Goal: Task Accomplishment & Management: Use online tool/utility

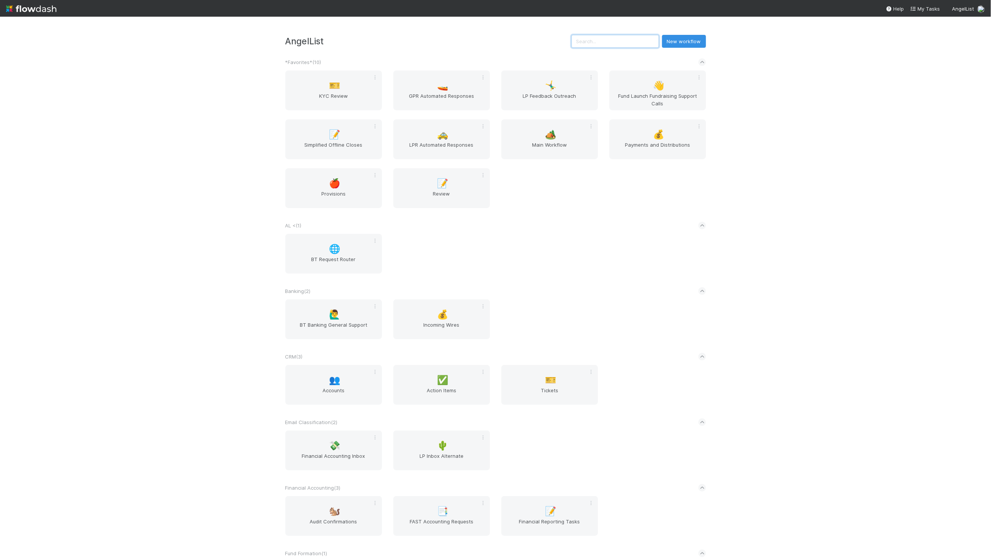
click at [603, 38] on input "text" at bounding box center [615, 41] width 88 height 13
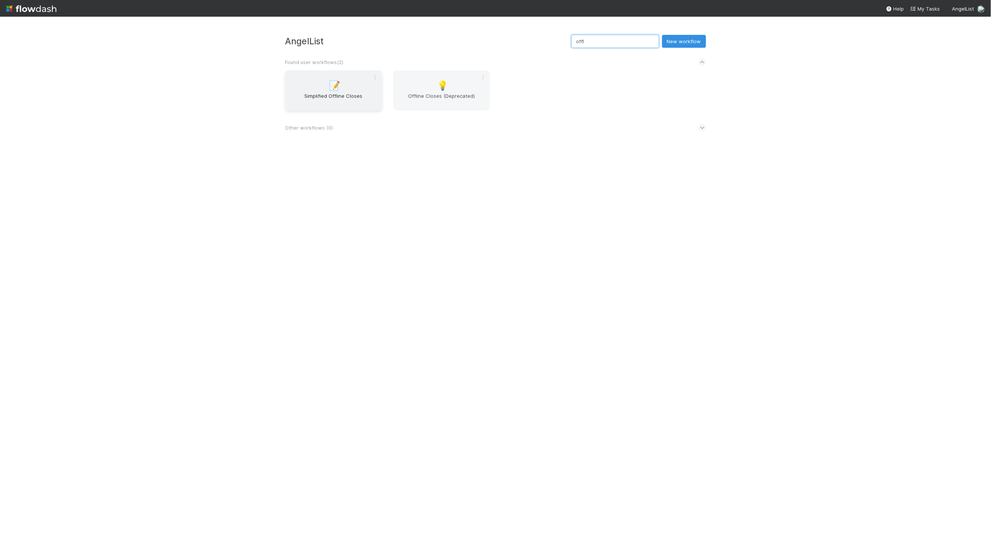
type input "offl"
click at [352, 76] on div "📝 Simplified Offline Closes" at bounding box center [333, 90] width 97 height 40
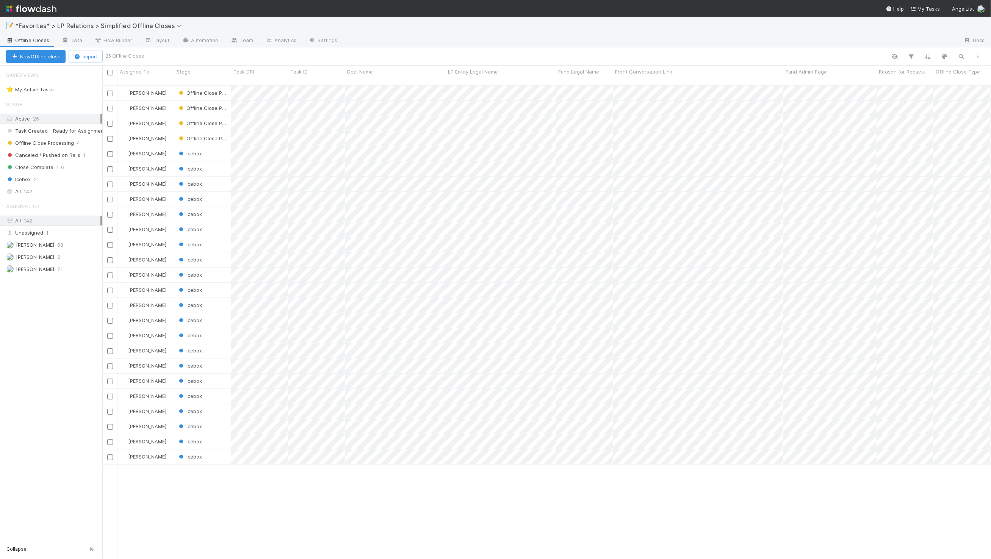
scroll to position [474, 882]
click at [44, 189] on div "All 142" at bounding box center [53, 191] width 94 height 9
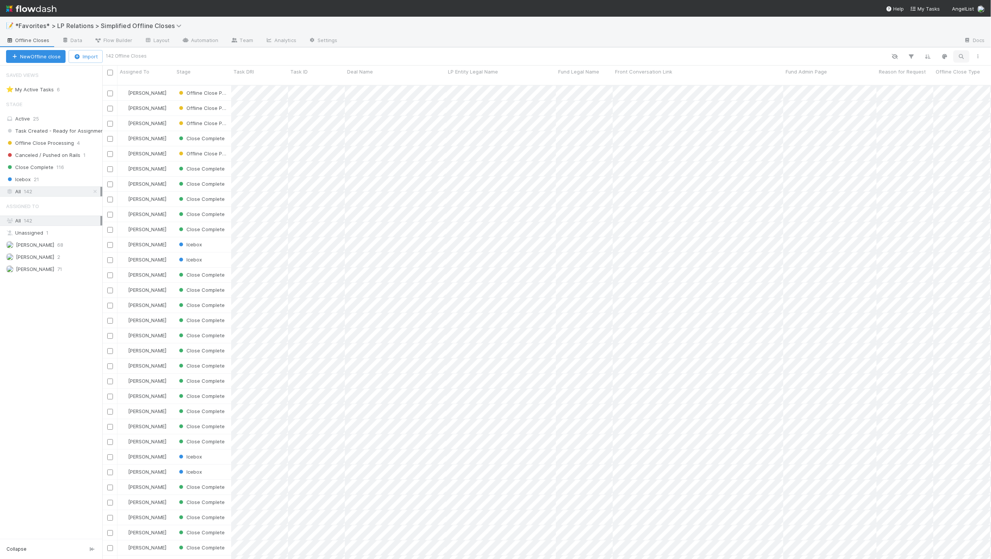
click at [958, 58] on icon "button" at bounding box center [962, 56] width 8 height 7
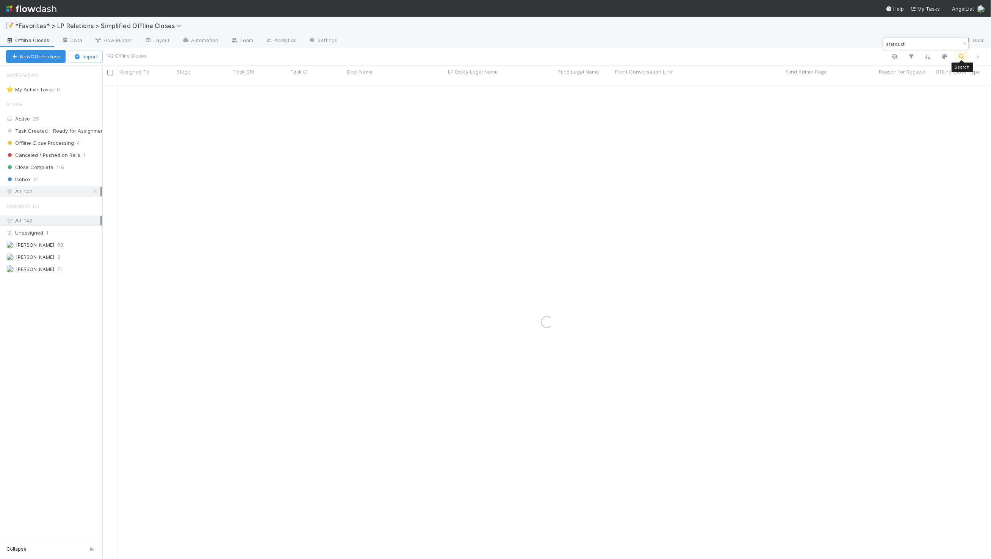
type input "stardust"
click at [441, 176] on div "Maxim Kalinkin Close Complete 0 8/27/25, 1:59:36 PM 8/27/25, 1:59:51 PM" at bounding box center [546, 326] width 889 height 480
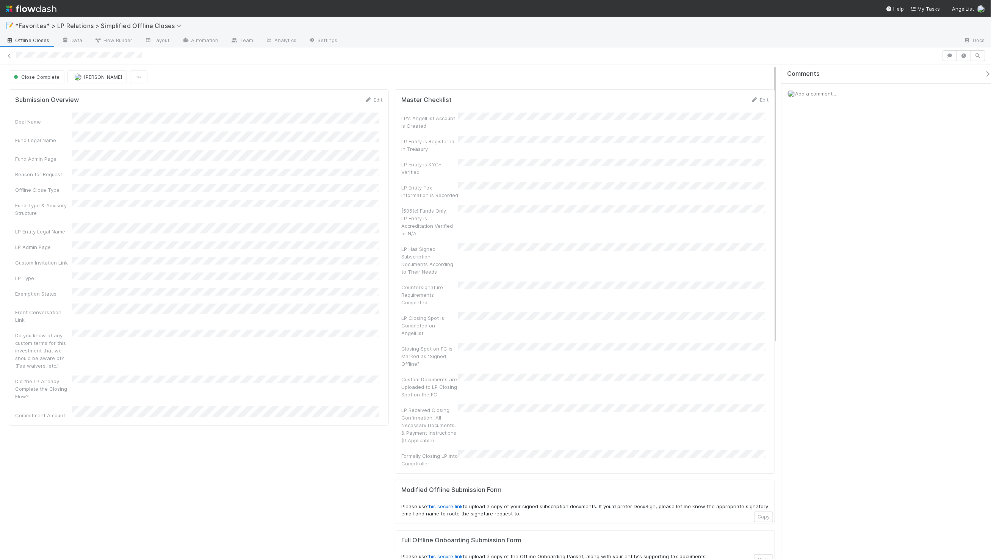
click at [822, 90] on div "Add a comment..." at bounding box center [889, 94] width 216 height 20
click at [202, 210] on div "Deal Name Fund Legal Name Fund Admin Page Reason for Request Offline Close Type…" at bounding box center [198, 266] width 367 height 306
click at [367, 102] on icon at bounding box center [369, 99] width 8 height 5
click at [335, 105] on button "Save" at bounding box center [342, 102] width 22 height 13
click at [543, 58] on div at bounding box center [478, 56] width 924 height 8
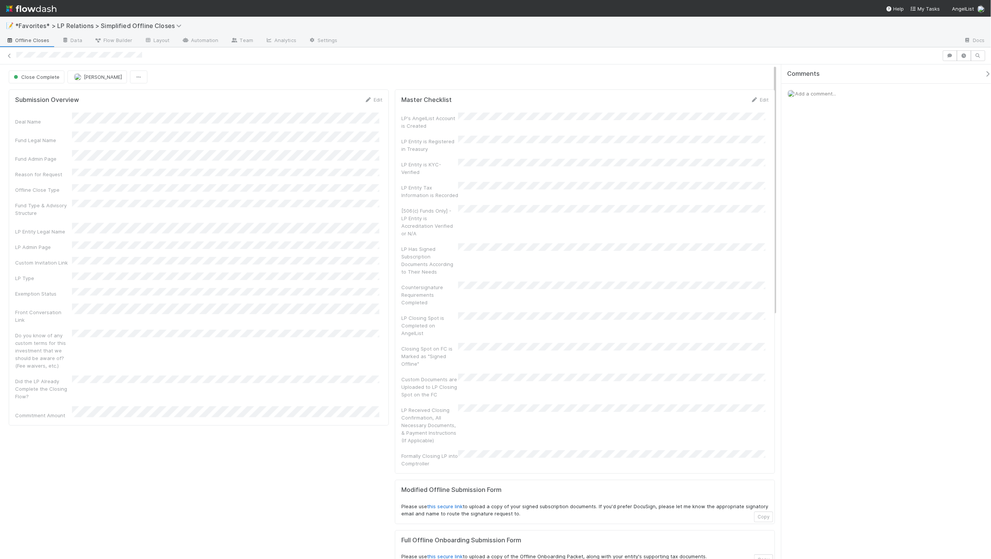
click at [147, 534] on div "Submission Overview Edit Deal Name Fund Legal Name Fund Admin Page Reason for R…" at bounding box center [199, 352] width 386 height 532
click at [596, 35] on div at bounding box center [651, 41] width 614 height 12
click at [665, 47] on div at bounding box center [495, 55] width 991 height 17
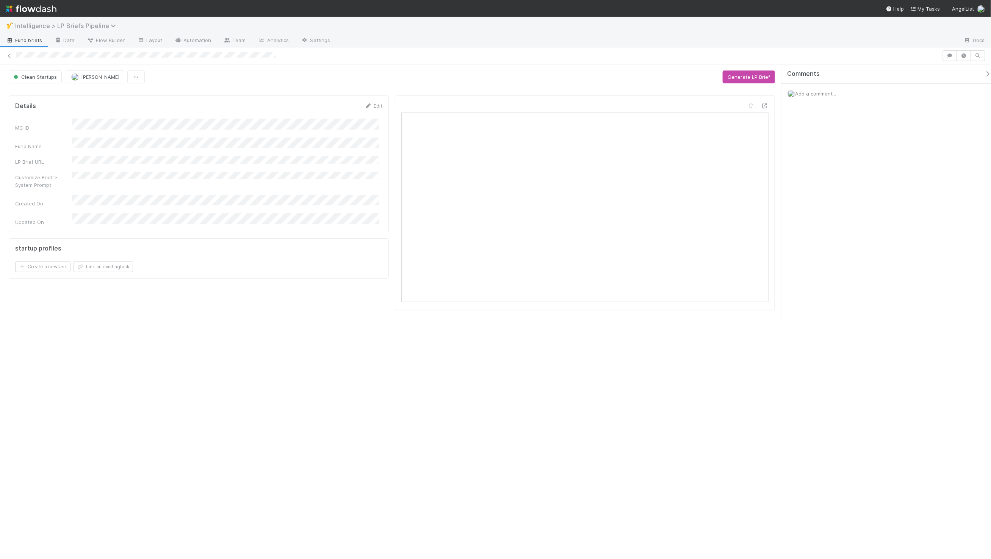
click at [36, 23] on span "Intelligence > LP Briefs Pipeline" at bounding box center [67, 26] width 105 height 8
click at [114, 8] on div "Search workflows" at bounding box center [495, 279] width 991 height 559
click at [9, 56] on icon at bounding box center [10, 55] width 8 height 5
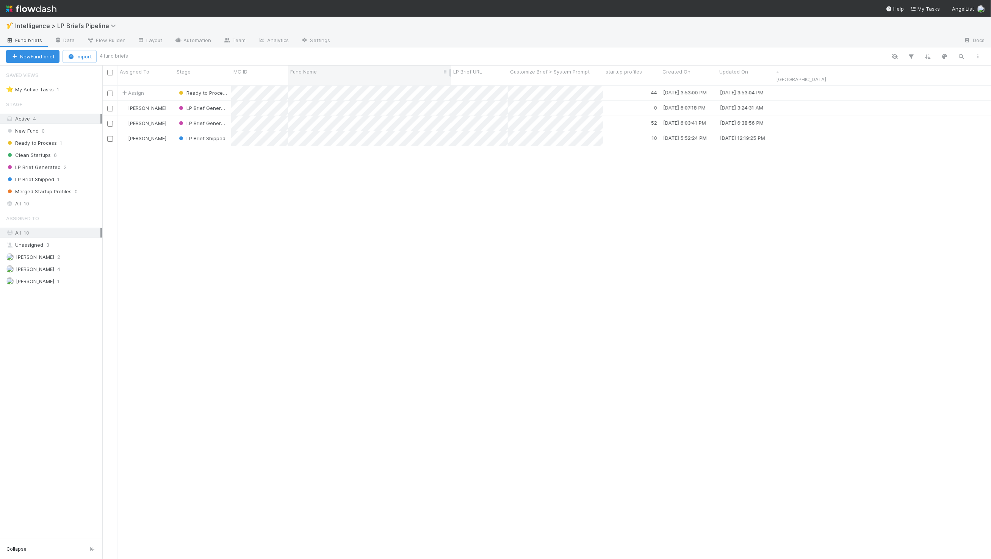
scroll to position [474, 882]
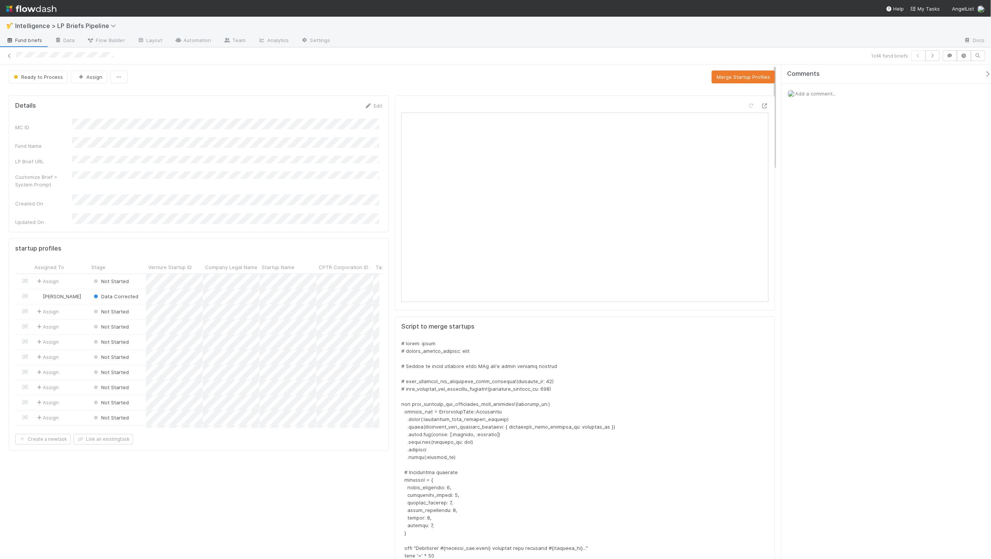
scroll to position [148, 357]
click at [9, 56] on icon at bounding box center [10, 55] width 8 height 5
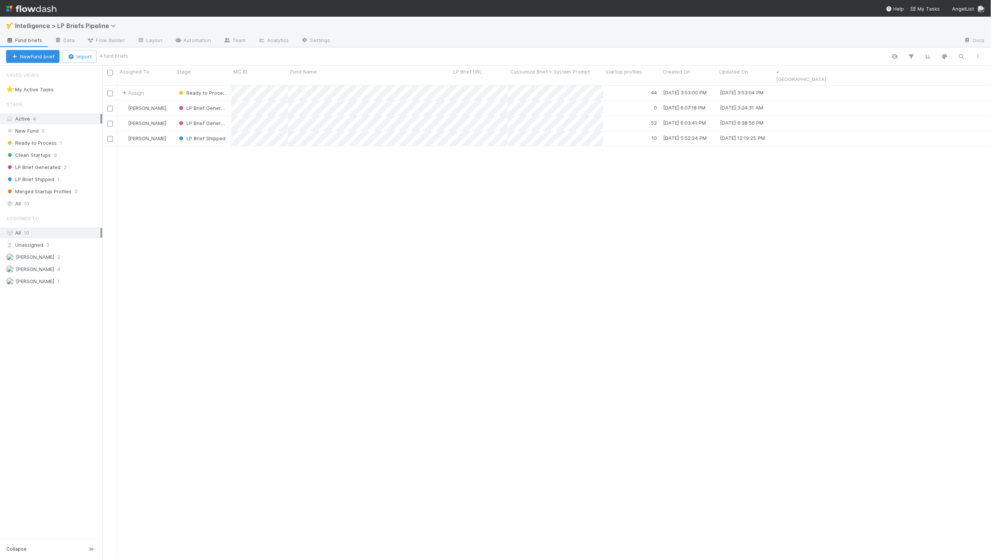
scroll to position [474, 882]
click at [497, 203] on div "Assign Ready to Process 44 9/1/25, 3:53:00 PM 9/1/25, 3:53:04 PM Maxim Kalinkin…" at bounding box center [546, 326] width 889 height 480
click at [225, 225] on div "Assign Ready to Process 44 9/1/25, 3:53:00 PM 9/1/25, 3:53:04 PM Maxim Kalinkin…" at bounding box center [546, 326] width 889 height 480
click at [353, 204] on div "Assign Ready to Process 44 9/1/25, 3:53:00 PM 9/1/25, 3:53:04 PM Maxim Kalinkin…" at bounding box center [546, 326] width 889 height 480
click at [306, 304] on div "Assign Ready to Process 44 9/1/25, 3:53:00 PM 9/1/25, 3:53:04 PM Maxim Kalinkin…" at bounding box center [546, 326] width 889 height 480
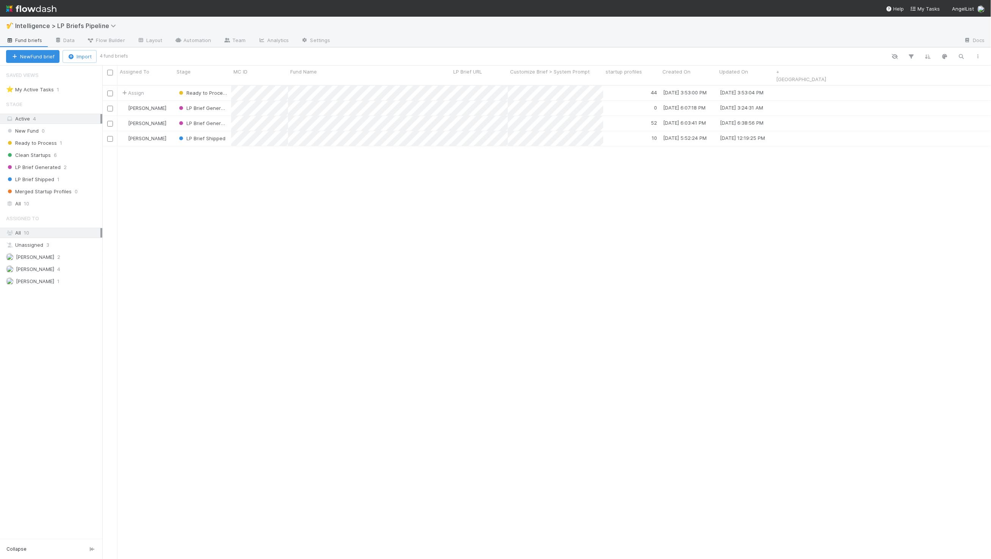
click at [404, 280] on div "Assign Ready to Process 44 9/1/25, 3:53:00 PM 9/1/25, 3:53:04 PM Maxim Kalinkin…" at bounding box center [546, 326] width 889 height 480
drag, startPoint x: 437, startPoint y: 304, endPoint x: 422, endPoint y: 291, distance: 20.4
click at [437, 304] on div "Assign Ready to Process 44 9/1/25, 3:53:00 PM 9/1/25, 3:53:04 PM Maxim Kalinkin…" at bounding box center [546, 326] width 889 height 480
click at [491, 235] on div "Assign Ready to Process 44 9/1/25, 3:53:00 PM 9/1/25, 3:53:04 PM Maxim Kalinkin…" at bounding box center [546, 326] width 889 height 480
click at [369, 183] on div "Assign Ready to Process 44 9/1/25, 3:53:00 PM 9/1/25, 3:53:04 PM Maxim Kalinkin…" at bounding box center [546, 326] width 889 height 480
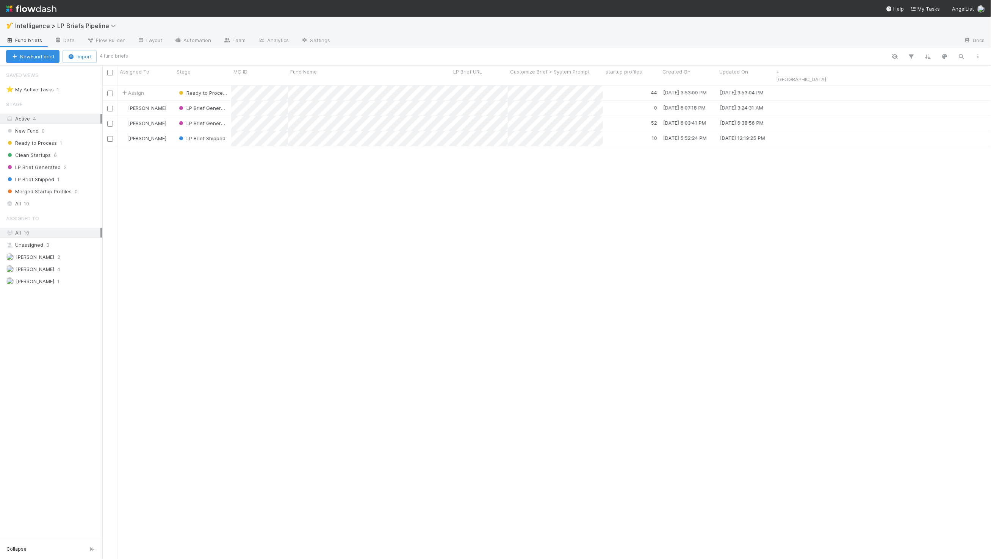
click at [438, 263] on div "Assign Ready to Process 44 9/1/25, 3:53:00 PM 9/1/25, 3:53:04 PM Maxim Kalinkin…" at bounding box center [546, 326] width 889 height 480
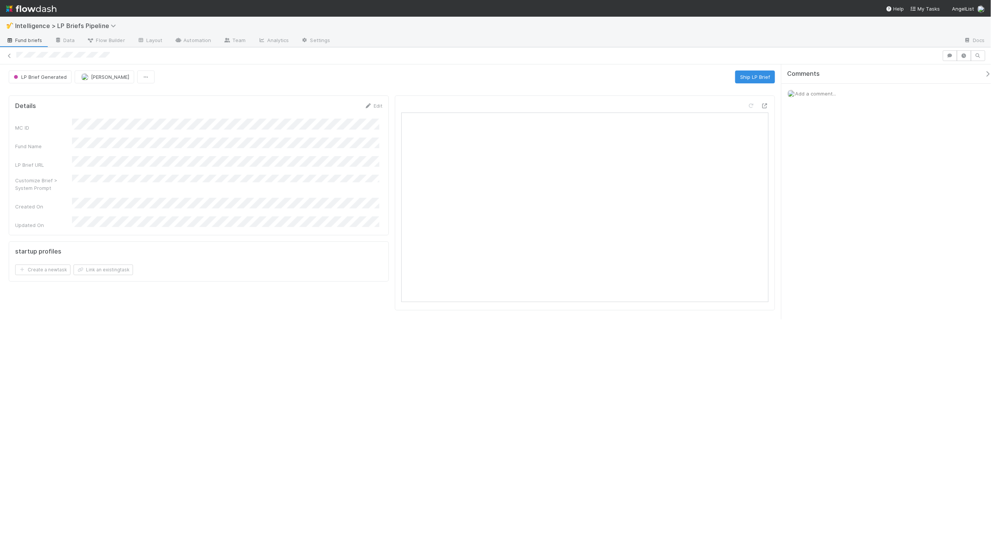
click at [320, 75] on div "LP Brief Generated [PERSON_NAME] Ship LP Brief" at bounding box center [392, 76] width 766 height 13
click at [328, 343] on div "LP Brief Generated [PERSON_NAME] Ship LP Brief Details Edit MC ID Fund Name LP …" at bounding box center [495, 303] width 991 height 512
click at [588, 73] on div "LP Brief Generated [PERSON_NAME] Ship LP Brief" at bounding box center [392, 76] width 766 height 13
drag, startPoint x: 219, startPoint y: 412, endPoint x: 205, endPoint y: 251, distance: 160.9
click at [218, 409] on div "LP Brief Generated [PERSON_NAME] Ship LP Brief Details Edit MC ID Fund Name LP …" at bounding box center [495, 303] width 991 height 512
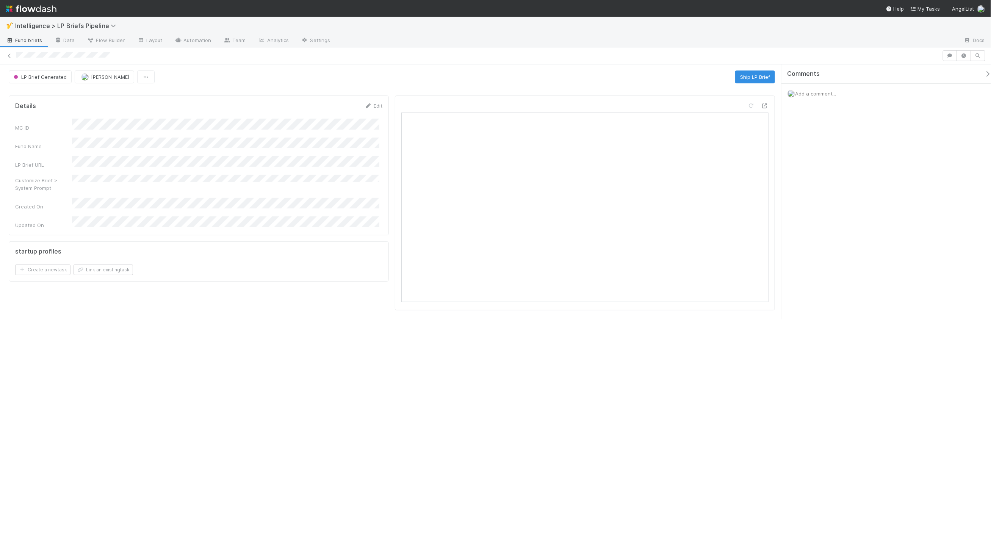
click at [243, 68] on div "LP Brief Generated [PERSON_NAME] Ship LP Brief Details Edit MC ID Fund Name LP …" at bounding box center [392, 191] width 784 height 255
click at [30, 10] on img at bounding box center [31, 8] width 50 height 13
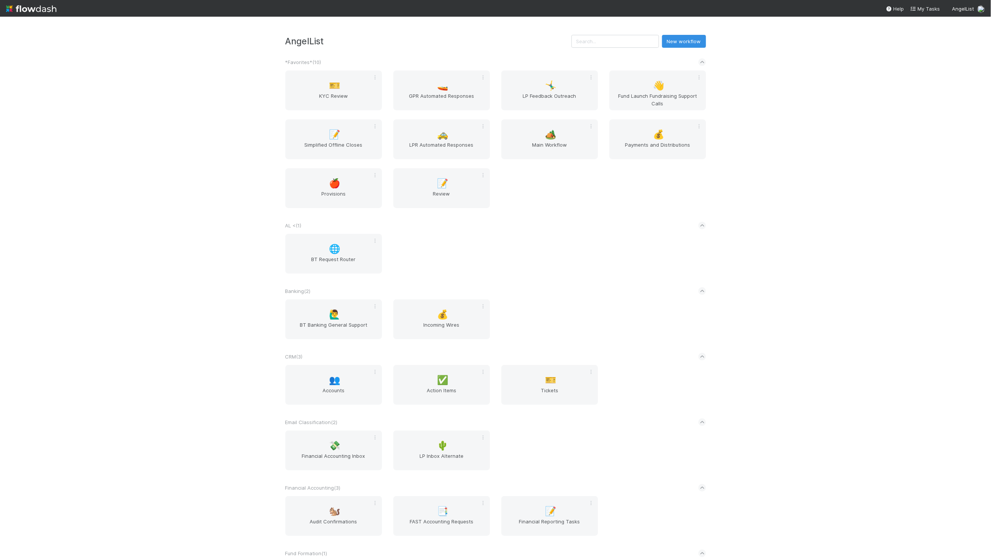
drag, startPoint x: 595, startPoint y: 30, endPoint x: 601, endPoint y: 42, distance: 13.4
click at [595, 31] on div "AngelList New workflow *Favorites* ( 10 ) 🎫 KYC Review 🚤 GPR Automated Response…" at bounding box center [495, 288] width 991 height 542
click at [601, 42] on input "text" at bounding box center [615, 41] width 88 height 13
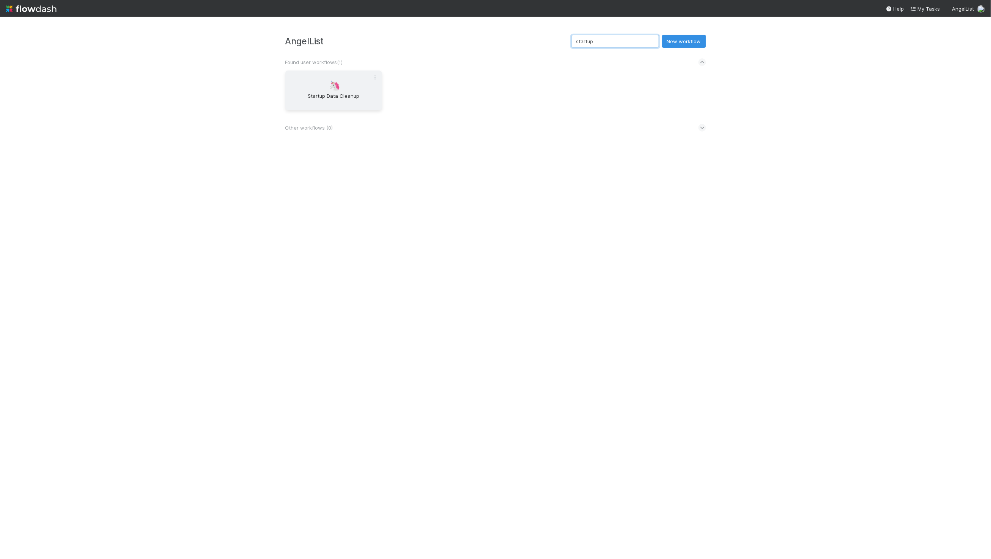
type input "startup"
click at [362, 89] on div "🦄 Startup Data Cleanup" at bounding box center [333, 90] width 97 height 40
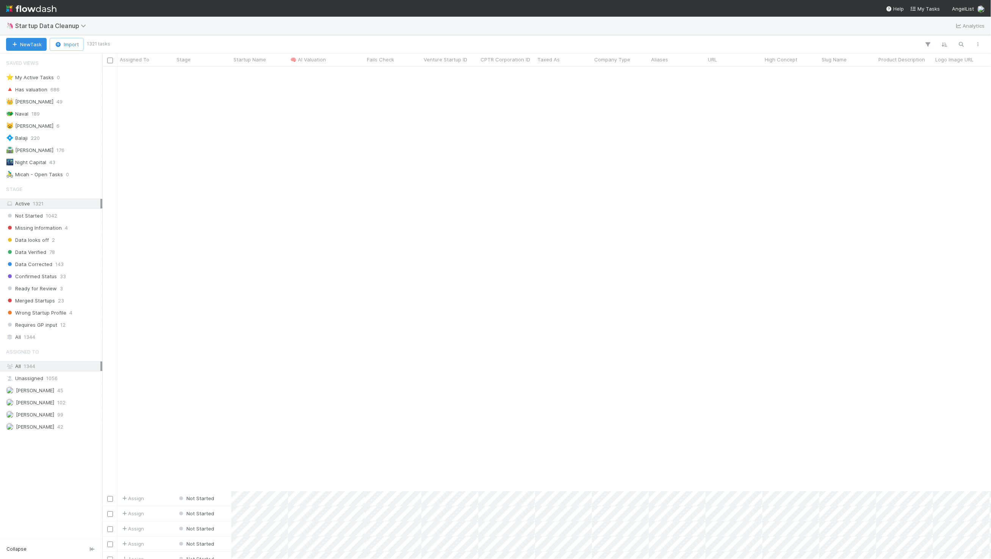
scroll to position [1030, 0]
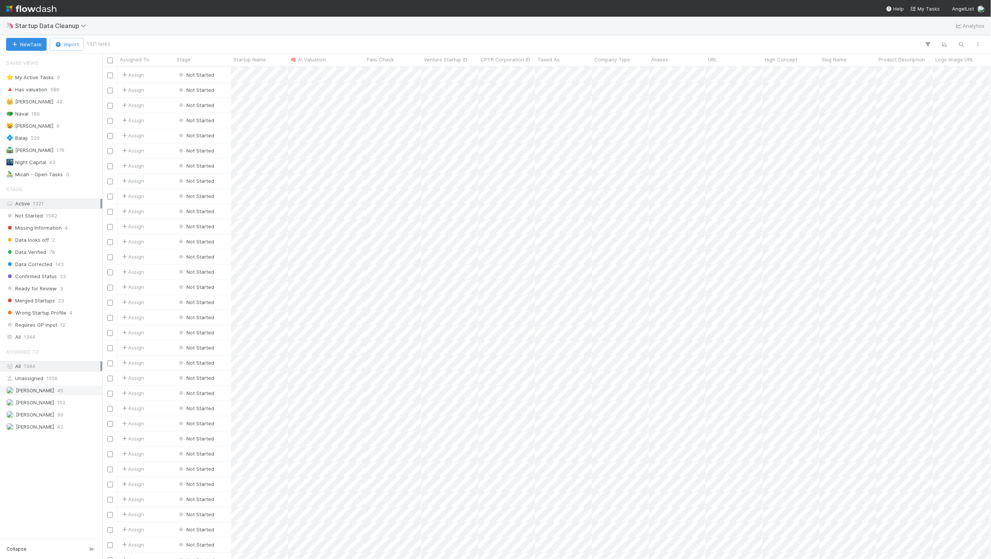
drag, startPoint x: 43, startPoint y: 397, endPoint x: 52, endPoint y: 395, distance: 9.7
click at [43, 396] on div "Micah Sucherman 45" at bounding box center [51, 390] width 102 height 10
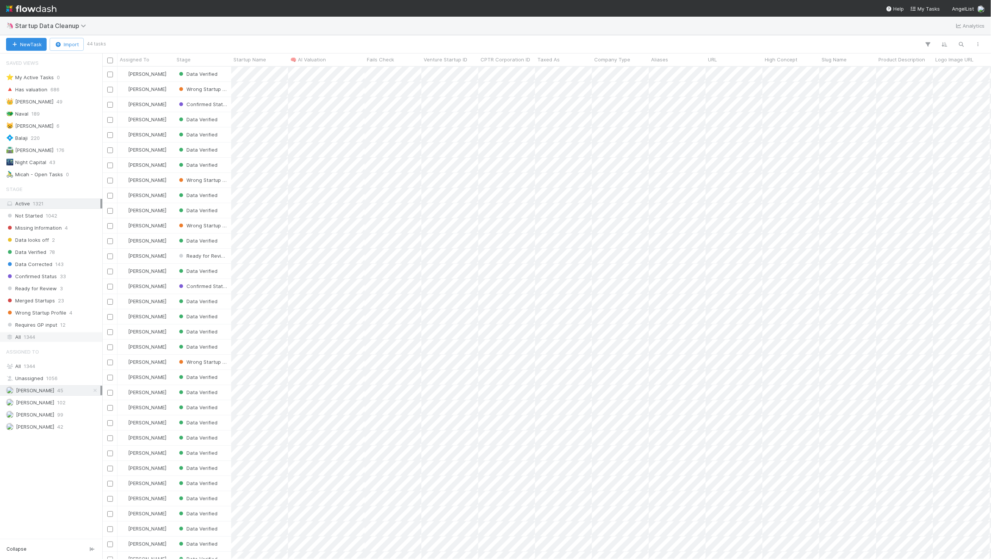
click at [47, 340] on div "All 1344" at bounding box center [53, 336] width 94 height 9
click at [209, 38] on div "New Task Import 45 tasks" at bounding box center [495, 44] width 991 height 18
click at [66, 85] on div "🔺 Has valuation 686" at bounding box center [53, 89] width 94 height 9
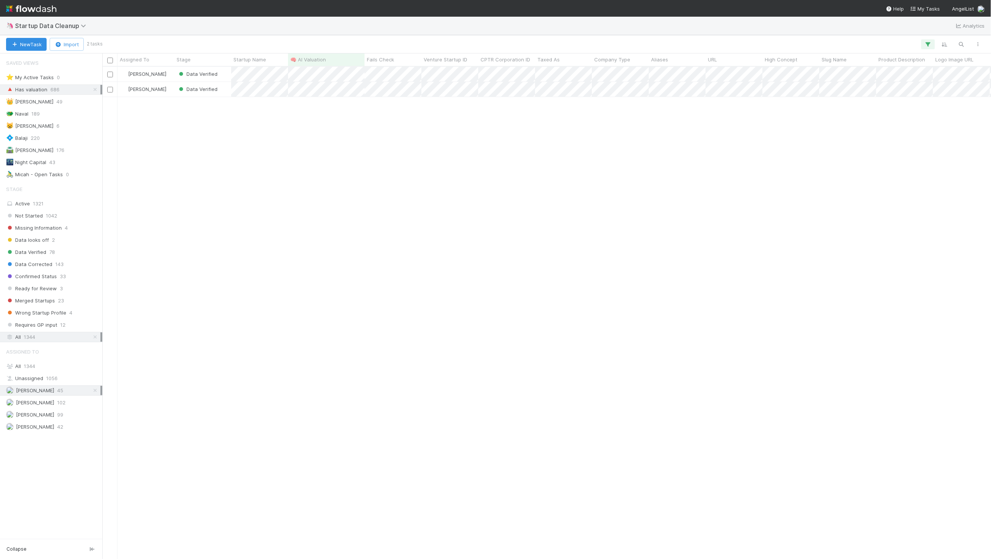
scroll to position [486, 882]
click at [236, 225] on div "Micah Sucherman Data Verified 7/28/25, 7:08:38 PM 9/2/25, 5:44:56 PM 0 1 Micah …" at bounding box center [546, 313] width 889 height 492
click at [67, 218] on div "Not Started 1042" at bounding box center [53, 215] width 94 height 9
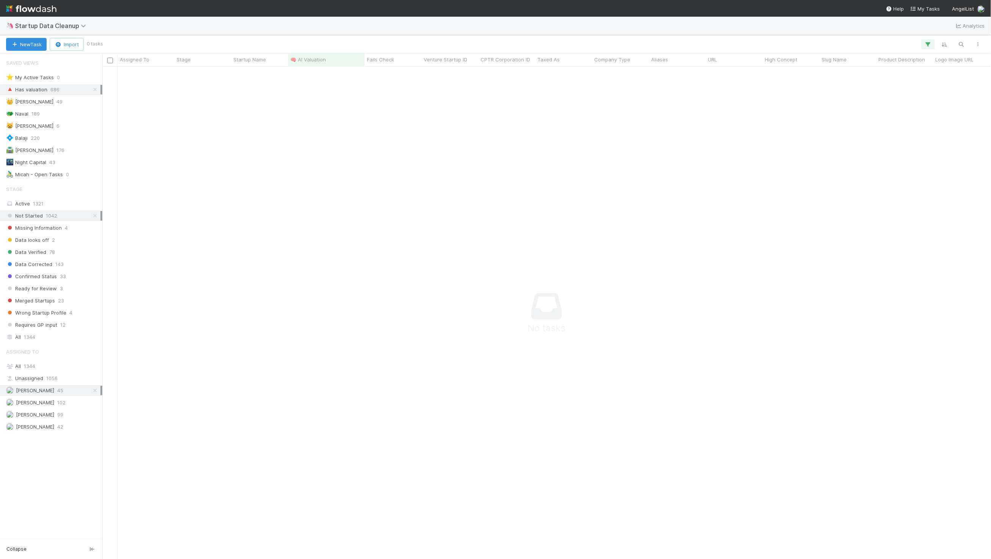
click at [480, 25] on div "🦄 Startup Data Cleanup Analytics" at bounding box center [495, 26] width 991 height 18
click at [39, 204] on span "1321" at bounding box center [38, 203] width 11 height 6
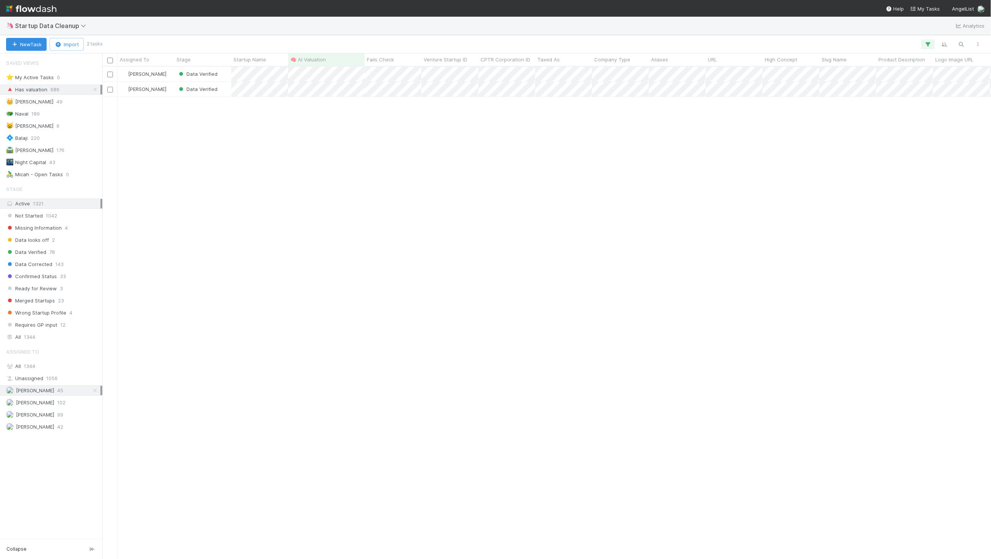
scroll to position [486, 882]
click at [258, 193] on div "Micah Sucherman Data Verified 7/28/25, 7:08:38 PM 9/2/25, 5:44:56 PM 0 1 Micah …" at bounding box center [546, 313] width 889 height 492
click at [964, 46] on icon "button" at bounding box center [962, 44] width 8 height 7
type input "essence"
drag, startPoint x: 284, startPoint y: 169, endPoint x: 274, endPoint y: 128, distance: 42.2
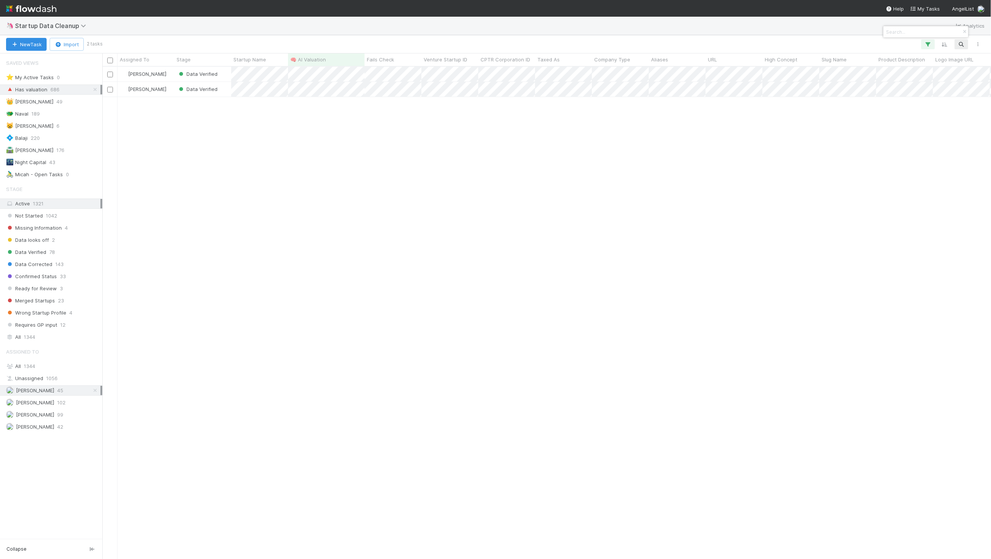
click at [285, 169] on div at bounding box center [495, 279] width 991 height 559
drag, startPoint x: 280, startPoint y: 192, endPoint x: 127, endPoint y: 99, distance: 179.1
click at [280, 192] on div "Micah Sucherman Data Verified 7/28/25, 7:08:38 PM 9/2/25, 5:44:56 PM 0 1 Micah …" at bounding box center [546, 313] width 889 height 492
click at [72, 325] on div "Requires GP input 12" at bounding box center [53, 324] width 94 height 9
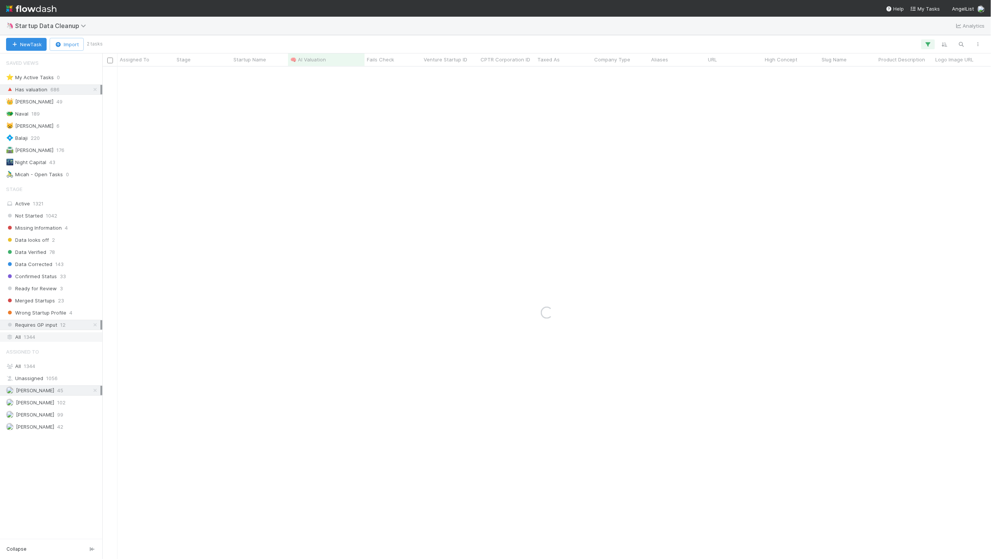
click at [70, 337] on div "All 1344" at bounding box center [53, 336] width 94 height 9
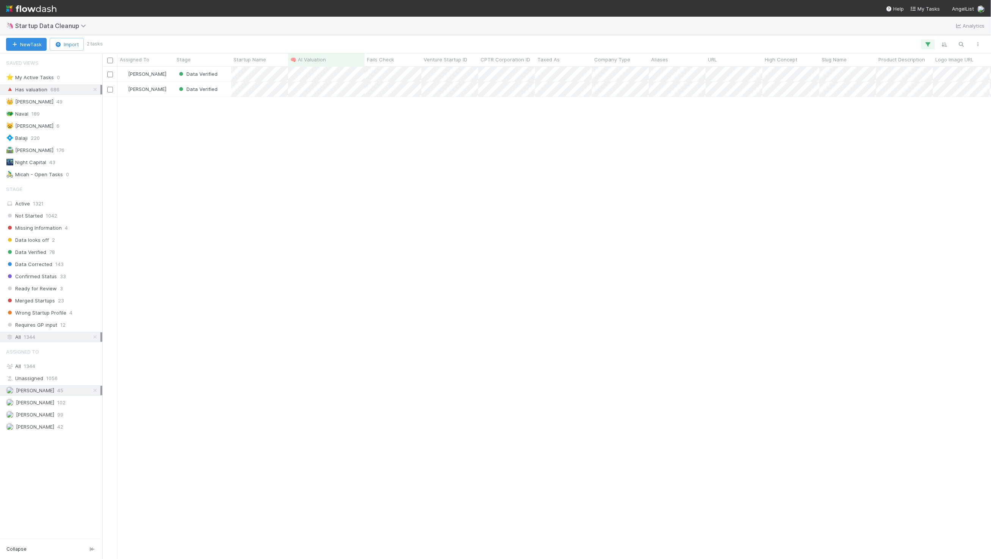
scroll to position [486, 882]
click at [44, 366] on div "All 1344" at bounding box center [53, 366] width 94 height 9
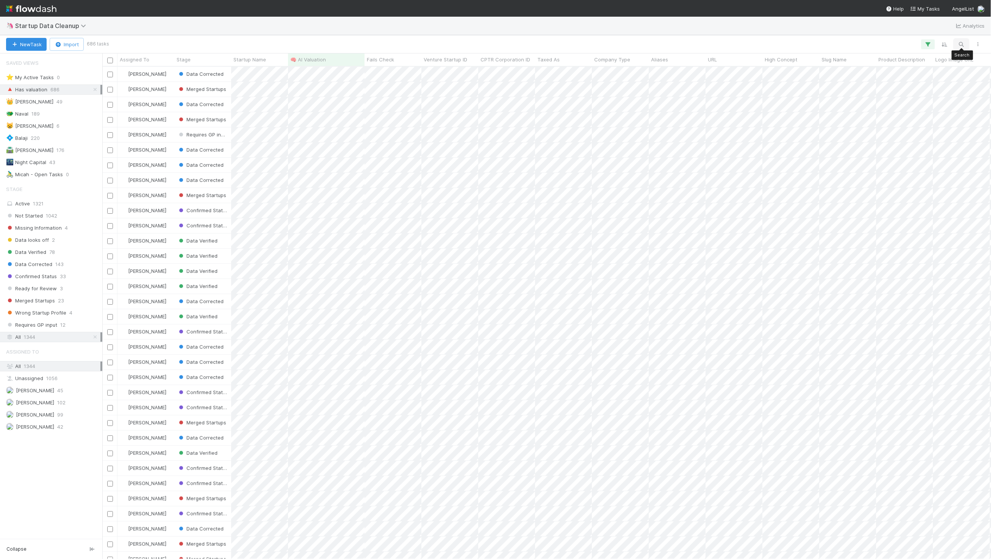
click at [963, 46] on icon "button" at bounding box center [962, 44] width 8 height 7
type input "essence"
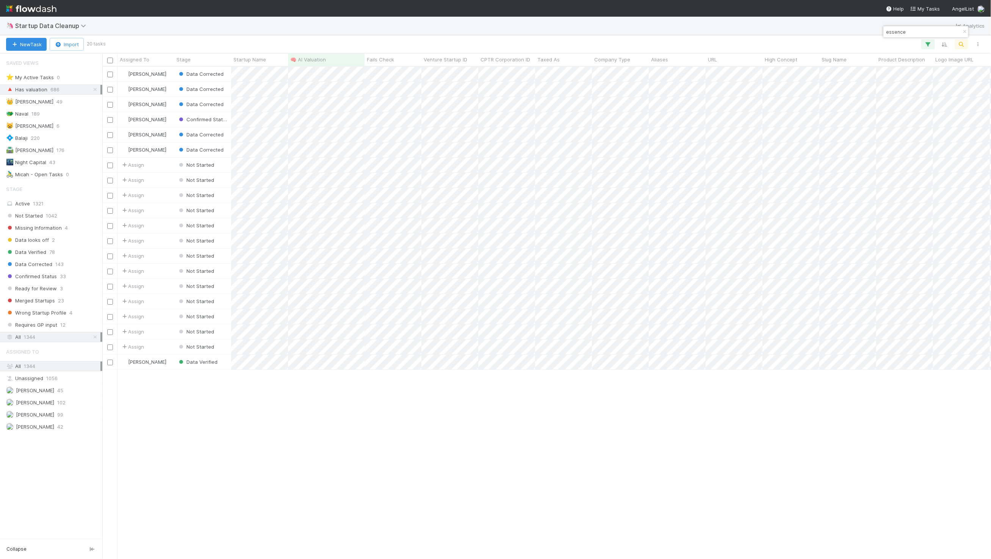
scroll to position [0, 307]
click at [306, 432] on div "Sarah Abboud Data Corrected 8/7/25, 2:27:07 AM 8/9/25, 9:45:25 PM 0 0 Sarah Abb…" at bounding box center [546, 313] width 889 height 492
click at [199, 442] on div "Sarah Abboud Data Corrected 8/7/25, 2:27:07 AM 8/9/25, 9:45:25 PM 0 0 Sarah Abb…" at bounding box center [546, 313] width 889 height 492
click at [343, 426] on div "Sarah Abboud Data Corrected 8/7/25, 2:27:07 AM 8/9/25, 9:45:25 PM 0 0 Sarah Abb…" at bounding box center [546, 313] width 889 height 492
click at [245, 441] on div "Sarah Abboud Data Corrected 8/7/25, 2:27:07 AM 8/9/25, 9:45:25 PM 0 0 Sarah Abb…" at bounding box center [546, 313] width 889 height 492
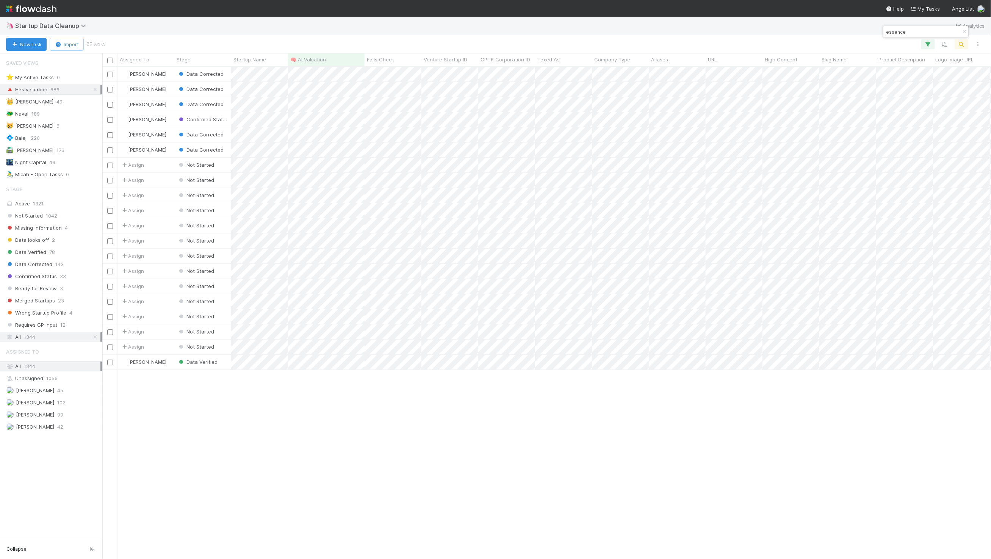
drag, startPoint x: 203, startPoint y: 443, endPoint x: 189, endPoint y: 434, distance: 16.3
click at [203, 442] on div "Sarah Abboud Data Corrected 8/7/25, 2:27:07 AM 8/9/25, 9:45:25 PM 0 0 Sarah Abb…" at bounding box center [546, 313] width 889 height 492
click at [61, 431] on span "42" at bounding box center [60, 426] width 6 height 9
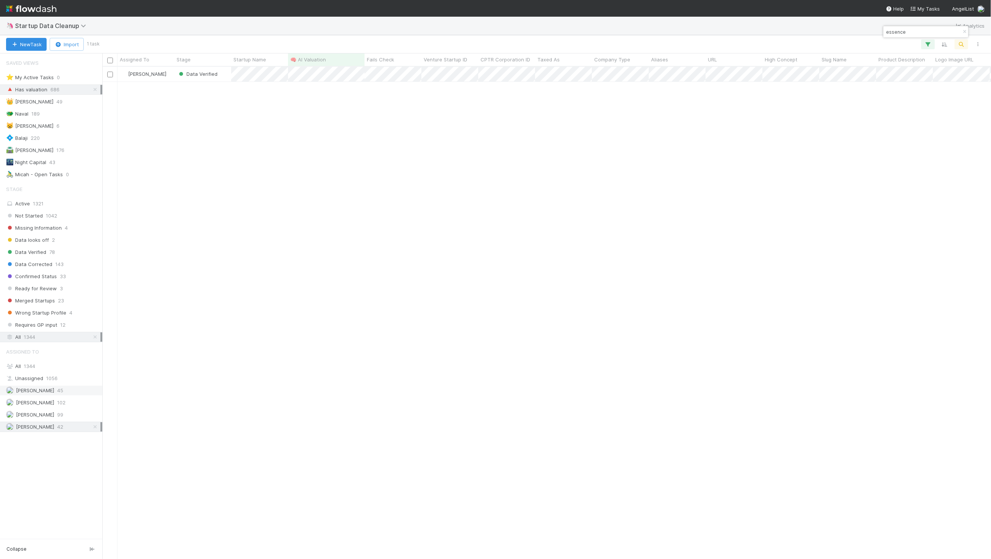
scroll to position [486, 882]
click at [54, 392] on span "Micah Sucherman" at bounding box center [35, 390] width 38 height 6
click at [963, 30] on icon "button" at bounding box center [965, 32] width 8 height 5
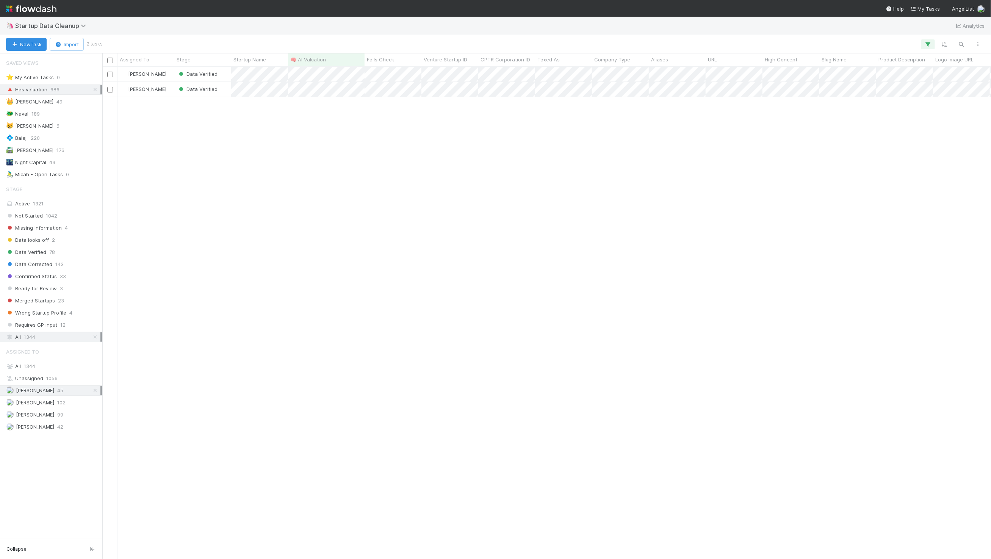
scroll to position [486, 882]
click at [210, 291] on div "Micah Sucherman Data Verified 7/28/25, 7:08:38 PM 9/2/25, 5:44:56 PM 0 1 Micah …" at bounding box center [546, 313] width 889 height 492
click at [38, 340] on div "All 1344" at bounding box center [53, 336] width 94 height 9
click at [35, 359] on span "Assigned To" at bounding box center [22, 351] width 33 height 15
click at [38, 365] on div "All 1344" at bounding box center [53, 366] width 94 height 9
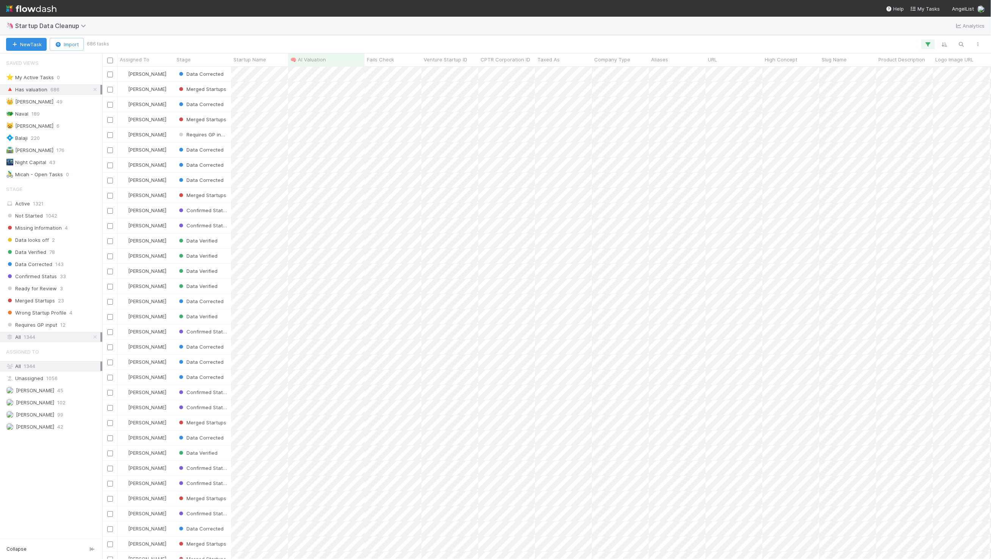
scroll to position [486, 882]
click at [927, 47] on icon "button" at bounding box center [928, 44] width 8 height 7
click at [805, 20] on div "1 filter Reset Filters If 🧠 AI Valuation is not empty And.. Or if..." at bounding box center [495, 279] width 991 height 559
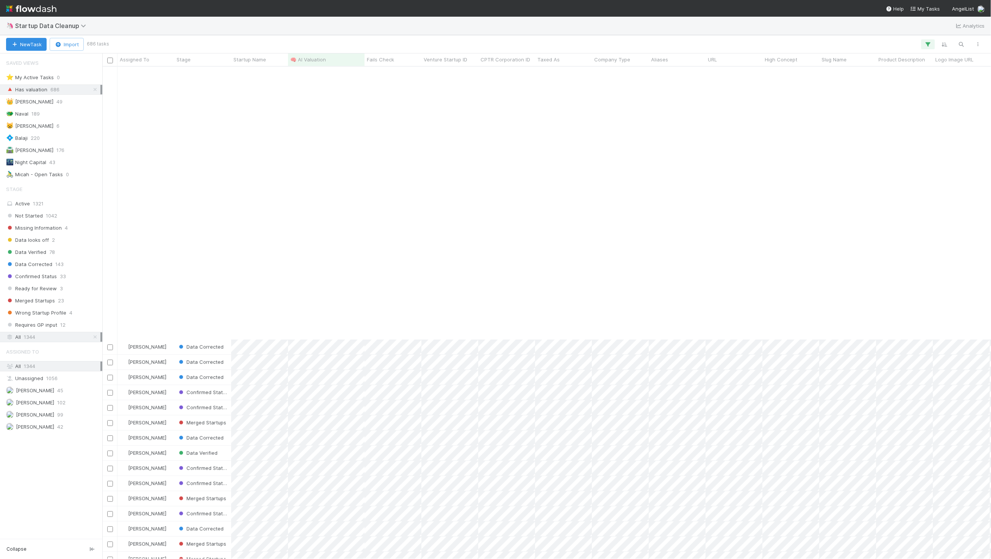
scroll to position [1030, 0]
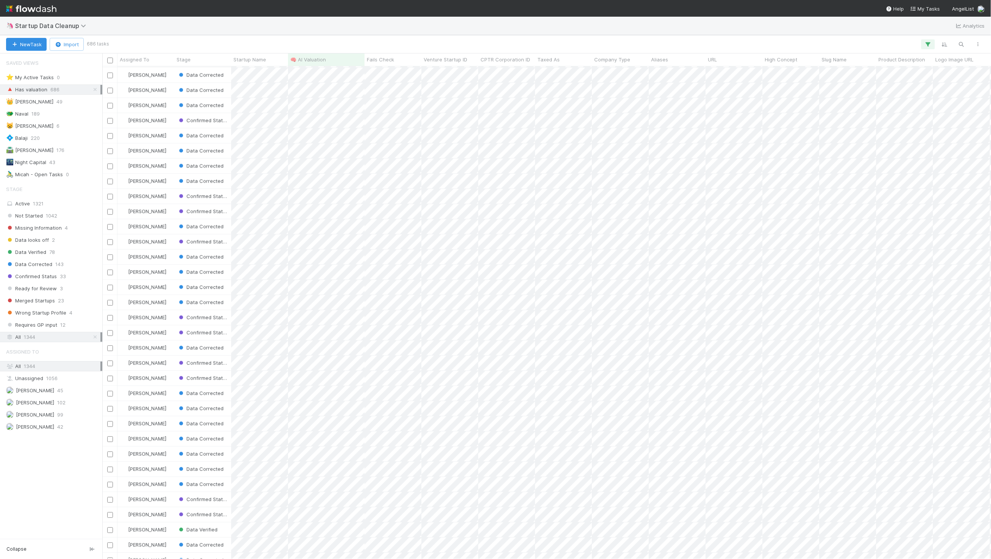
click at [933, 38] on div "New Task Import 686 tasks 1 filter 1 filter 1 filter" at bounding box center [495, 44] width 991 height 18
click at [931, 41] on button "button" at bounding box center [928, 44] width 14 height 10
click at [733, 65] on link "Reset Filters" at bounding box center [732, 63] width 30 height 6
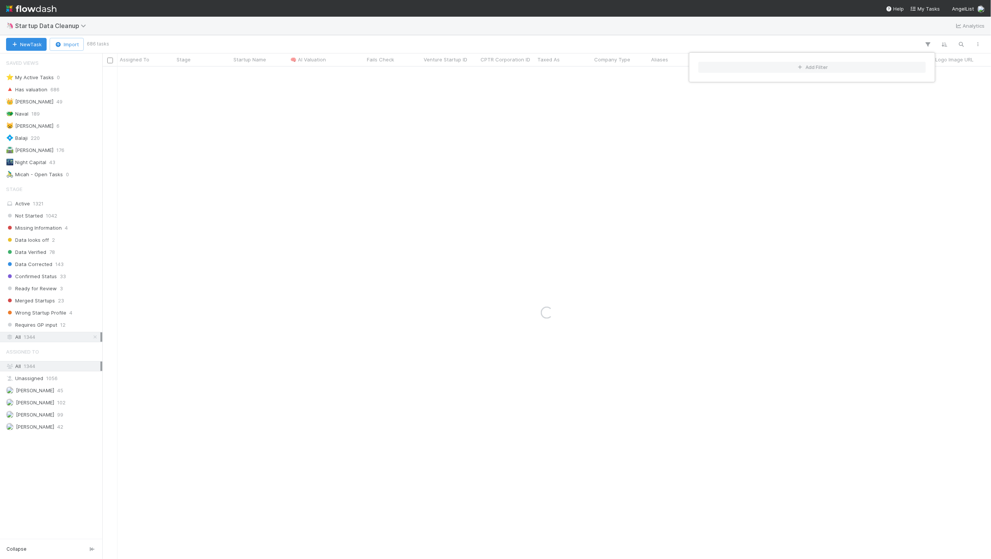
click at [735, 28] on div "Add Filter" at bounding box center [495, 279] width 991 height 559
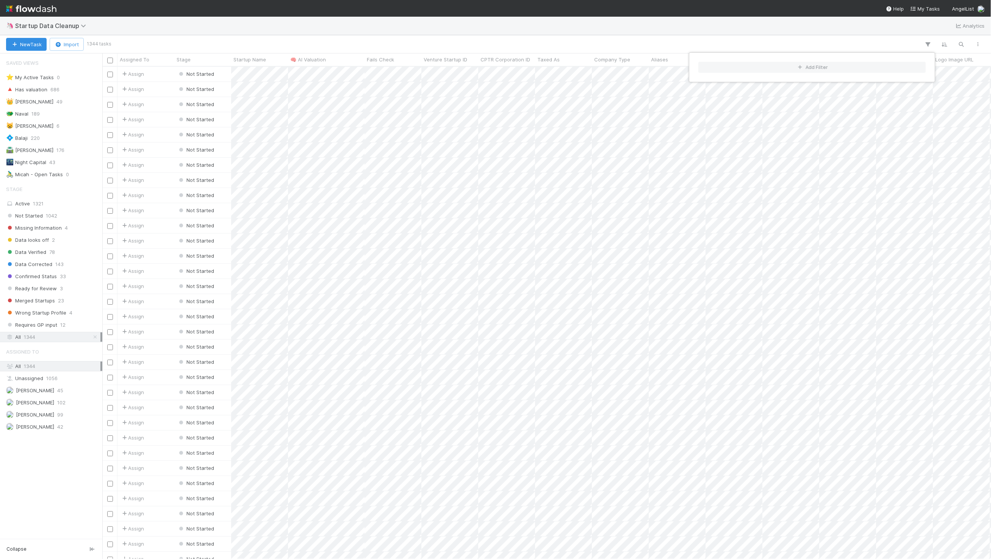
scroll to position [486, 882]
click at [966, 41] on div "Add Filter" at bounding box center [495, 279] width 991 height 559
click at [964, 43] on icon "button" at bounding box center [962, 44] width 8 height 7
type input "essence"
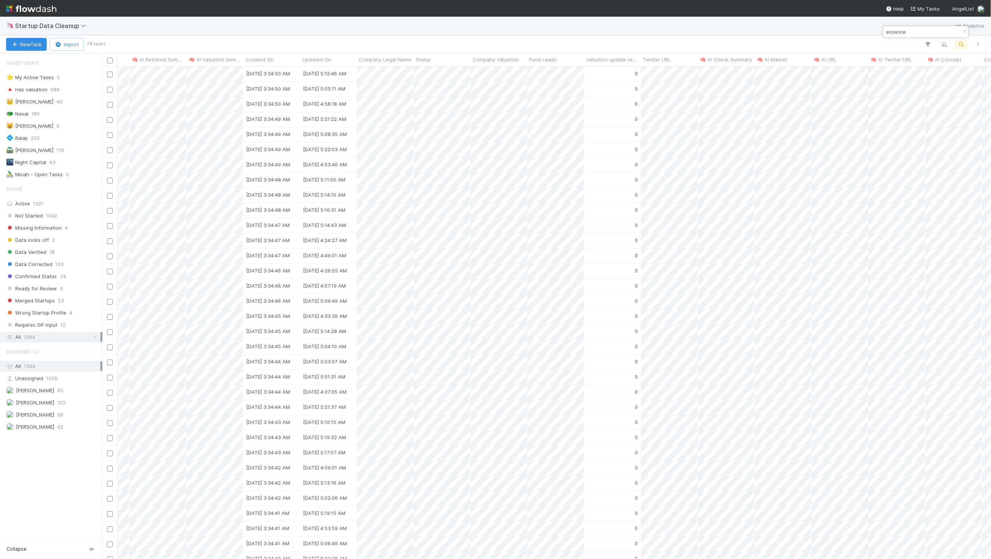
scroll to position [0, 1014]
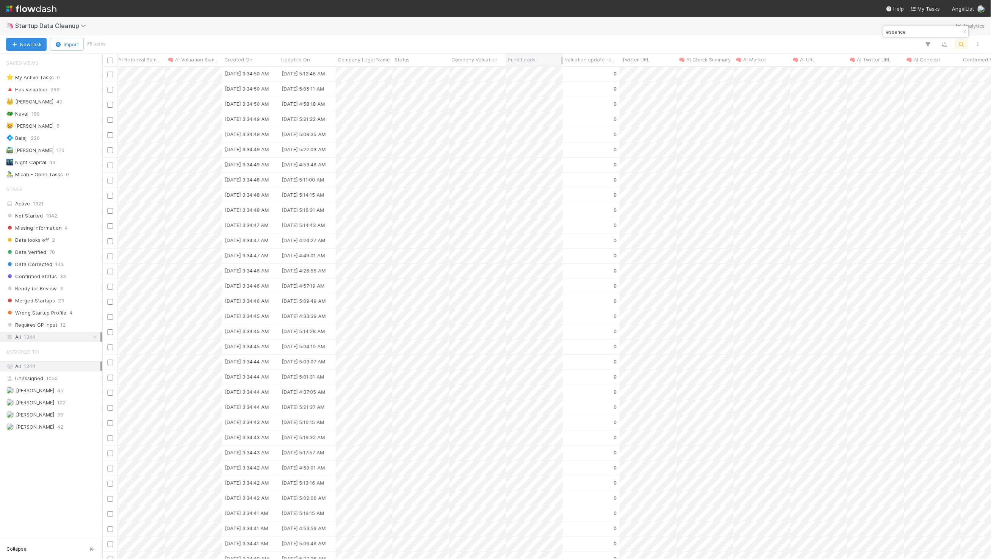
click at [533, 56] on span "Fund Leads" at bounding box center [521, 60] width 27 height 8
click at [924, 45] on div "Sort A → Z Sort Z → A" at bounding box center [495, 279] width 991 height 559
click at [928, 43] on icon "button" at bounding box center [928, 44] width 8 height 7
click at [812, 65] on button "Add Filter" at bounding box center [811, 67] width 227 height 11
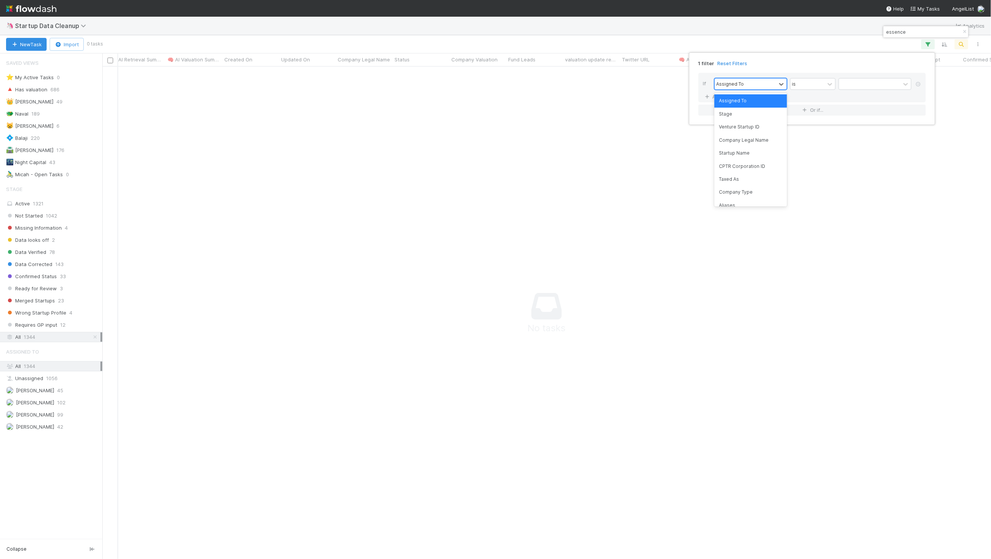
click at [748, 85] on div "Assigned To" at bounding box center [745, 83] width 61 height 11
type input "fund"
click at [745, 101] on div "Fund Leads" at bounding box center [750, 100] width 73 height 13
click at [823, 84] on div "has any of" at bounding box center [808, 83] width 34 height 11
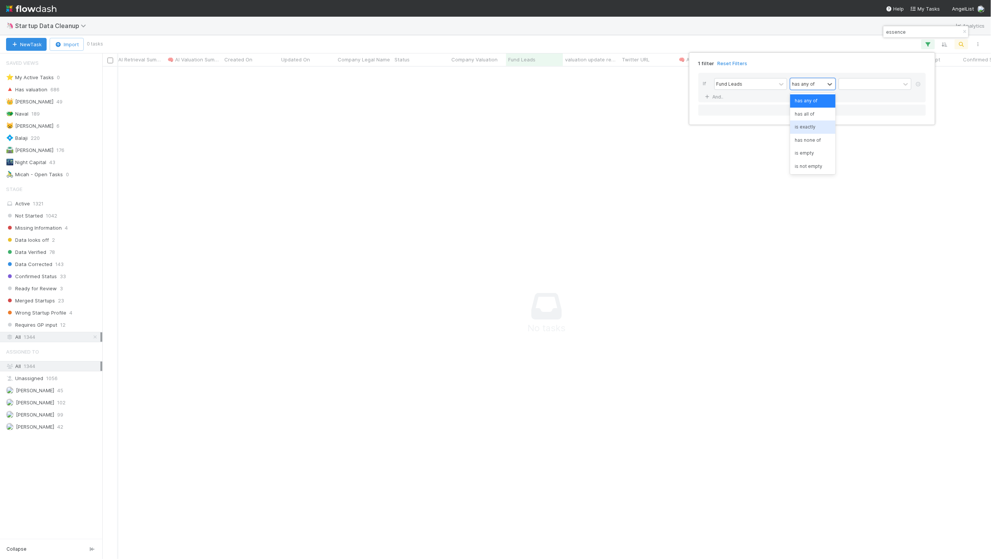
click at [816, 122] on div "is exactly" at bounding box center [812, 127] width 45 height 13
click at [862, 86] on div at bounding box center [869, 83] width 61 height 11
type input "esse"
click at [884, 117] on div "Essence VC Infra opportunities" at bounding box center [875, 118] width 73 height 20
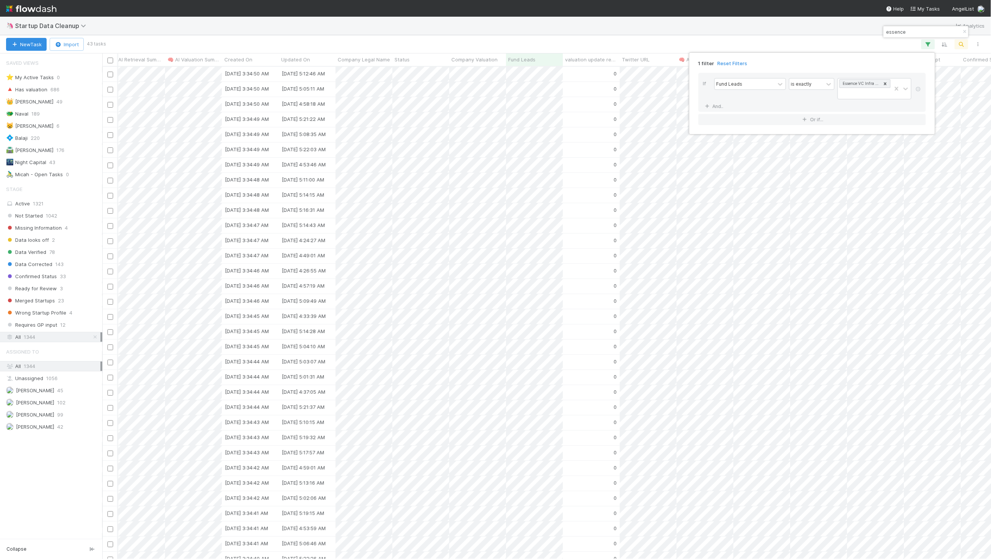
click at [525, 33] on div "1 filter Reset Filters If Fund Leads is exactly Essence VC Infra opportunities …" at bounding box center [495, 279] width 991 height 559
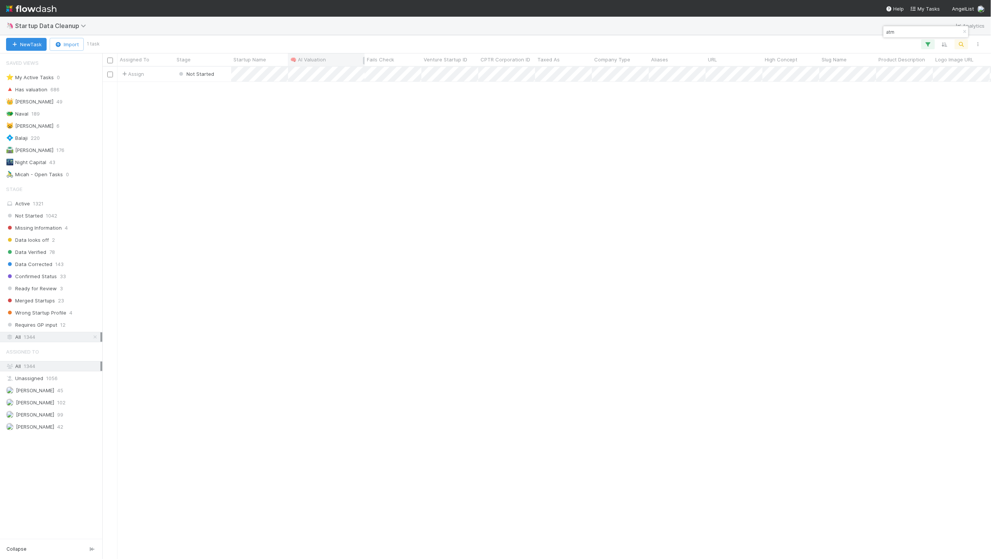
scroll to position [486, 882]
type input "atm"
click at [966, 32] on icon "button" at bounding box center [965, 32] width 8 height 5
click at [388, 31] on div "🦄 Startup Data Cleanup Analytics" at bounding box center [495, 26] width 991 height 18
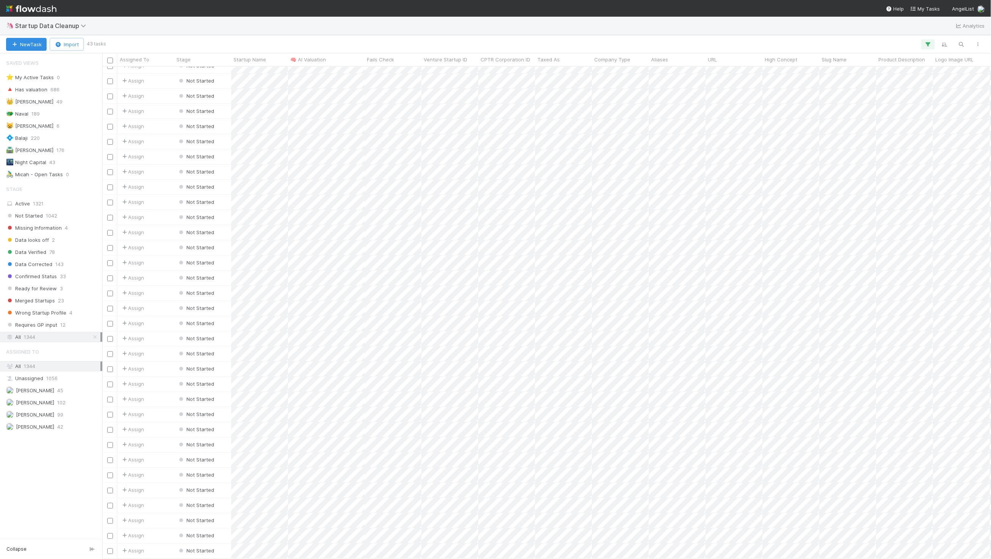
scroll to position [0, 0]
click at [326, 17] on div "🦄 Startup Data Cleanup Analytics" at bounding box center [495, 26] width 991 height 18
click at [349, 30] on div "🦄 Startup Data Cleanup Analytics" at bounding box center [495, 26] width 991 height 18
click at [106, 59] on div at bounding box center [110, 60] width 11 height 8
click at [111, 58] on input "checkbox" at bounding box center [110, 61] width 6 height 6
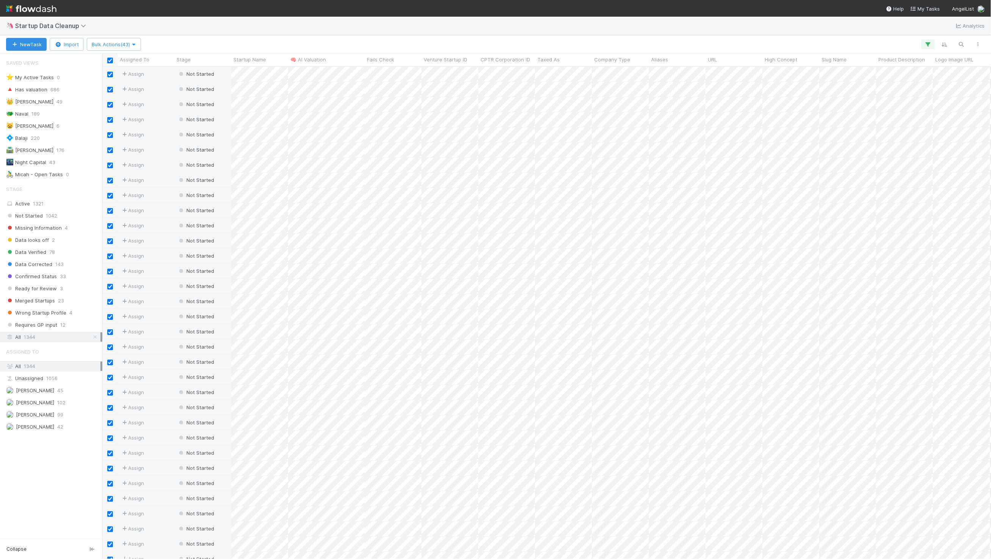
click at [110, 59] on input "checkbox" at bounding box center [110, 61] width 6 height 6
checkbox input "false"
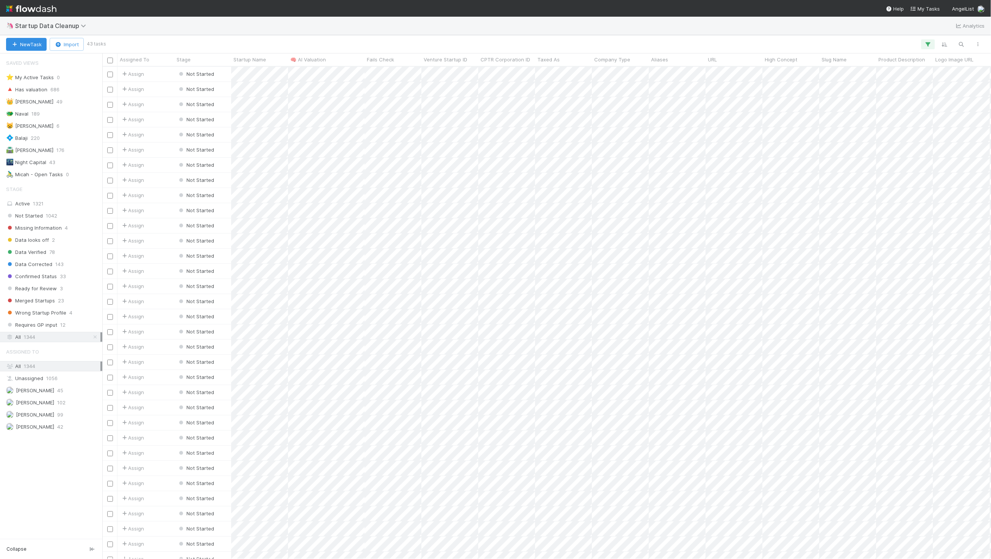
click at [240, 34] on div "🦄 Startup Data Cleanup Analytics" at bounding box center [495, 26] width 991 height 18
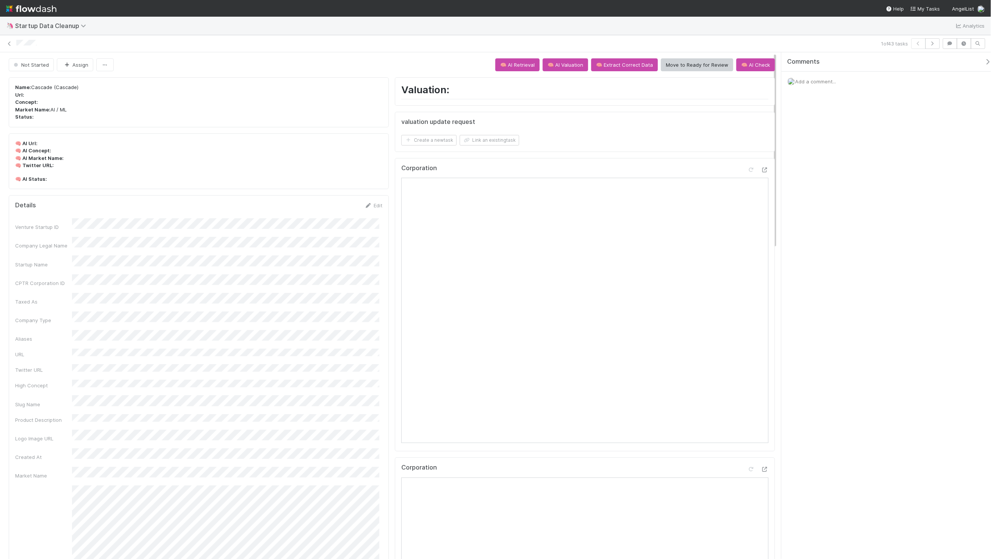
click at [3, 46] on div "1 of 43 tasks" at bounding box center [495, 43] width 991 height 11
click at [8, 44] on icon at bounding box center [10, 43] width 8 height 5
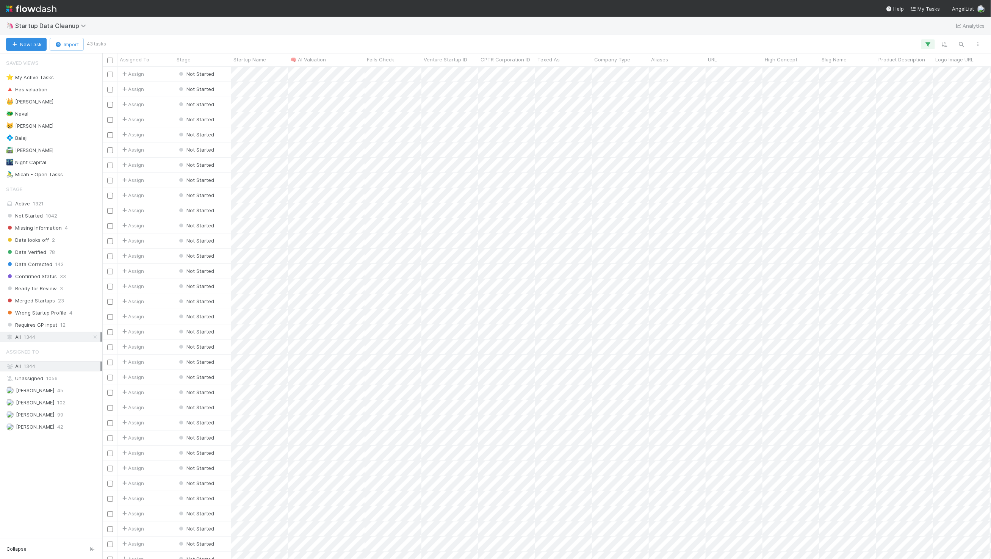
scroll to position [486, 882]
click at [111, 61] on input "checkbox" at bounding box center [110, 61] width 6 height 6
checkbox input "true"
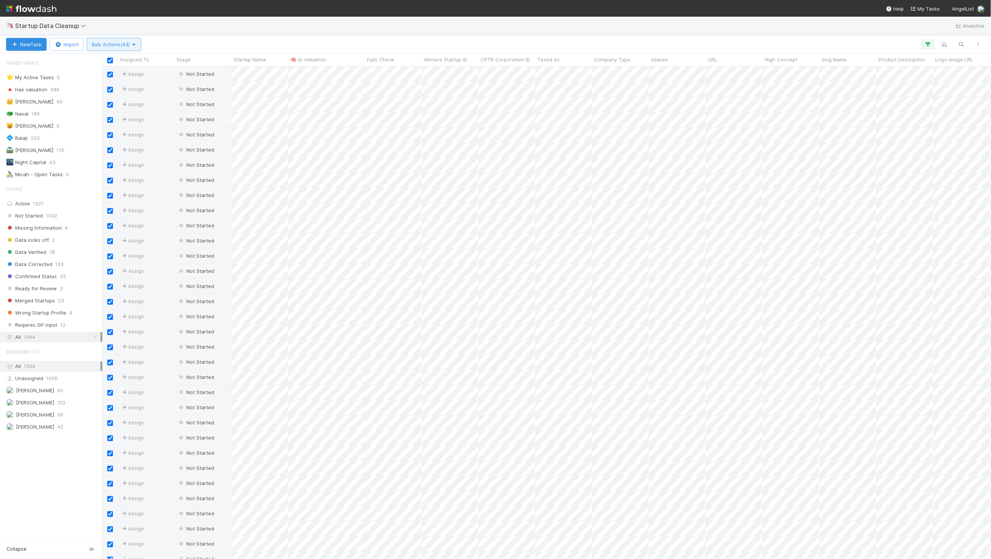
click at [140, 47] on button "Bulk Actions (43)" at bounding box center [114, 44] width 54 height 13
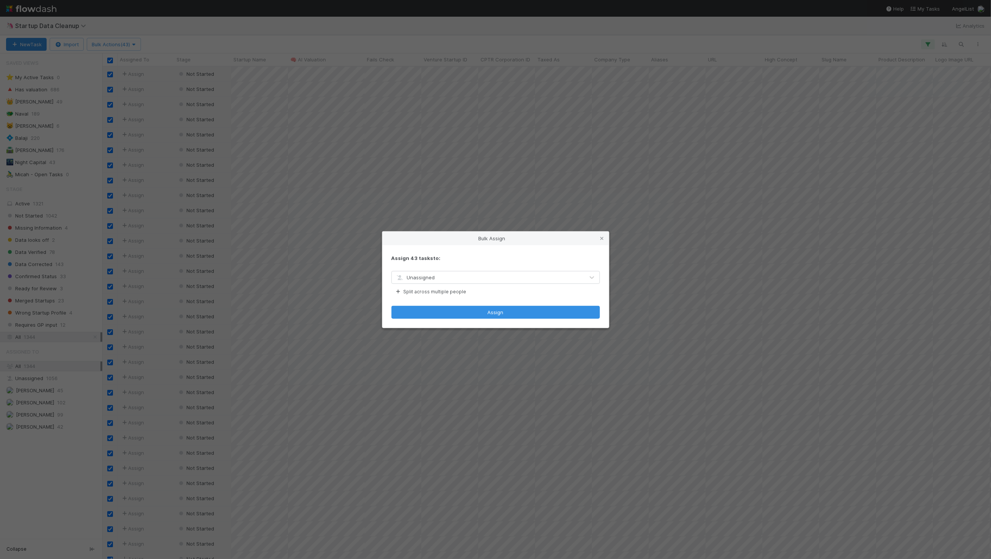
click at [549, 279] on div "Unassigned" at bounding box center [488, 277] width 193 height 12
type input "maxim"
click at [558, 318] on button "Assign" at bounding box center [495, 312] width 208 height 13
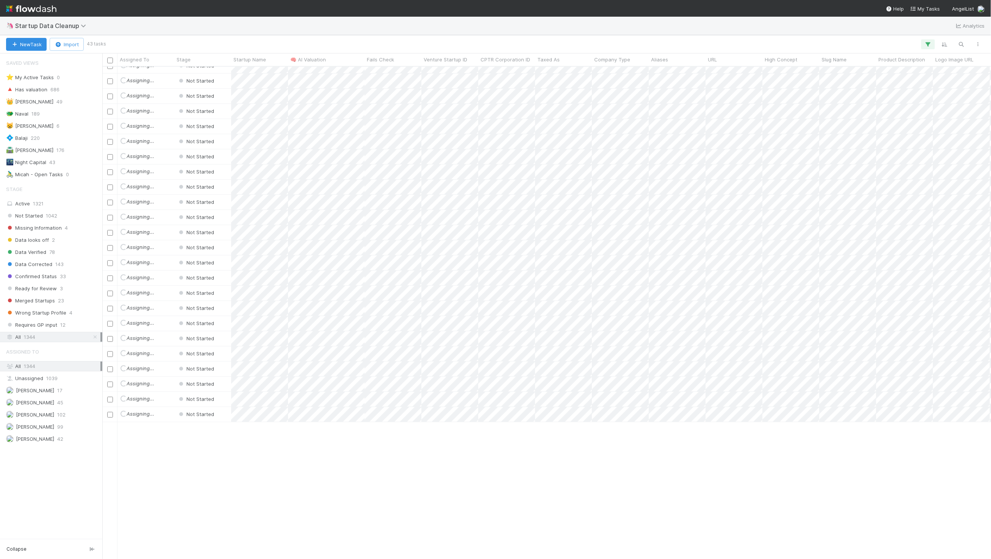
scroll to position [0, 0]
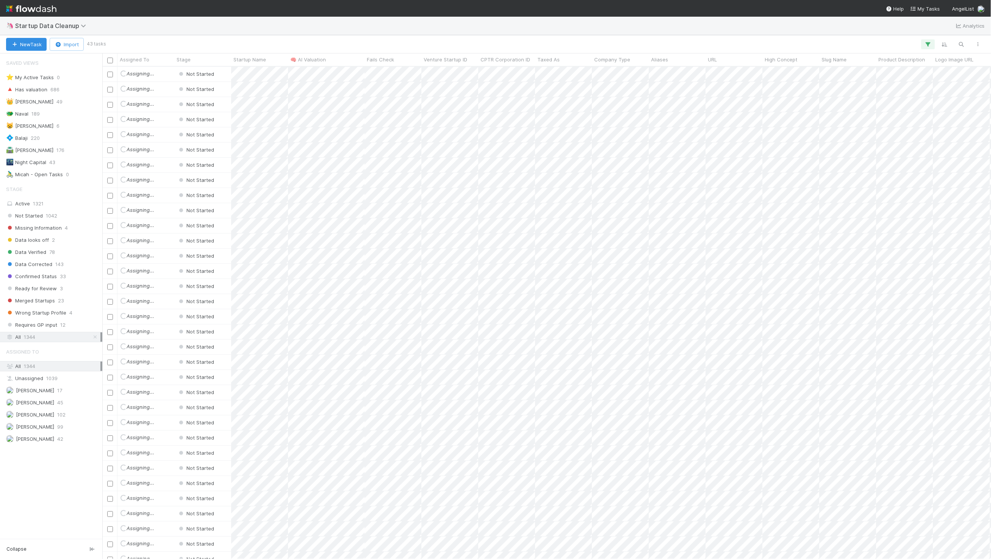
click at [288, 22] on div "🦄 Startup Data Cleanup Analytics" at bounding box center [495, 26] width 991 height 18
click at [316, 24] on div "🦄 Startup Data Cleanup Analytics" at bounding box center [495, 26] width 991 height 18
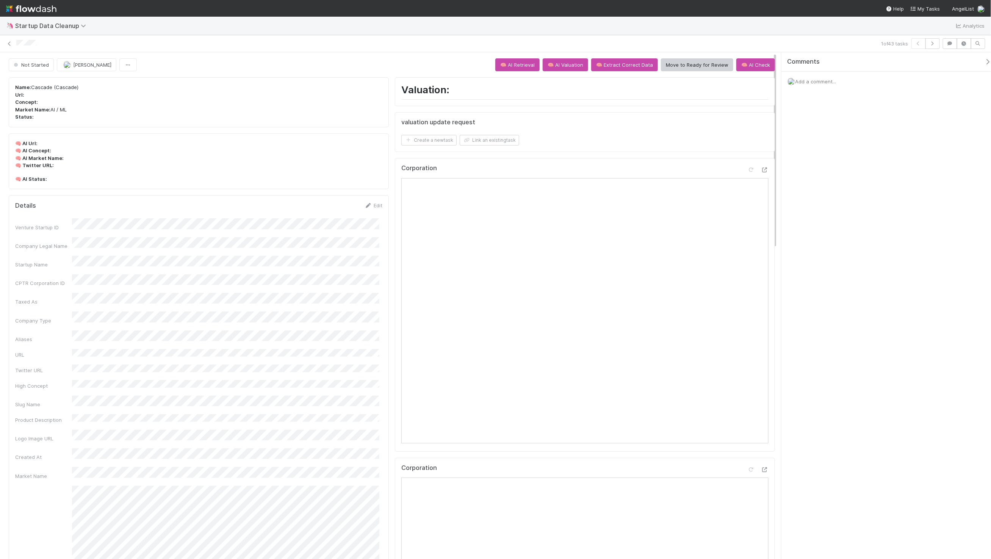
click at [105, 100] on p "Name: Cascade (Cascade) Url: Concept: Market Name: AI / ML Status:" at bounding box center [198, 102] width 367 height 37
click at [244, 47] on div at bounding box center [447, 44] width 862 height 8
click at [699, 64] on button "Move to Ready for Review" at bounding box center [697, 64] width 72 height 13
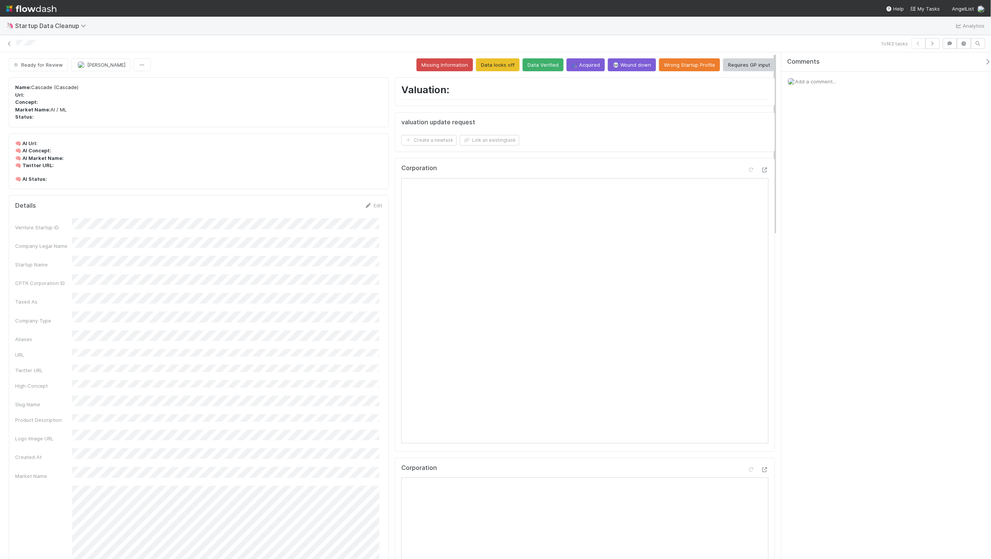
drag, startPoint x: 56, startPoint y: 97, endPoint x: 67, endPoint y: 96, distance: 11.0
click at [56, 97] on p "Name: Cascade (Cascade) Url: Concept: Market Name: AI / ML Status:" at bounding box center [198, 102] width 367 height 37
click at [148, 95] on p "Name: Cascade (Cascade) Url: Concept: Market Name: AI / ML Status:" at bounding box center [198, 102] width 367 height 37
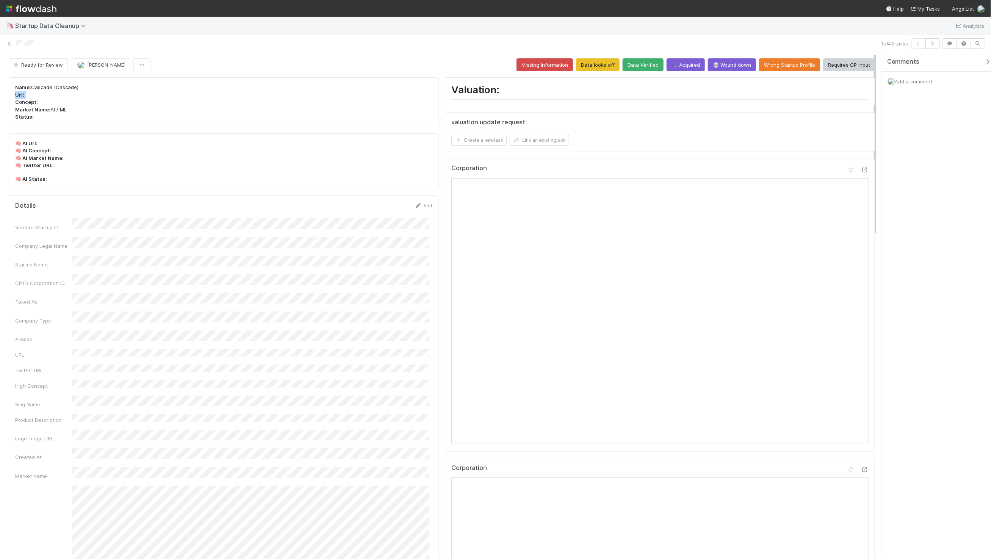
drag, startPoint x: 780, startPoint y: 333, endPoint x: 909, endPoint y: 325, distance: 129.9
click at [909, 325] on div "Comments Add a comment..." at bounding box center [934, 305] width 114 height 507
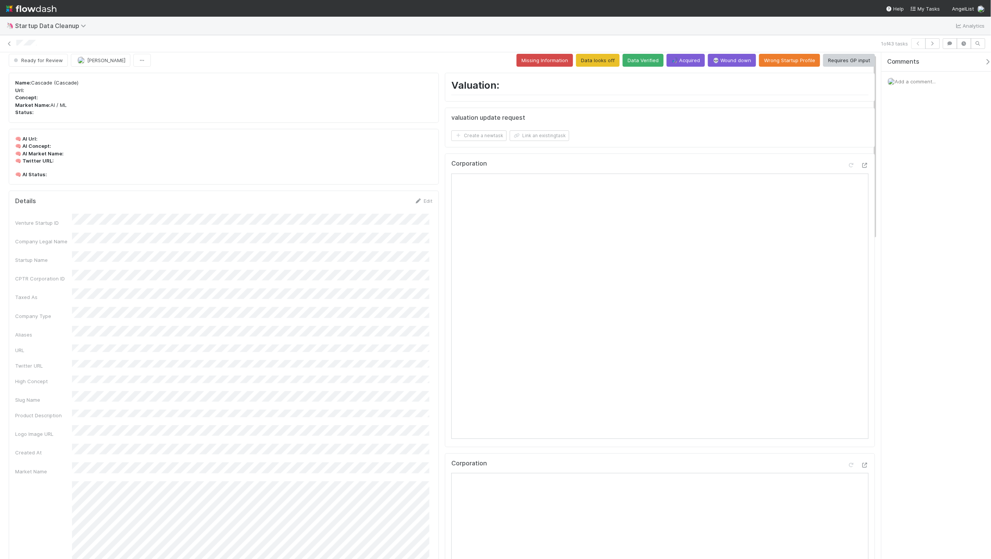
click at [831, 173] on div "Corporation" at bounding box center [659, 167] width 417 height 14
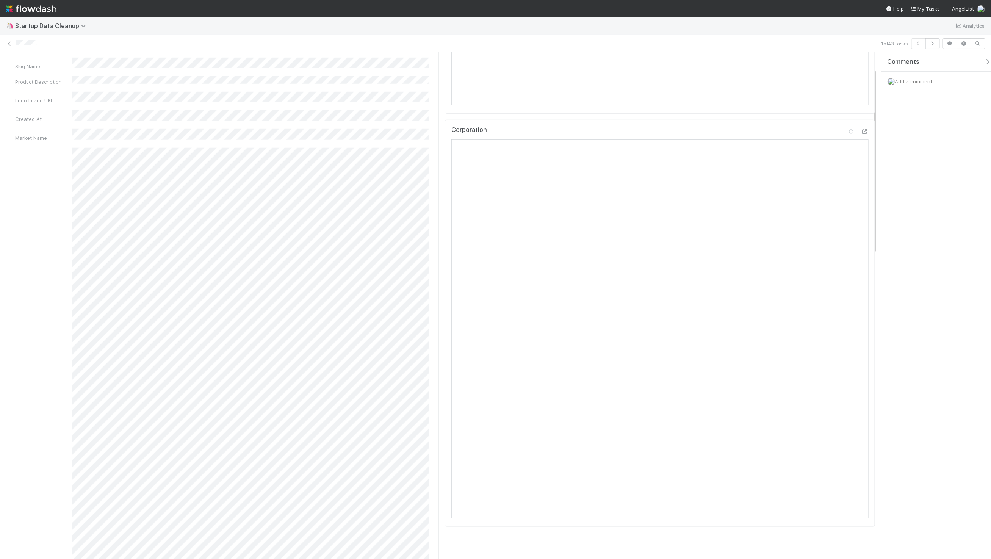
scroll to position [0, 0]
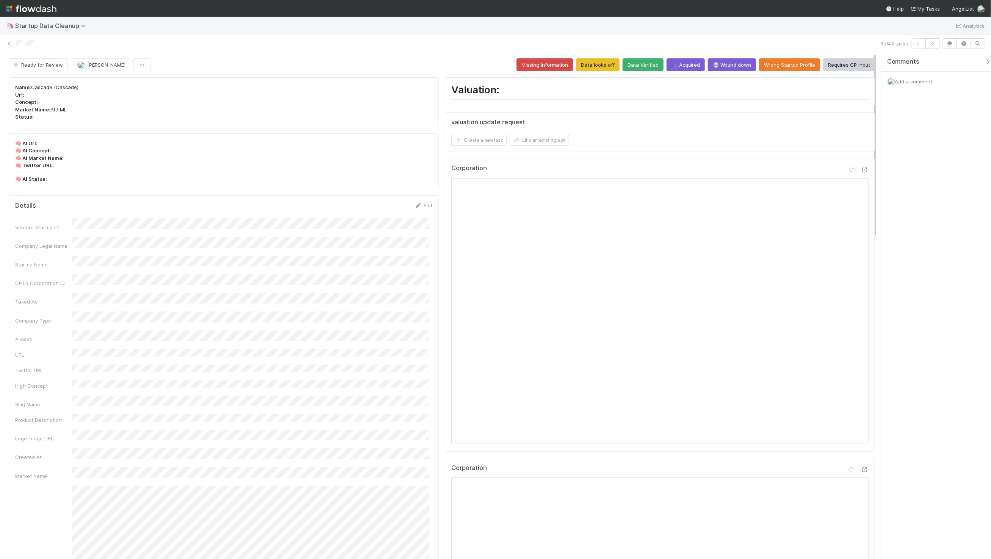
click at [686, 130] on form "valuation update request Create a new task Link an existing task" at bounding box center [659, 132] width 417 height 27
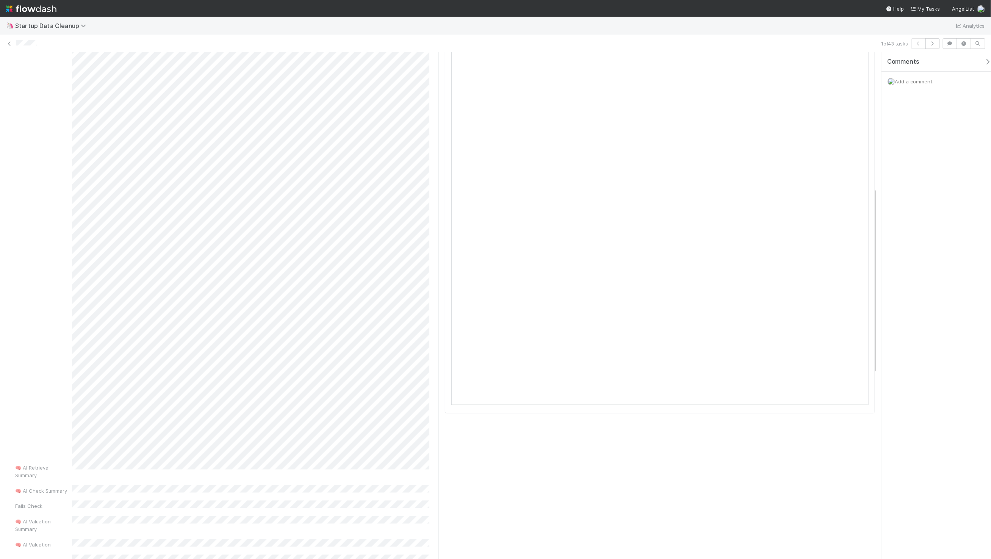
scroll to position [154, 0]
click at [358, 235] on div "Venture Startup ID Company Legal Name Startup Name CPTR Corporation ID Taxed As…" at bounding box center [223, 549] width 417 height 971
click at [293, 379] on div "🧠 AI Retrieval Summary" at bounding box center [223, 357] width 417 height 445
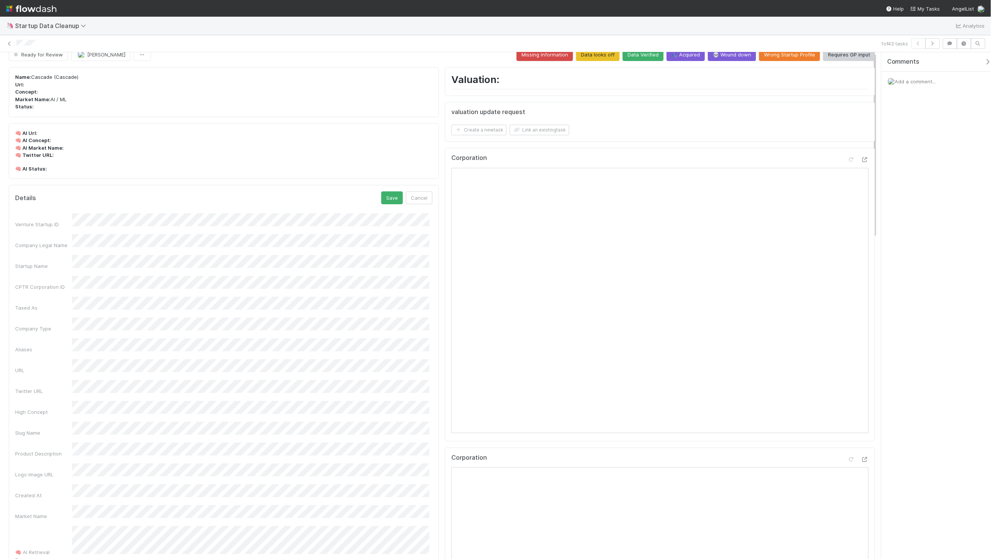
scroll to position [0, 0]
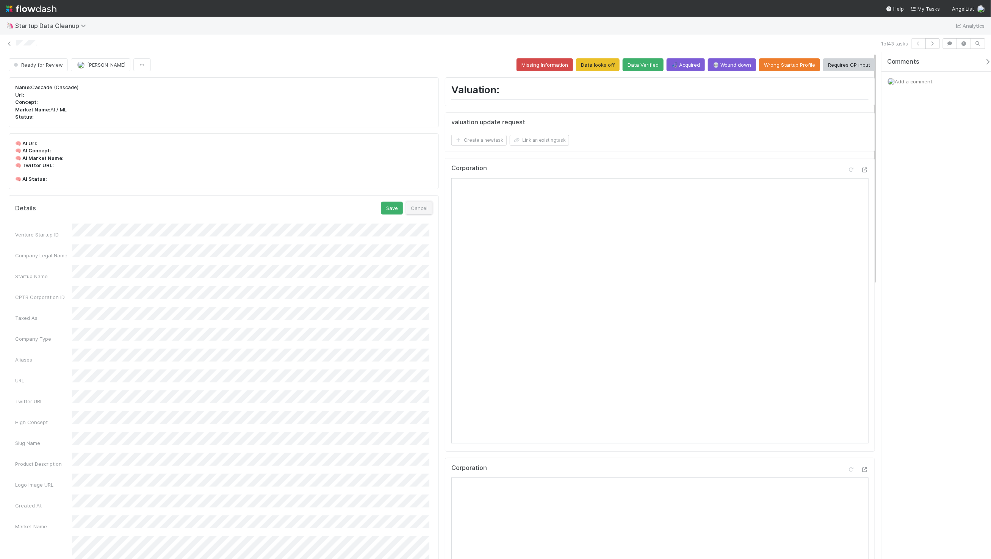
click at [428, 209] on button "Cancel" at bounding box center [419, 208] width 27 height 13
click at [446, 202] on div "Corporation" at bounding box center [660, 305] width 430 height 294
drag, startPoint x: 436, startPoint y: 90, endPoint x: 819, endPoint y: 72, distance: 383.5
click at [861, 171] on icon at bounding box center [865, 170] width 8 height 5
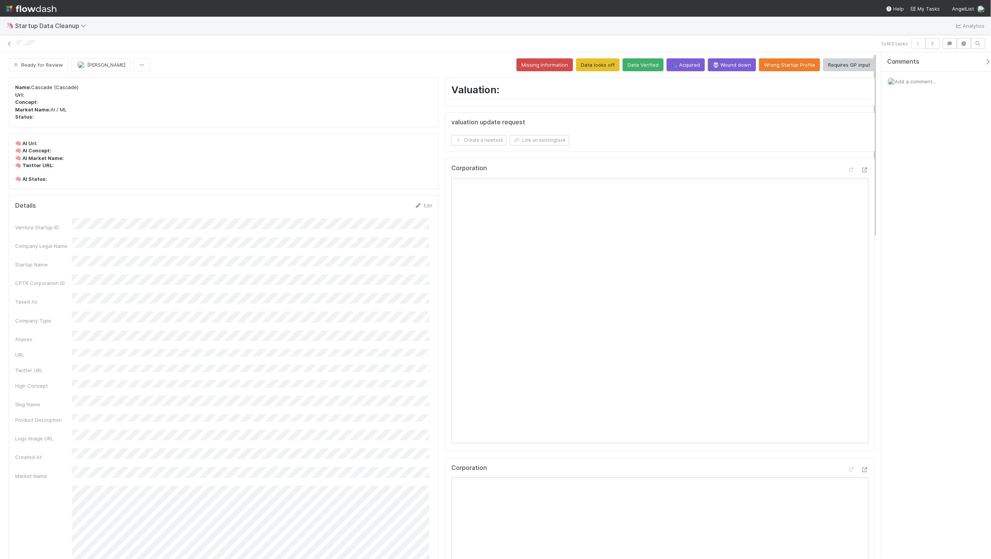
click at [313, 186] on div "🧠 AI Url: 🧠 AI Concept: 🧠 AI Market Name: 🧠 Twitter URL: 🧠 AI Status:" at bounding box center [224, 161] width 430 height 56
click at [602, 65] on button "Data looks off" at bounding box center [598, 64] width 44 height 13
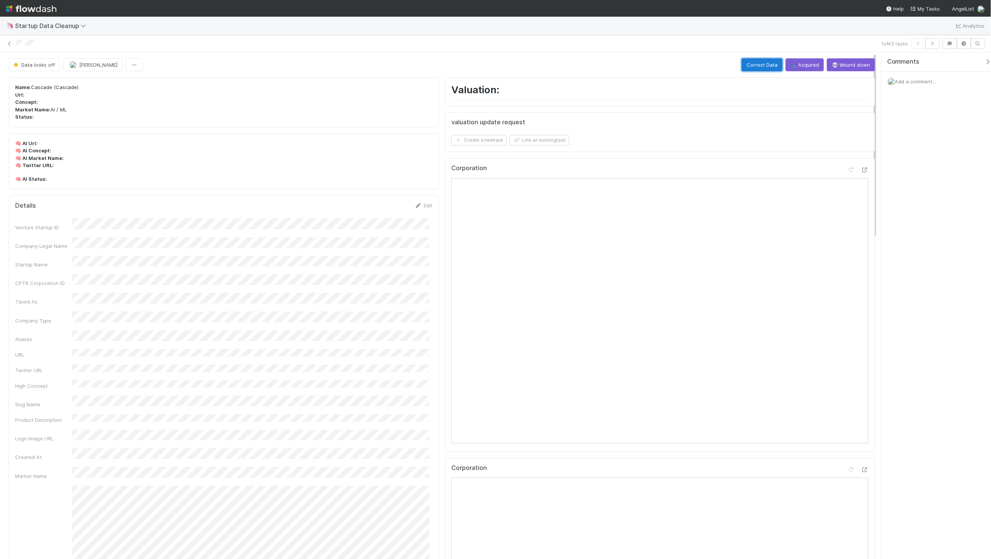
click at [753, 66] on button "Correct Data" at bounding box center [762, 64] width 41 height 13
drag, startPoint x: 356, startPoint y: 69, endPoint x: 351, endPoint y: 81, distance: 13.0
click at [356, 69] on div "Data Corrected Maxim Kalinkin" at bounding box center [442, 64] width 866 height 13
click at [389, 63] on div "Data Corrected Maxim Kalinkin" at bounding box center [442, 64] width 866 height 13
click at [28, 67] on span "Data Corrected" at bounding box center [35, 65] width 46 height 6
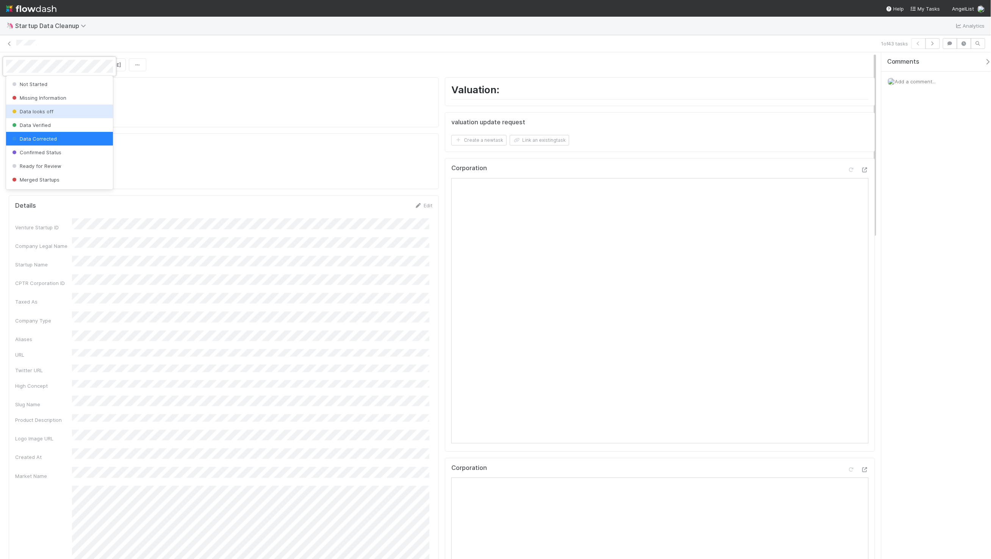
click at [66, 115] on div "Data looks off" at bounding box center [59, 112] width 107 height 14
click at [261, 50] on div "1 of 43 tasks" at bounding box center [495, 43] width 991 height 17
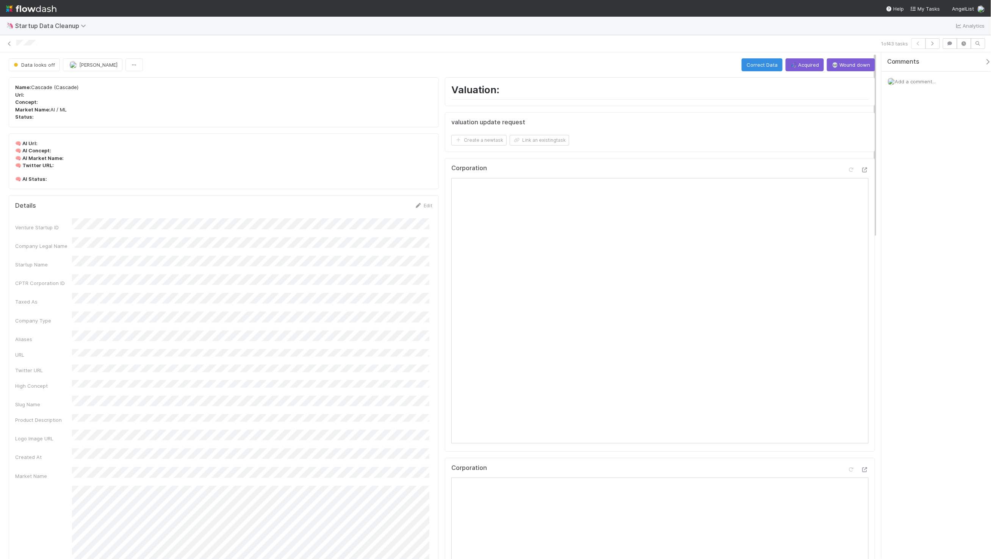
drag, startPoint x: 893, startPoint y: 85, endPoint x: 911, endPoint y: 79, distance: 19.1
click at [911, 79] on span "Add a comment..." at bounding box center [915, 81] width 41 height 6
click at [924, 289] on button "Add Comment" at bounding box center [916, 284] width 44 height 13
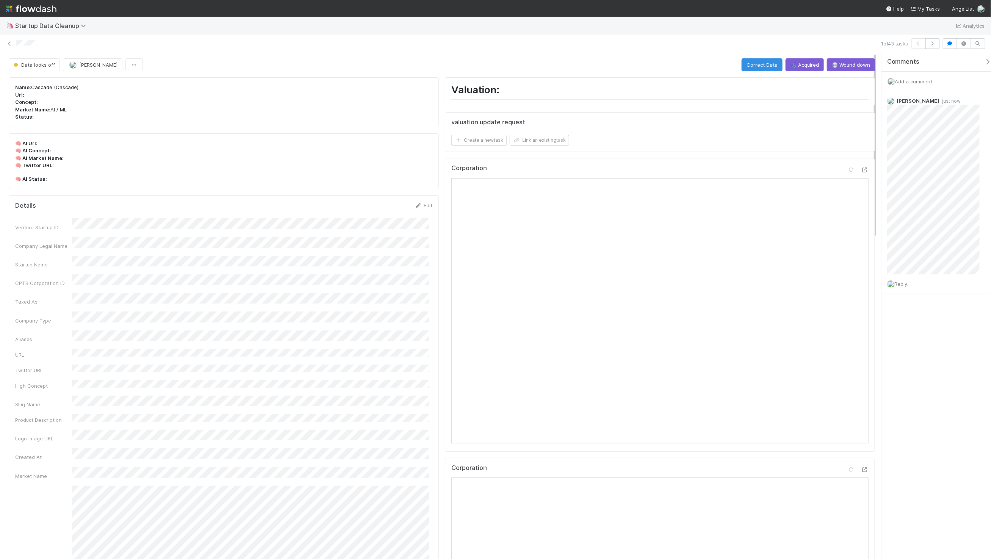
click at [716, 41] on div at bounding box center [447, 44] width 862 height 8
click at [970, 105] on span at bounding box center [980, 101] width 20 height 11
click at [972, 101] on icon at bounding box center [976, 101] width 8 height 5
click at [686, 16] on nav "Help My Tasks AngelList" at bounding box center [495, 8] width 991 height 17
click at [938, 41] on button "button" at bounding box center [932, 43] width 14 height 11
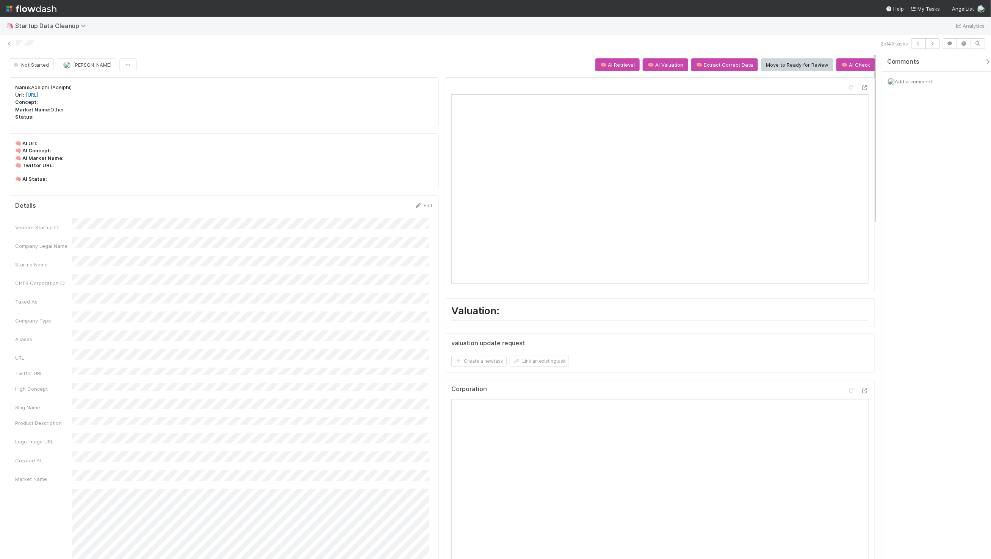
click at [348, 22] on div "🦄 Startup Data Cleanup Analytics" at bounding box center [495, 26] width 991 height 18
click at [814, 66] on button "Move to Ready for Review" at bounding box center [797, 64] width 72 height 13
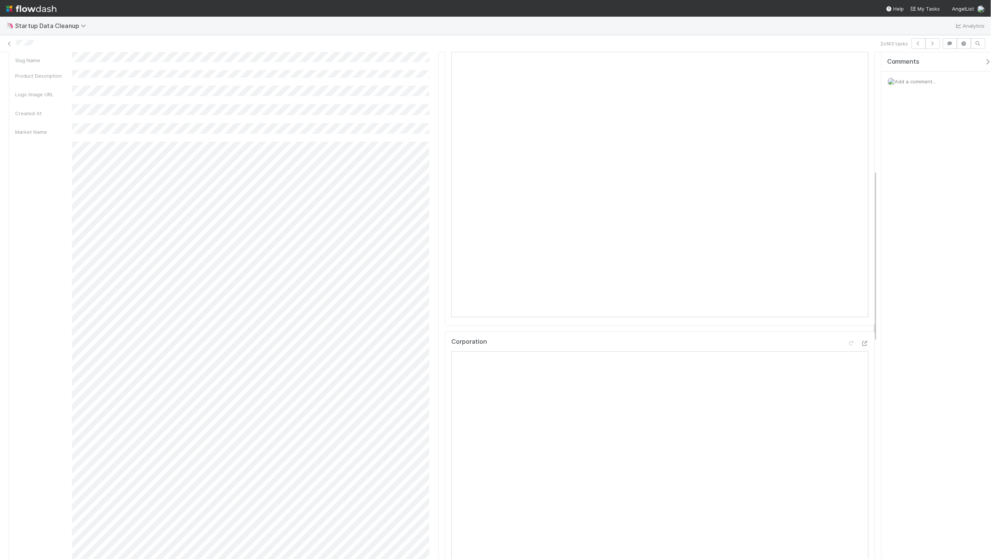
scroll to position [157, 0]
click at [861, 231] on icon at bounding box center [865, 233] width 8 height 5
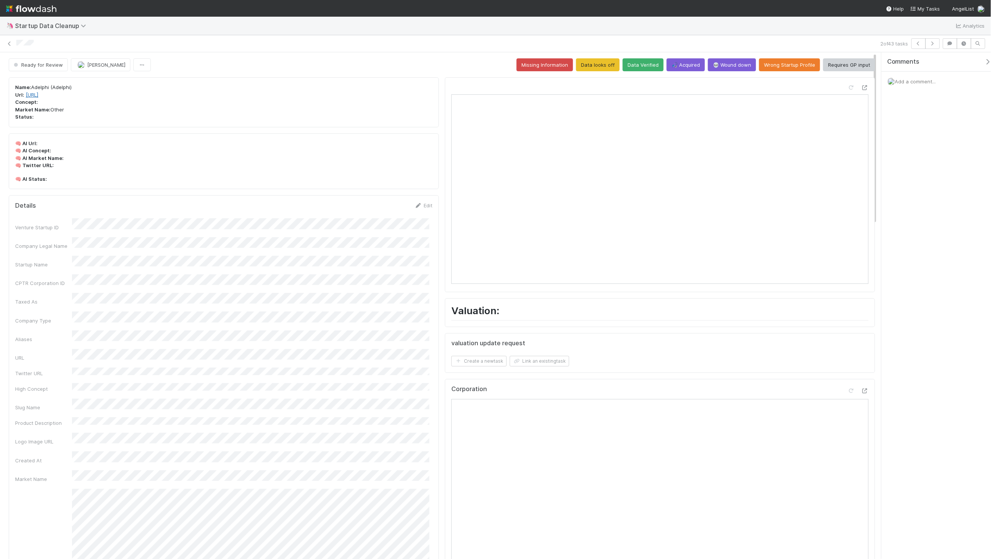
click at [38, 95] on link "http://www.adelphi.ai/" at bounding box center [32, 95] width 13 height 6
click at [805, 39] on div "2 of 43 tasks" at bounding box center [495, 43] width 991 height 11
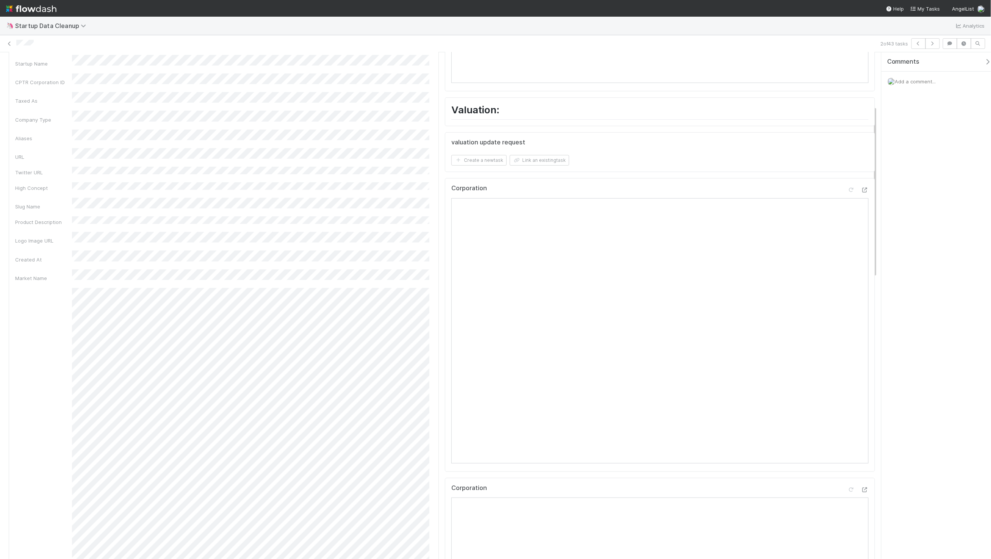
scroll to position [157, 0]
drag, startPoint x: 978, startPoint y: 171, endPoint x: 912, endPoint y: 186, distance: 67.9
click at [978, 171] on div "Comments Add a comment..." at bounding box center [936, 305] width 110 height 507
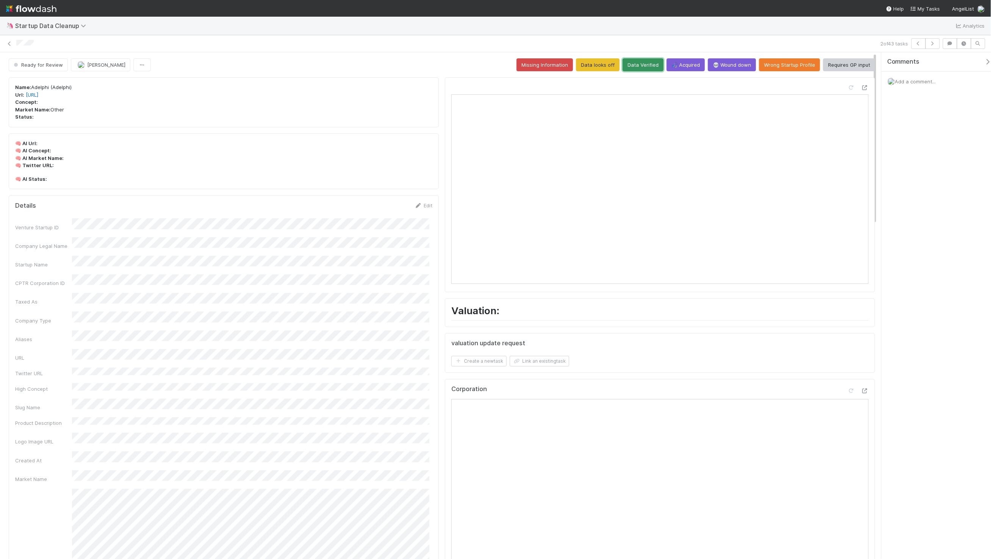
click at [635, 64] on button "Data Verified" at bounding box center [643, 64] width 41 height 13
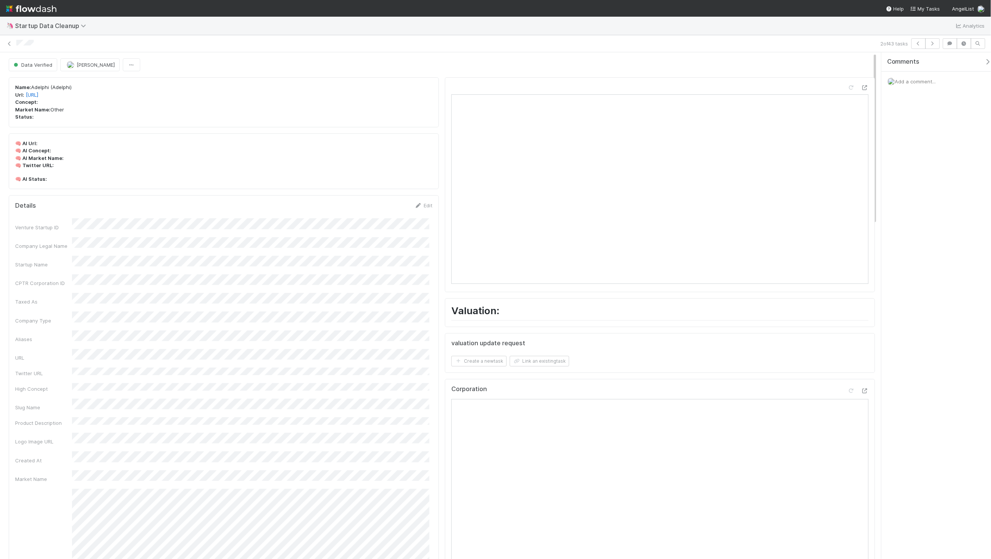
click at [428, 51] on div "2 of 43 tasks" at bounding box center [495, 43] width 991 height 17
click at [935, 45] on icon "button" at bounding box center [933, 43] width 8 height 5
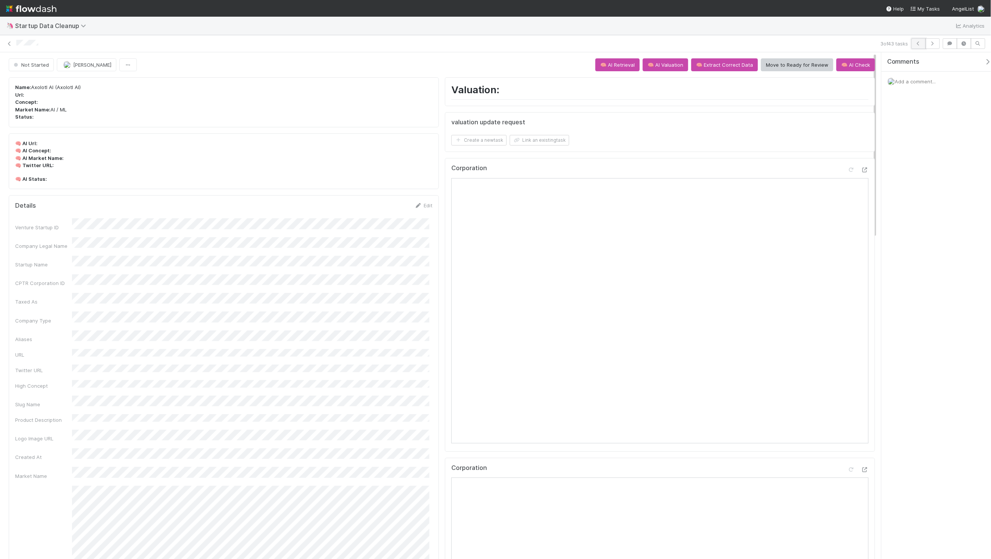
click at [919, 41] on icon "button" at bounding box center [919, 43] width 8 height 5
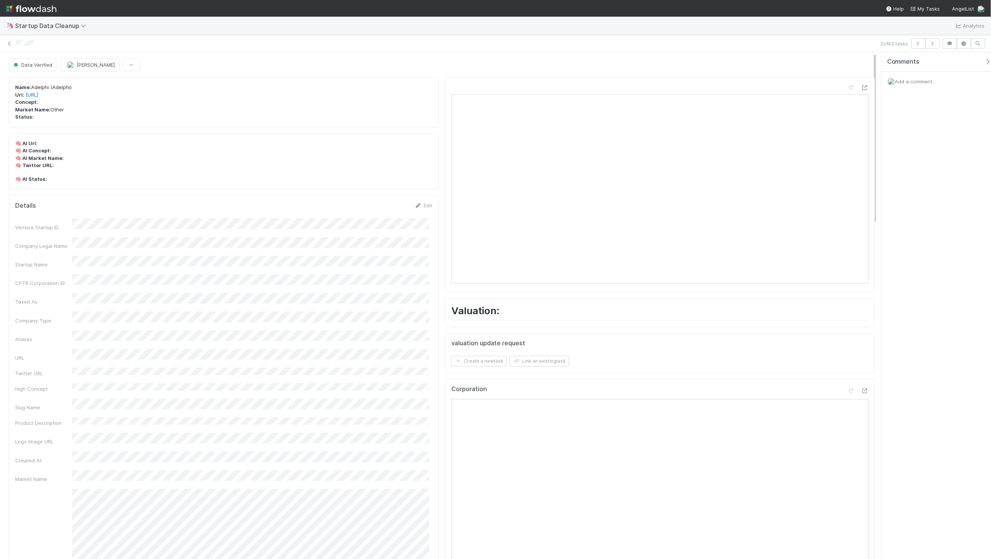
click at [936, 41] on button "button" at bounding box center [932, 43] width 14 height 11
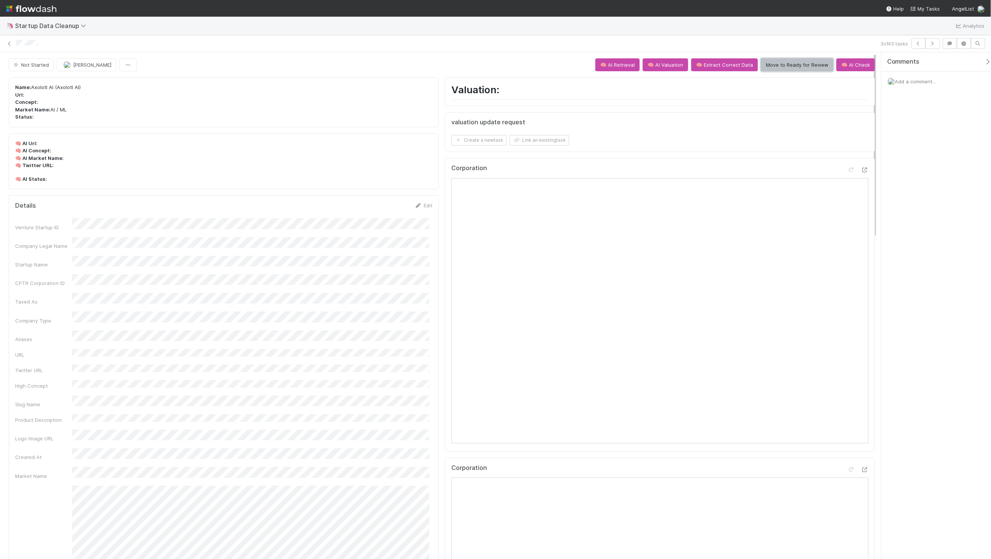
drag, startPoint x: 785, startPoint y: 62, endPoint x: 789, endPoint y: 60, distance: 4.6
click at [785, 62] on button "Move to Ready for Review" at bounding box center [797, 64] width 72 height 13
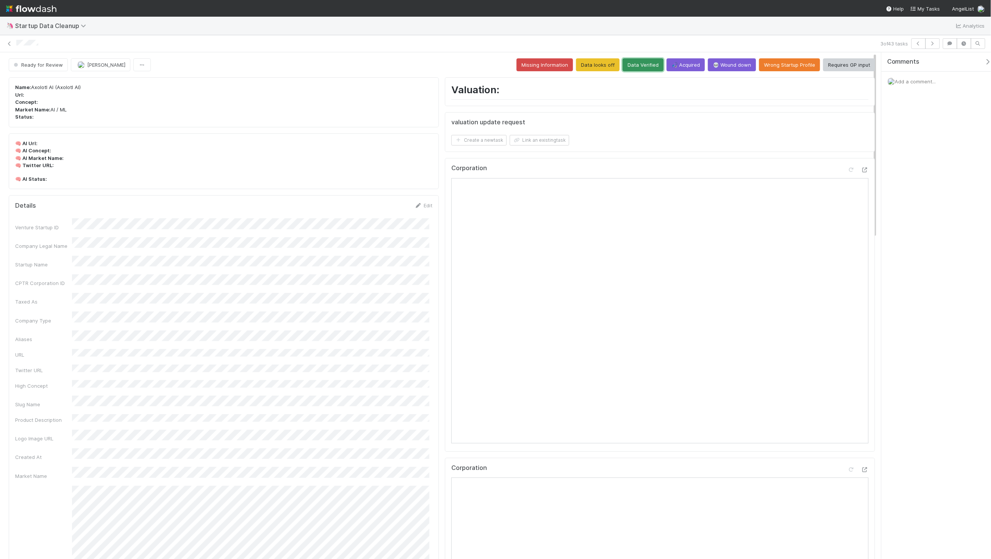
drag, startPoint x: 637, startPoint y: 65, endPoint x: 626, endPoint y: 66, distance: 11.0
click at [637, 65] on button "Data Verified" at bounding box center [643, 64] width 41 height 13
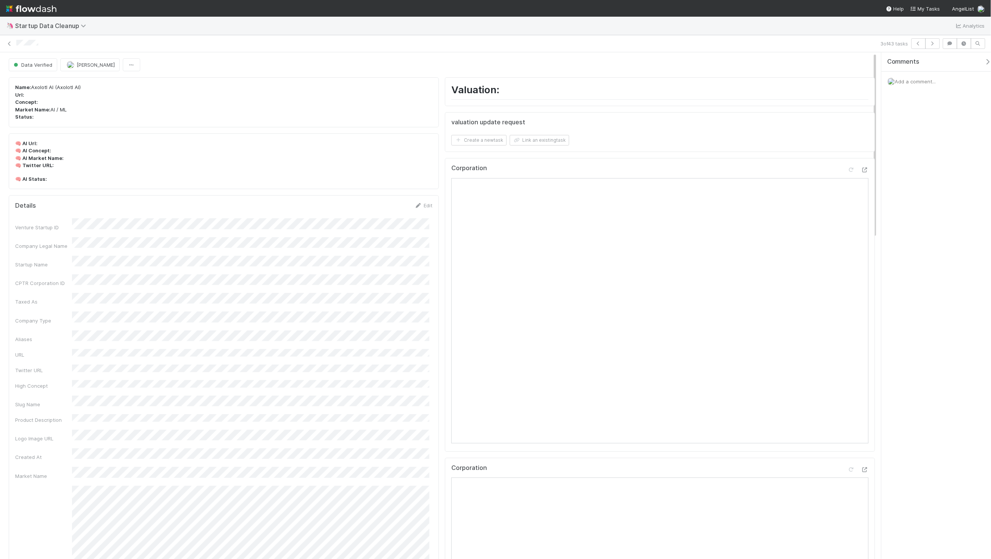
click at [420, 85] on p "Name: Axolotl AI (Axolotl AI) Url: Concept: Market Name: AI / ML Status:" at bounding box center [223, 102] width 417 height 37
click at [815, 64] on div "Data Verified Maxim Kalinkin" at bounding box center [442, 64] width 866 height 13
click at [933, 44] on icon "button" at bounding box center [933, 43] width 8 height 5
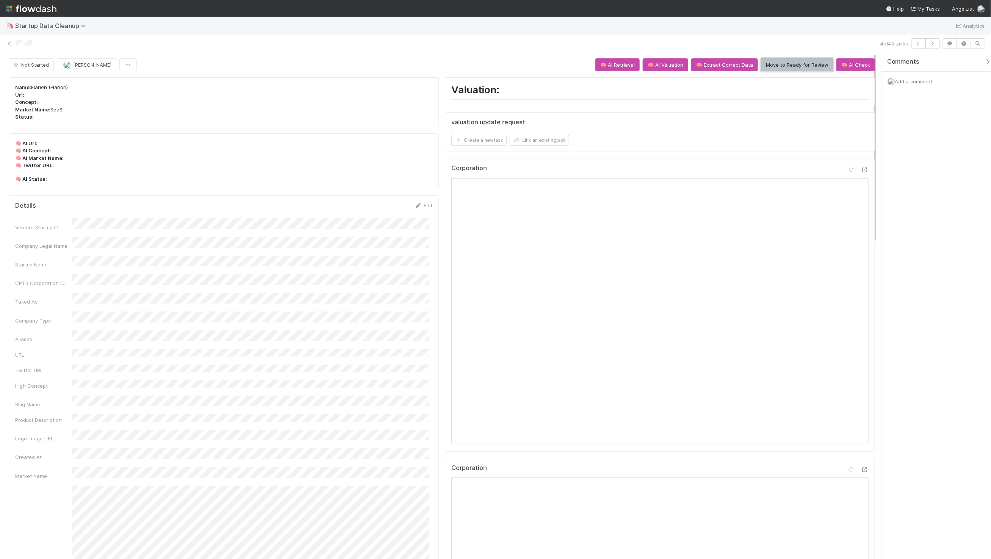
click at [787, 64] on button "Move to Ready for Review" at bounding box center [797, 64] width 72 height 13
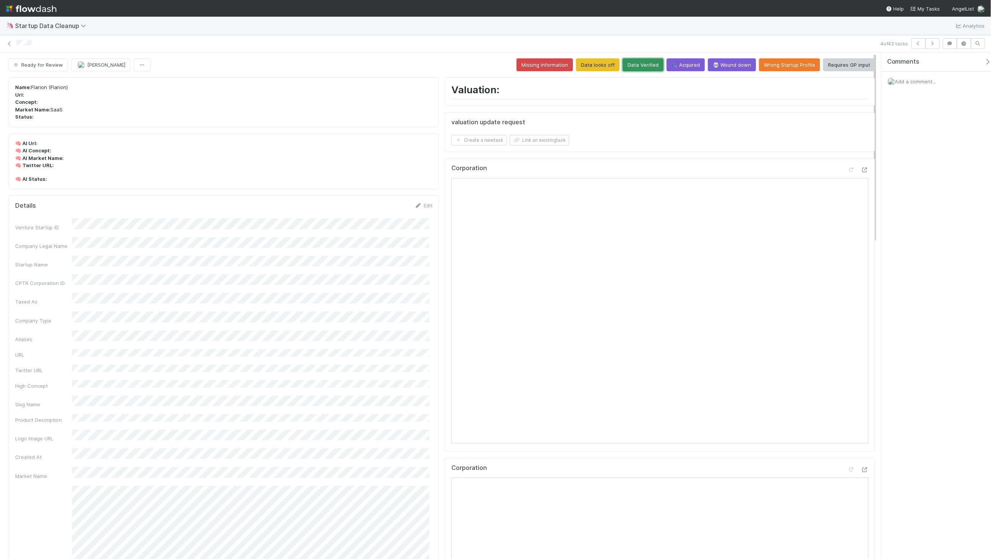
click at [646, 62] on button "Data Verified" at bounding box center [643, 64] width 41 height 13
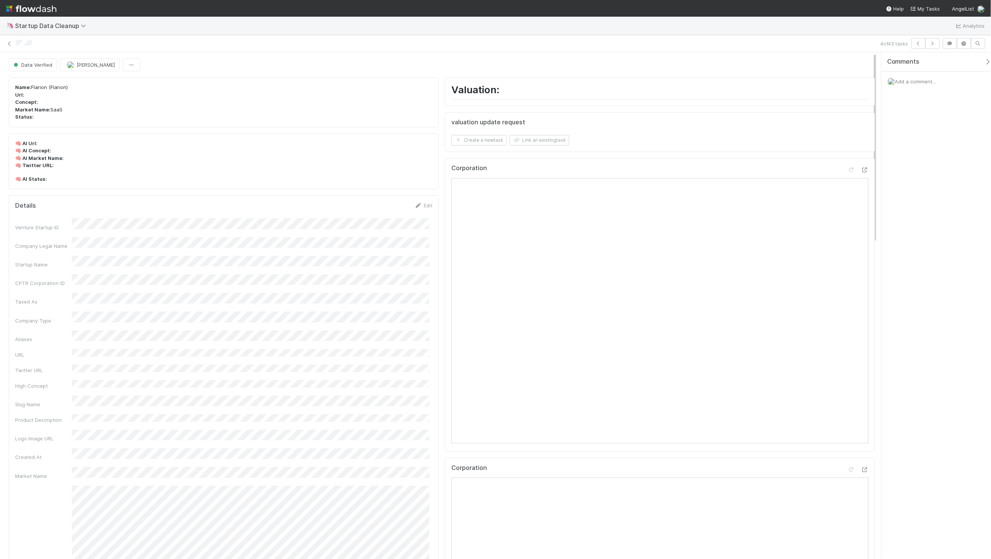
click at [463, 64] on div "Data Verified Maxim Kalinkin" at bounding box center [442, 64] width 866 height 13
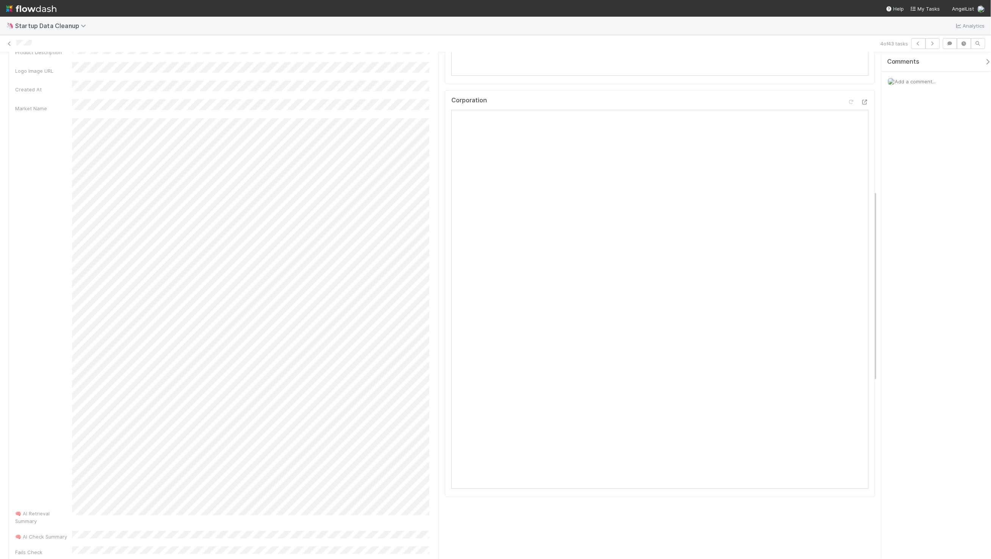
scroll to position [456, 0]
click at [344, 33] on div "🦄 Startup Data Cleanup Analytics" at bounding box center [495, 26] width 991 height 18
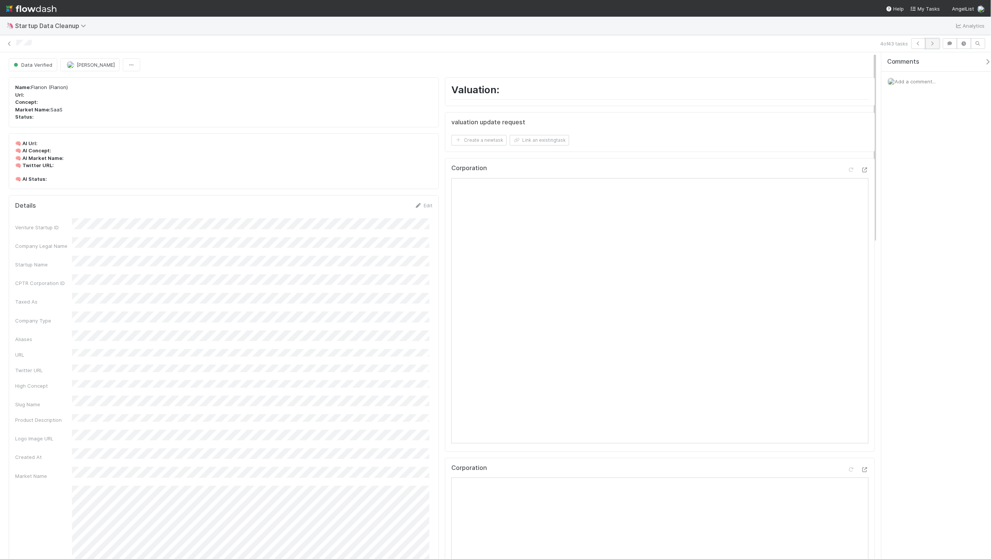
click at [930, 41] on icon "button" at bounding box center [933, 43] width 8 height 5
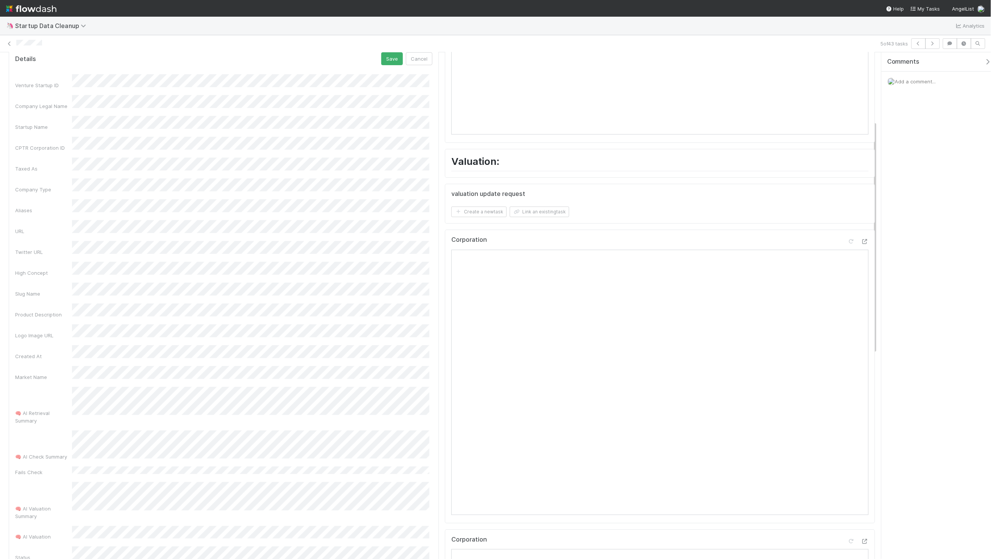
scroll to position [28, 0]
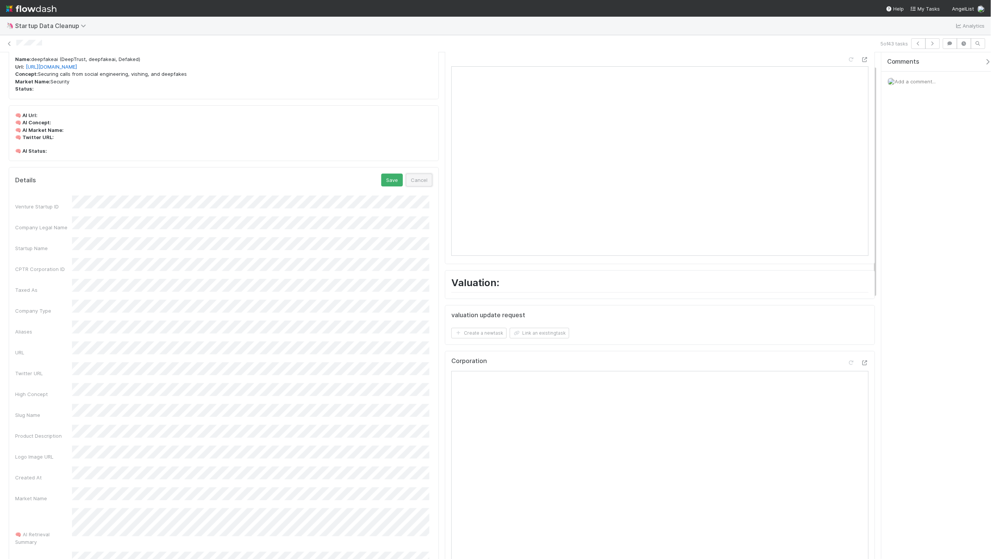
click at [423, 183] on button "Cancel" at bounding box center [419, 180] width 27 height 13
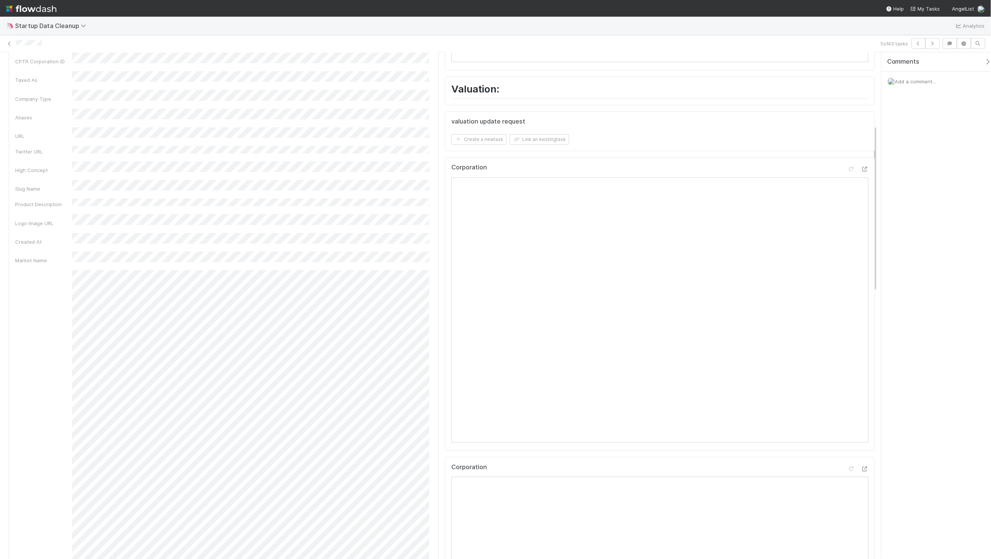
scroll to position [0, 0]
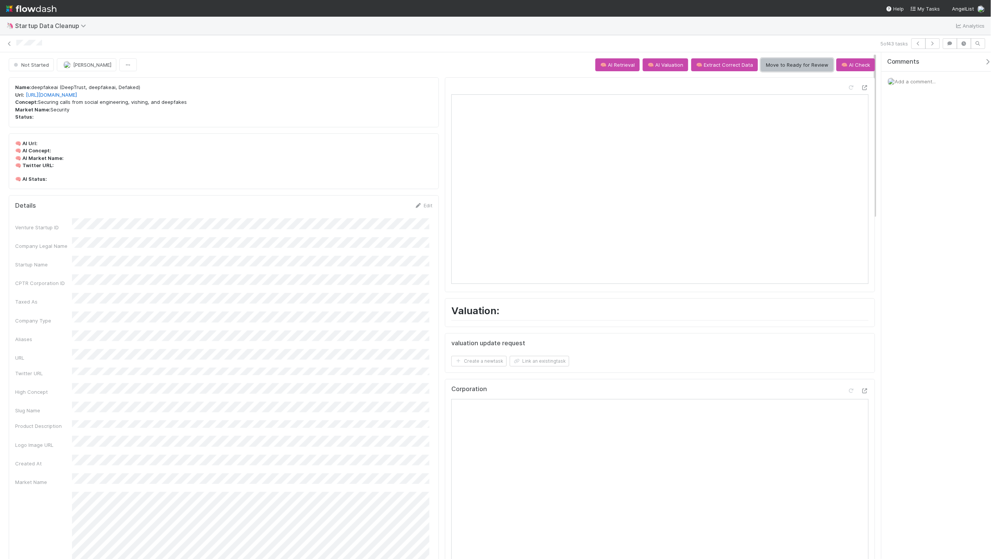
click at [769, 67] on button "Move to Ready for Review" at bounding box center [797, 64] width 72 height 13
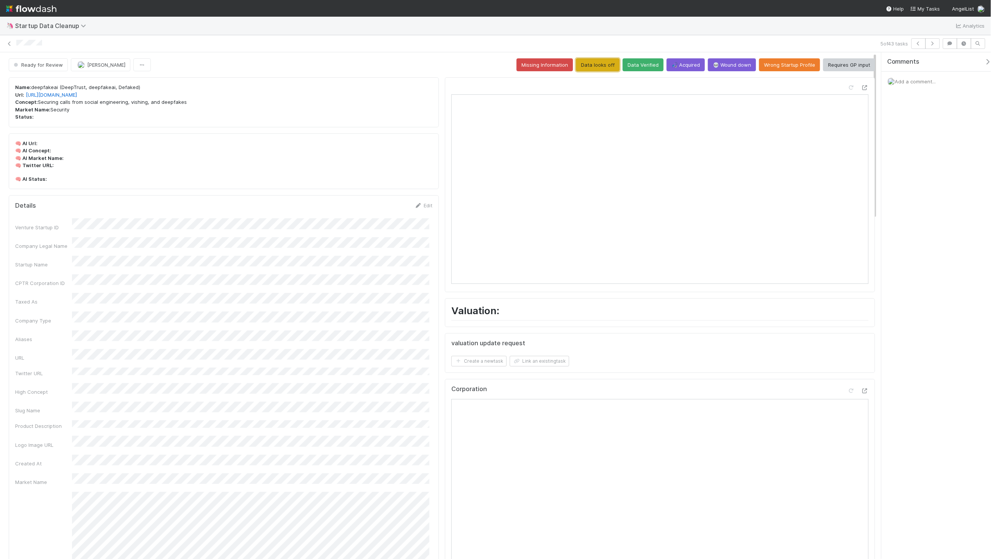
drag, startPoint x: 600, startPoint y: 68, endPoint x: 591, endPoint y: 71, distance: 9.2
click at [600, 68] on button "Data looks off" at bounding box center [598, 64] width 44 height 13
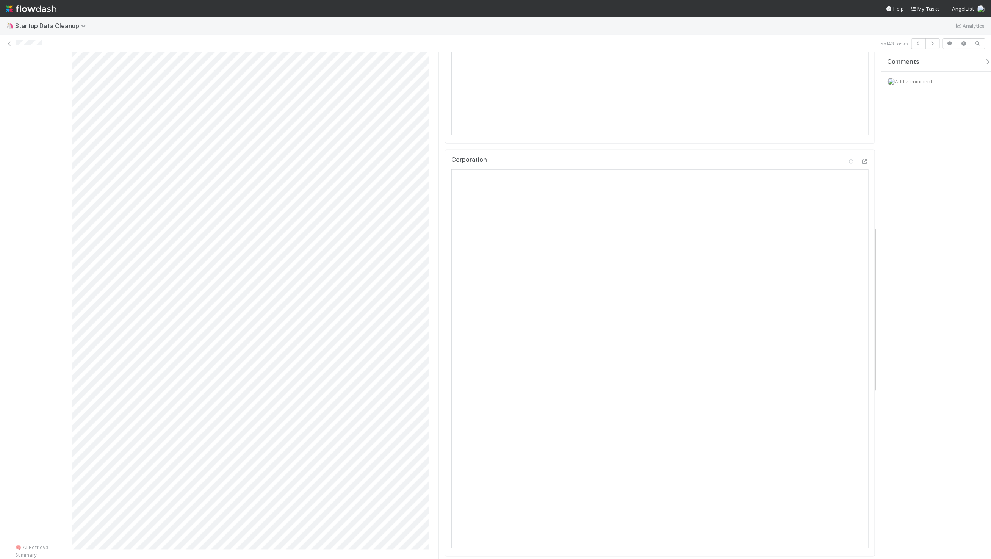
scroll to position [518, 0]
click at [936, 85] on div "Add a comment..." at bounding box center [939, 82] width 116 height 20
click at [930, 81] on span "Add a comment..." at bounding box center [915, 81] width 41 height 6
click at [922, 205] on button "Add Comment" at bounding box center [916, 208] width 44 height 13
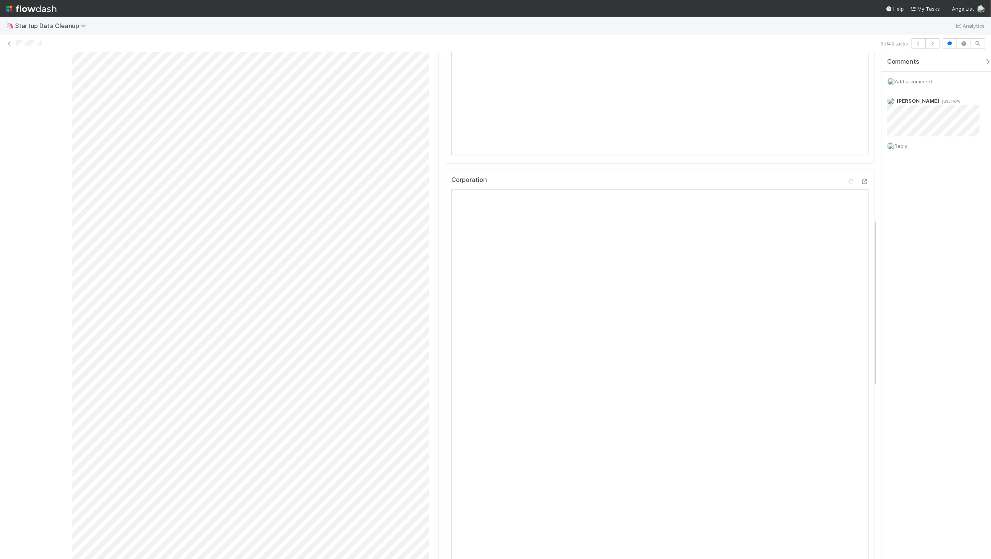
click at [448, 33] on div "🦄 Startup Data Cleanup Analytics" at bounding box center [495, 26] width 991 height 18
click at [902, 144] on span "Reply..." at bounding box center [903, 146] width 16 height 6
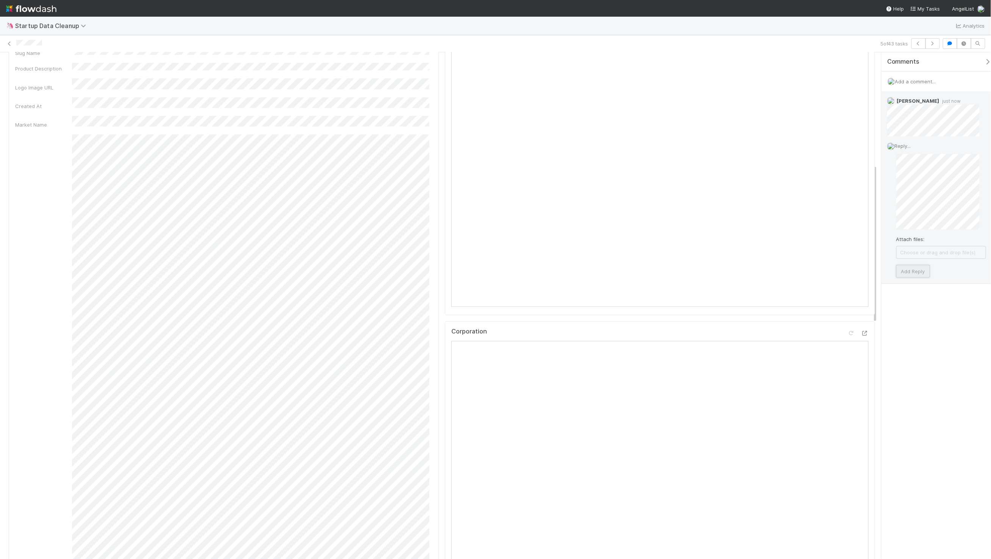
click at [915, 272] on button "Add Reply" at bounding box center [913, 271] width 34 height 13
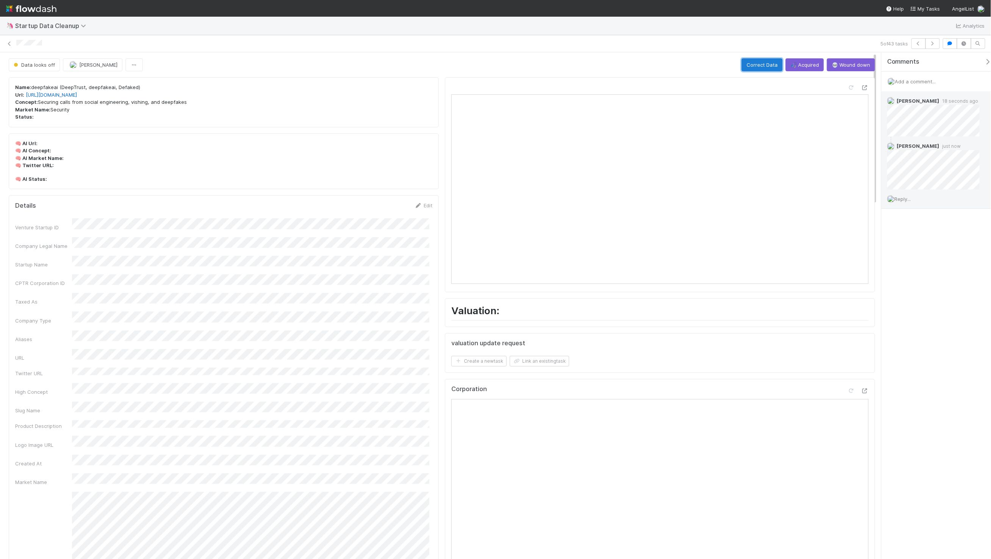
click at [761, 65] on button "Correct Data" at bounding box center [762, 64] width 41 height 13
click at [435, 49] on div "5 of 43 tasks" at bounding box center [495, 43] width 991 height 17
click at [917, 44] on icon "button" at bounding box center [919, 43] width 8 height 5
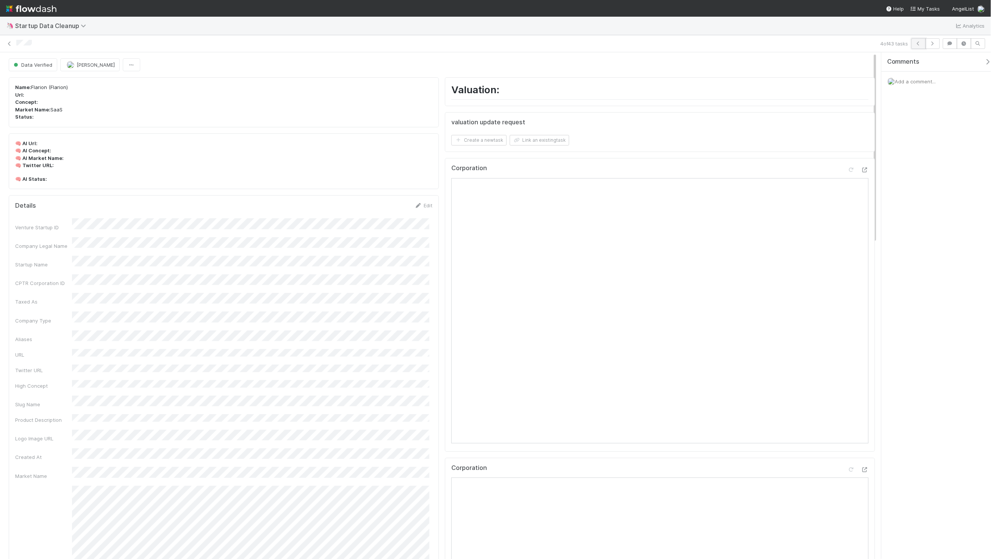
click at [920, 43] on icon "button" at bounding box center [919, 43] width 8 height 5
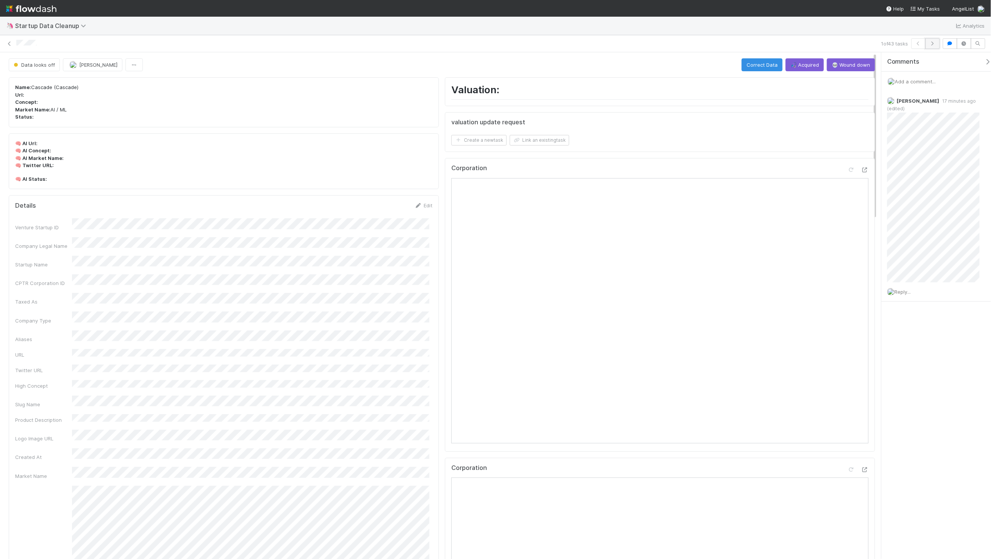
click at [933, 44] on icon "button" at bounding box center [933, 43] width 8 height 5
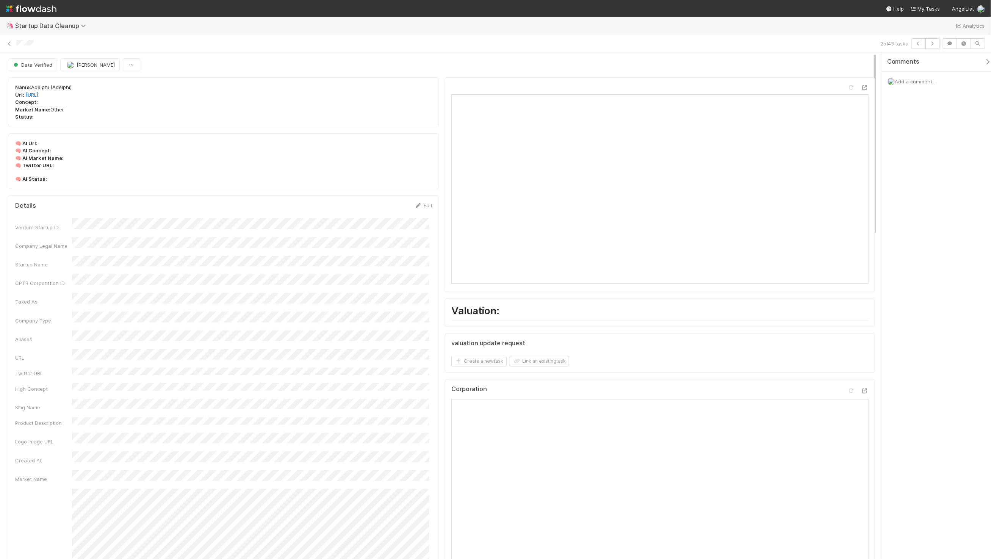
click at [933, 44] on icon "button" at bounding box center [933, 43] width 8 height 5
click at [933, 41] on icon "button" at bounding box center [933, 43] width 8 height 5
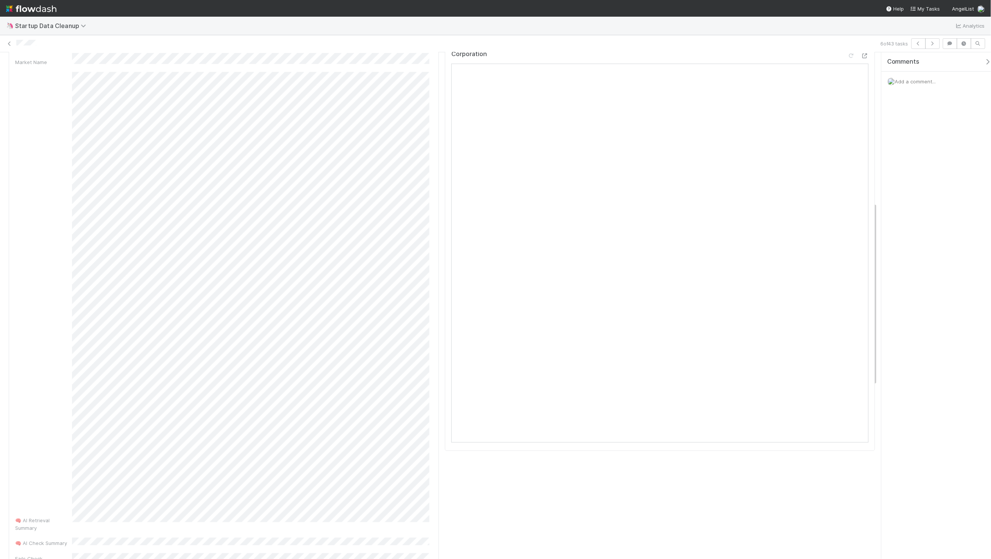
scroll to position [370, 0]
click at [929, 83] on span "Add a comment..." at bounding box center [915, 81] width 41 height 6
click at [912, 211] on button "Add Comment" at bounding box center [916, 208] width 44 height 13
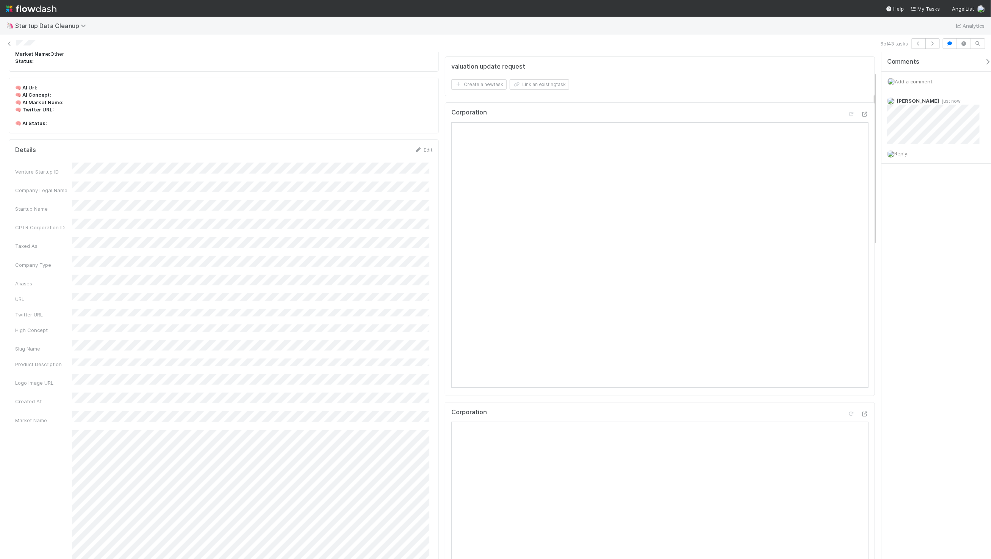
scroll to position [0, 0]
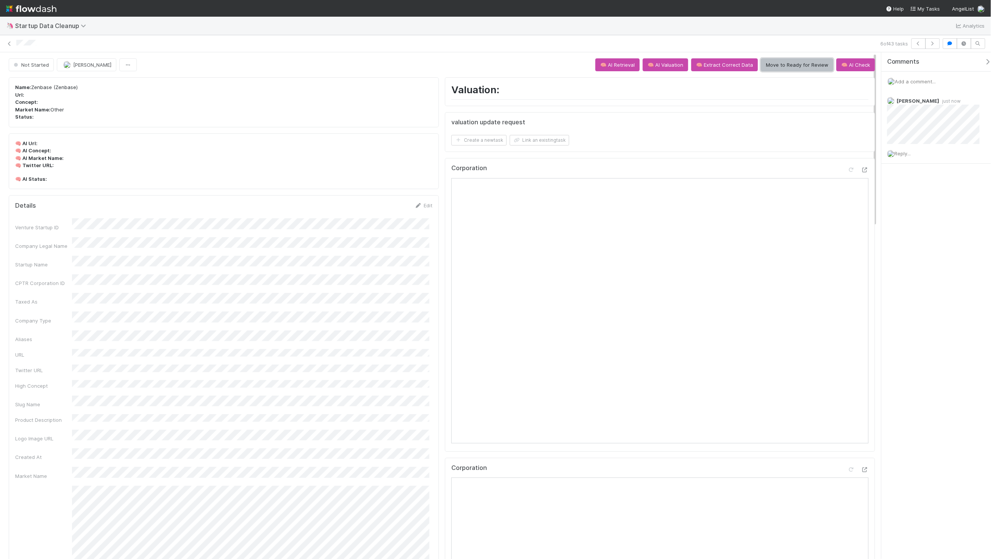
click at [769, 66] on button "Move to Ready for Review" at bounding box center [797, 64] width 72 height 13
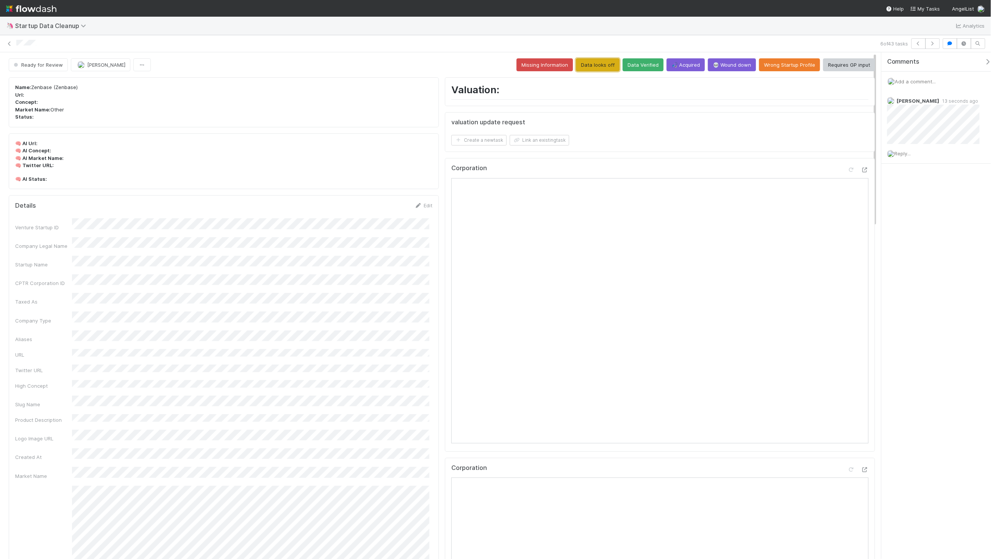
click at [598, 67] on button "Data looks off" at bounding box center [598, 64] width 44 height 13
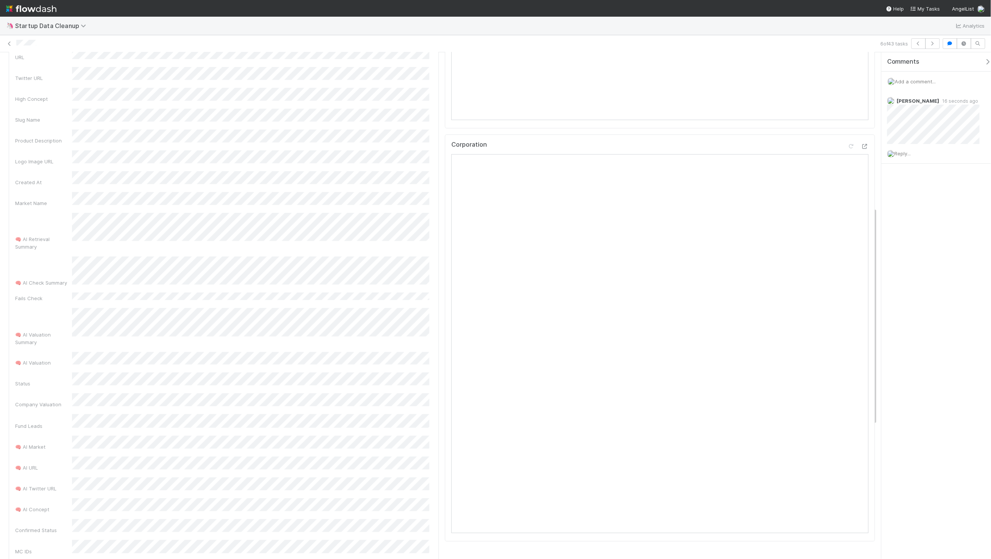
scroll to position [360, 0]
drag, startPoint x: 434, startPoint y: 320, endPoint x: 434, endPoint y: 315, distance: 5.7
click at [434, 320] on div "Details Save Cancel Venture Startup ID Company Legal Name Startup Name CPTR Cor…" at bounding box center [224, 198] width 430 height 727
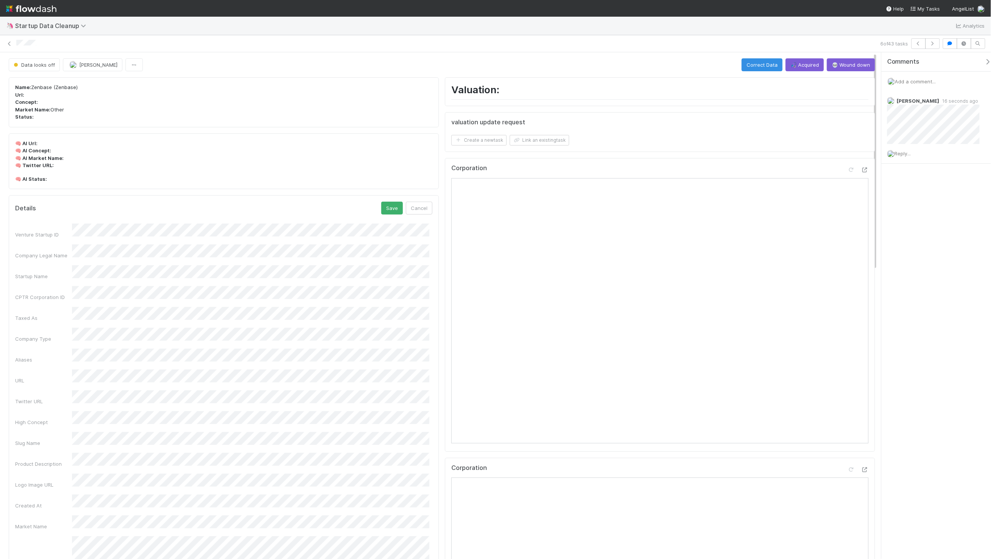
click at [748, 38] on div "6 of 43 tasks" at bounding box center [495, 43] width 991 height 11
click at [747, 65] on button "Correct Data" at bounding box center [762, 64] width 41 height 13
click at [483, 47] on div "6 of 43 tasks" at bounding box center [495, 43] width 991 height 11
click at [944, 251] on div "Comments Add a comment... Maxim Kalinkin 40 seconds ago Reply..." at bounding box center [936, 305] width 110 height 507
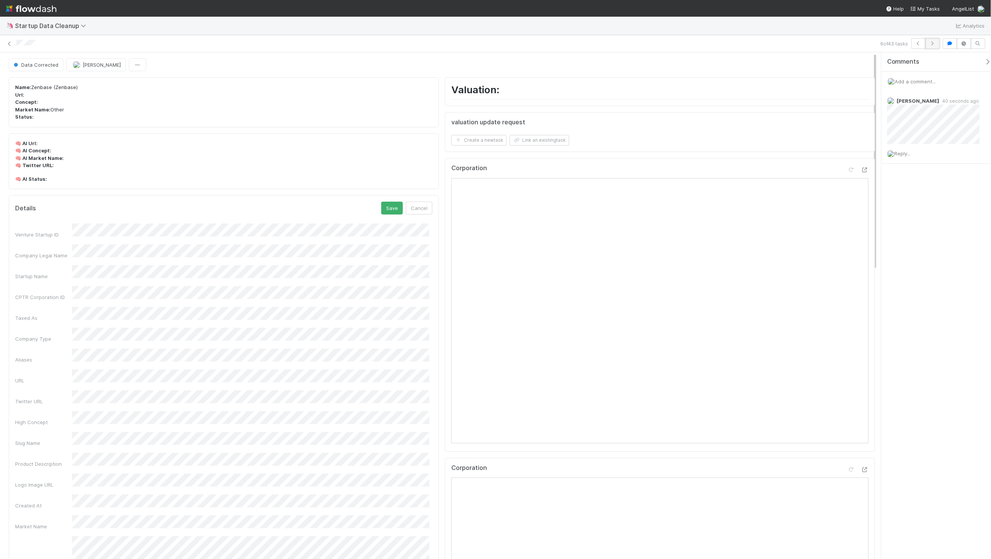
click at [935, 42] on icon "button" at bounding box center [933, 43] width 8 height 5
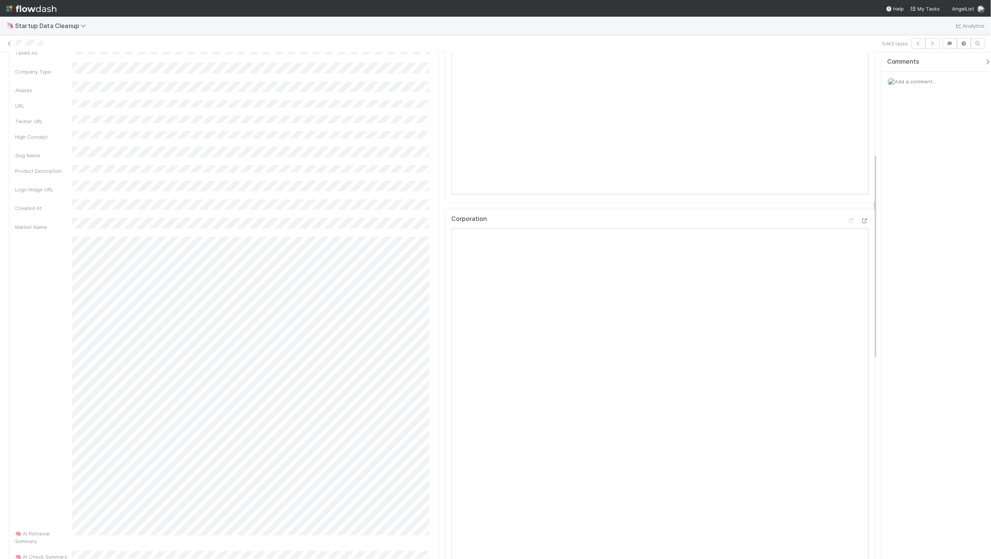
scroll to position [292, 0]
drag, startPoint x: 927, startPoint y: 84, endPoint x: 919, endPoint y: 83, distance: 7.7
click at [927, 84] on span "Add a comment..." at bounding box center [915, 81] width 41 height 6
click at [929, 207] on button "Add Comment" at bounding box center [916, 208] width 44 height 13
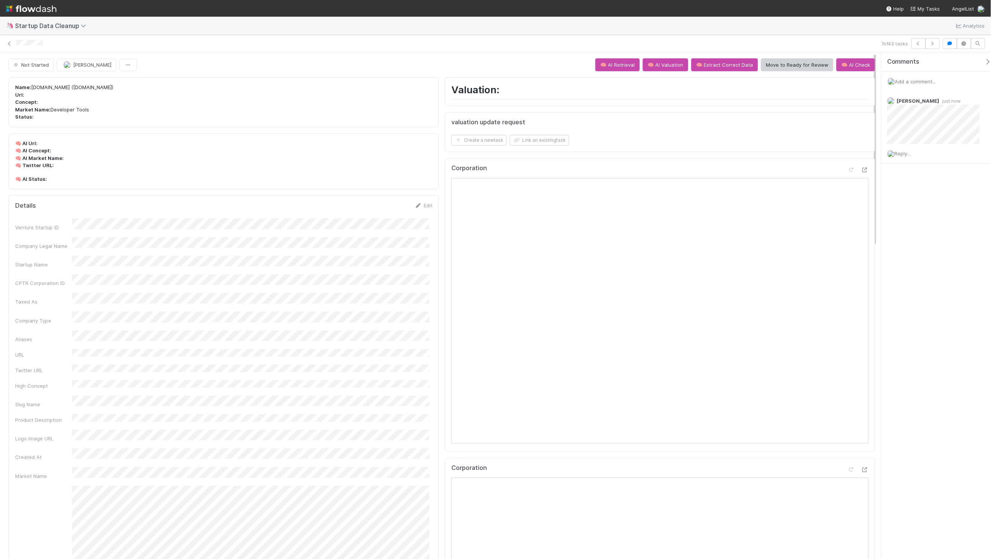
click at [792, 62] on button "Move to Ready for Review" at bounding box center [797, 64] width 72 height 13
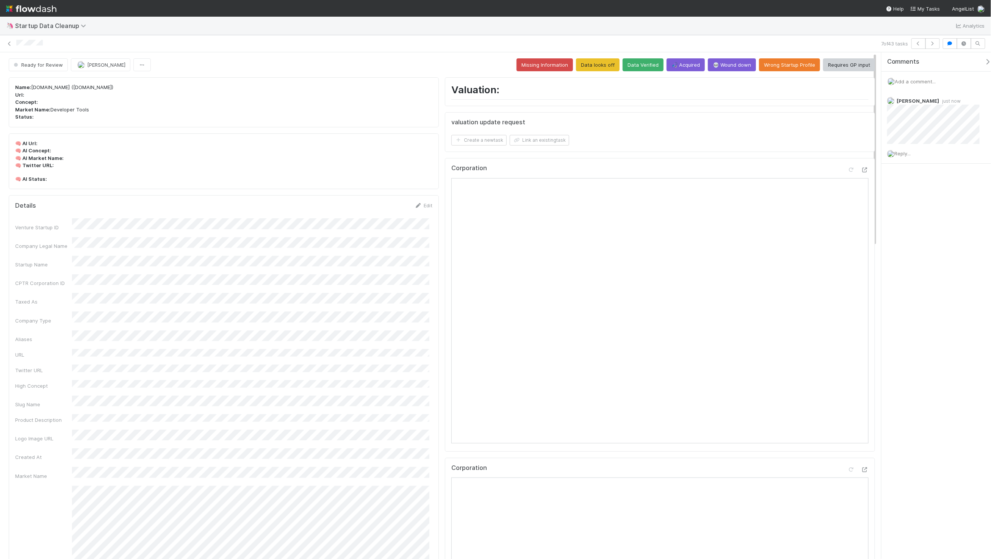
click at [320, 35] on div "7 of 43 tasks" at bounding box center [495, 43] width 991 height 17
click at [282, 37] on div "7 of 43 tasks" at bounding box center [495, 43] width 991 height 17
click at [15, 47] on div "7 of 43 tasks" at bounding box center [495, 43] width 991 height 11
click at [9, 43] on icon at bounding box center [10, 43] width 8 height 5
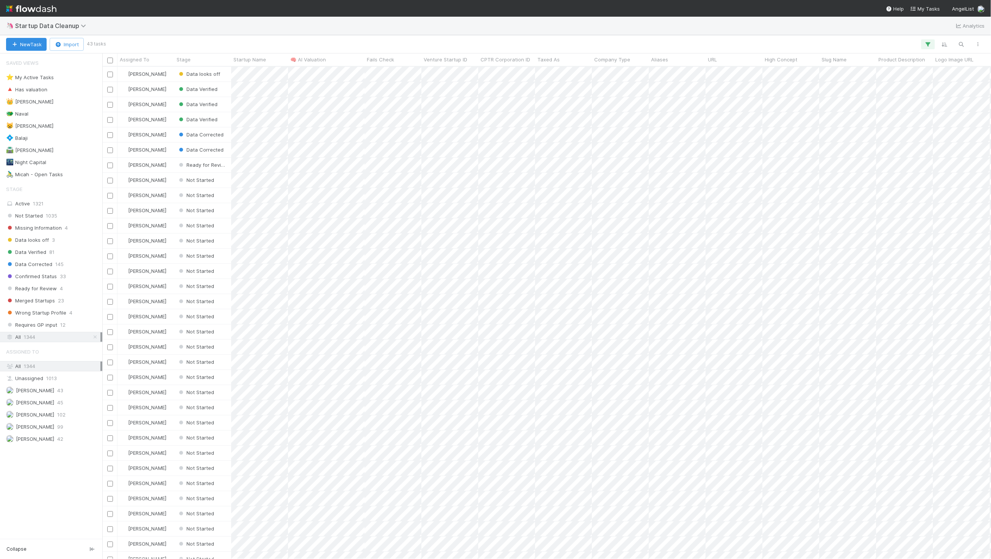
scroll to position [486, 882]
click at [199, 164] on span "Ready for Review" at bounding box center [202, 165] width 51 height 6
click at [198, 207] on span "Data looks off" at bounding box center [200, 208] width 43 height 6
click at [279, 28] on div "🦄 Startup Data Cleanup Analytics" at bounding box center [495, 26] width 991 height 18
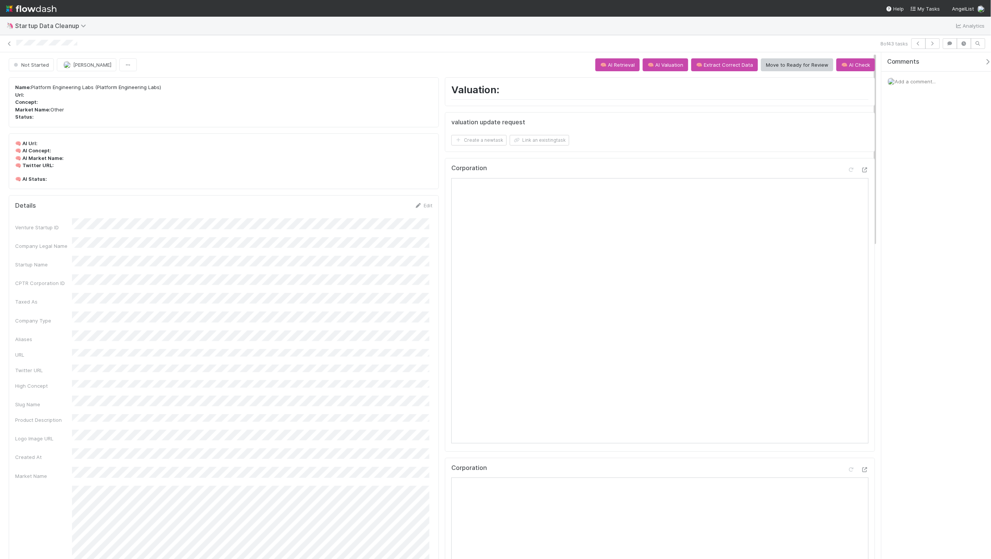
scroll to position [43, 0]
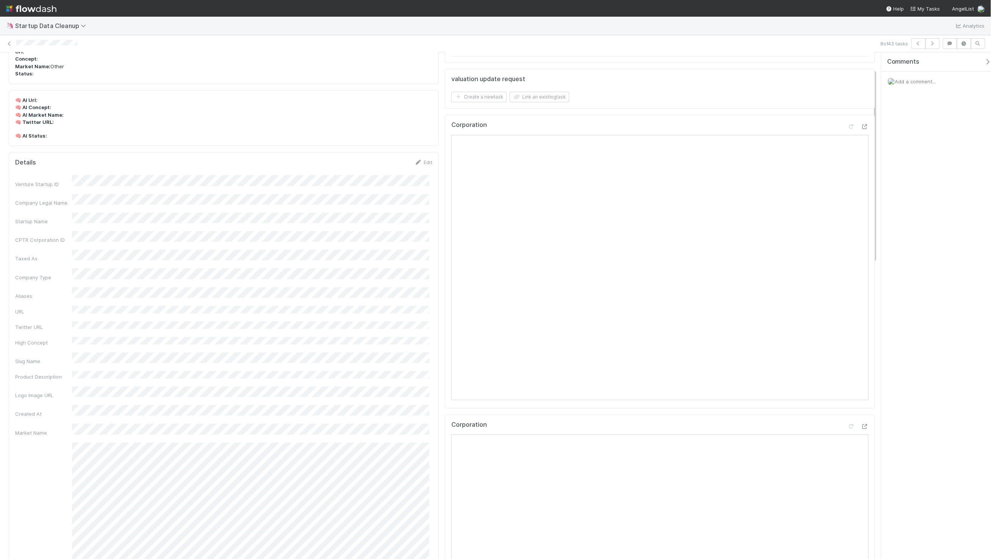
click at [923, 92] on div "Comments Add a comment..." at bounding box center [939, 90] width 116 height 77
click at [916, 87] on div "Add a comment..." at bounding box center [939, 82] width 116 height 20
click at [915, 83] on span "Add a comment..." at bounding box center [915, 81] width 41 height 6
click at [912, 204] on button "Add Comment" at bounding box center [916, 208] width 44 height 13
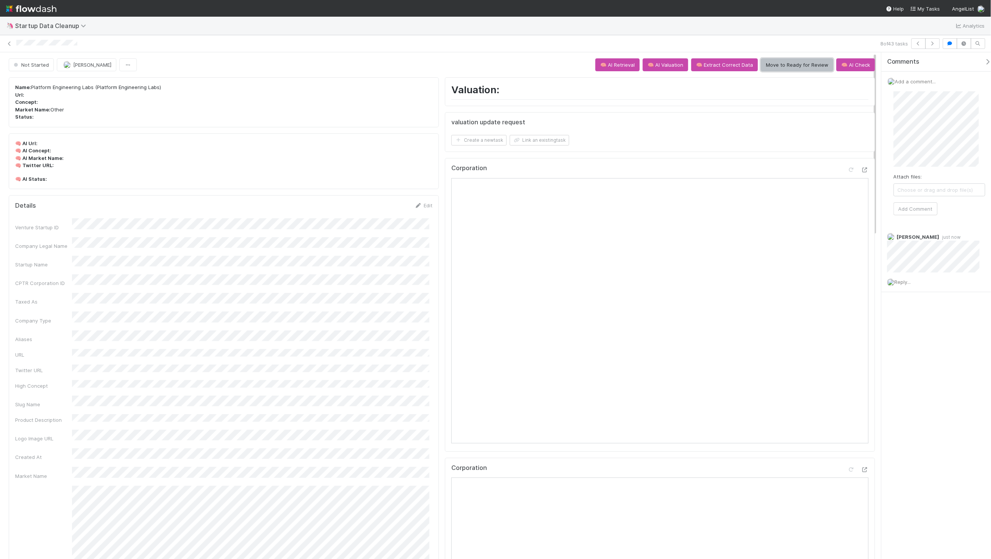
click at [783, 66] on button "Move to Ready for Review" at bounding box center [797, 64] width 72 height 13
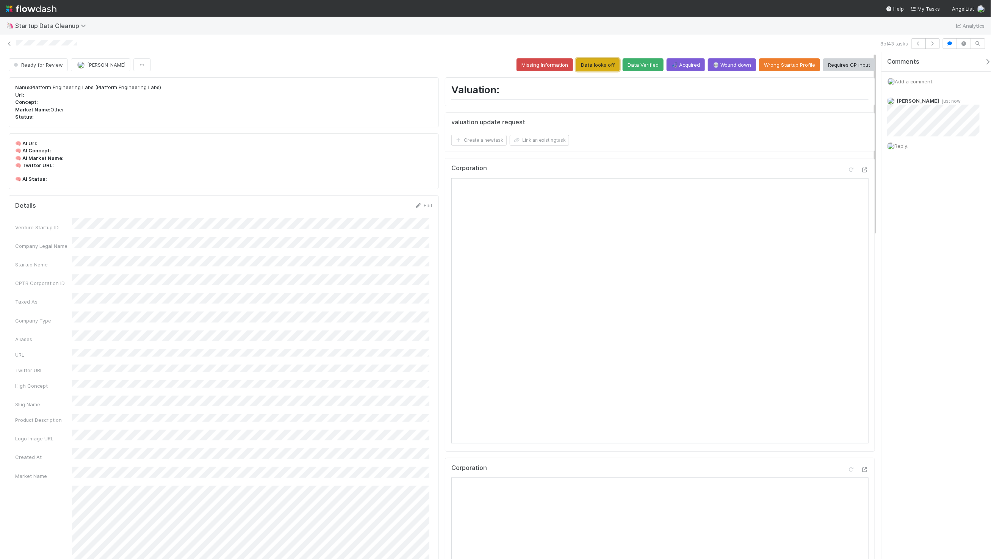
click at [595, 63] on button "Data looks off" at bounding box center [598, 64] width 44 height 13
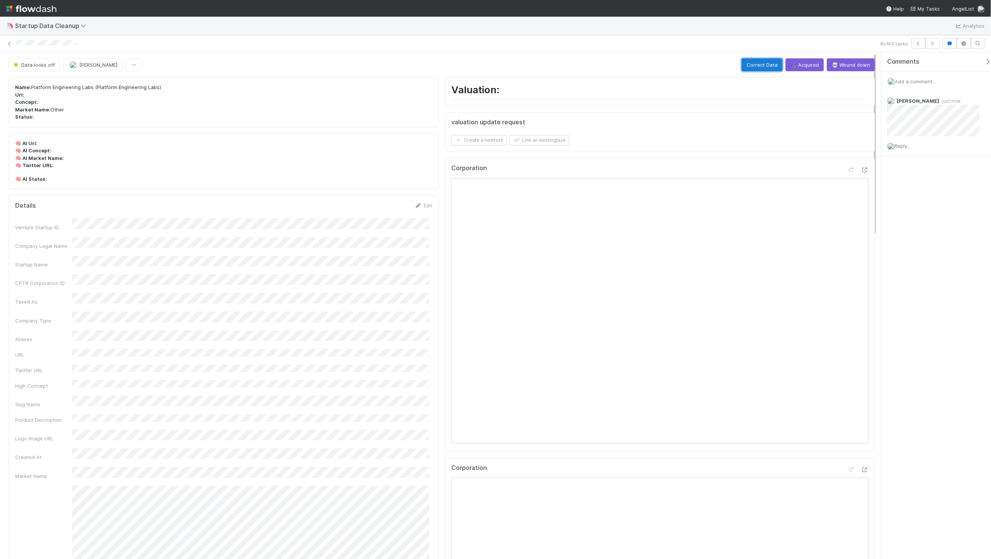
click at [756, 63] on button "Correct Data" at bounding box center [762, 64] width 41 height 13
click at [36, 70] on button "Data Corrected" at bounding box center [36, 64] width 55 height 13
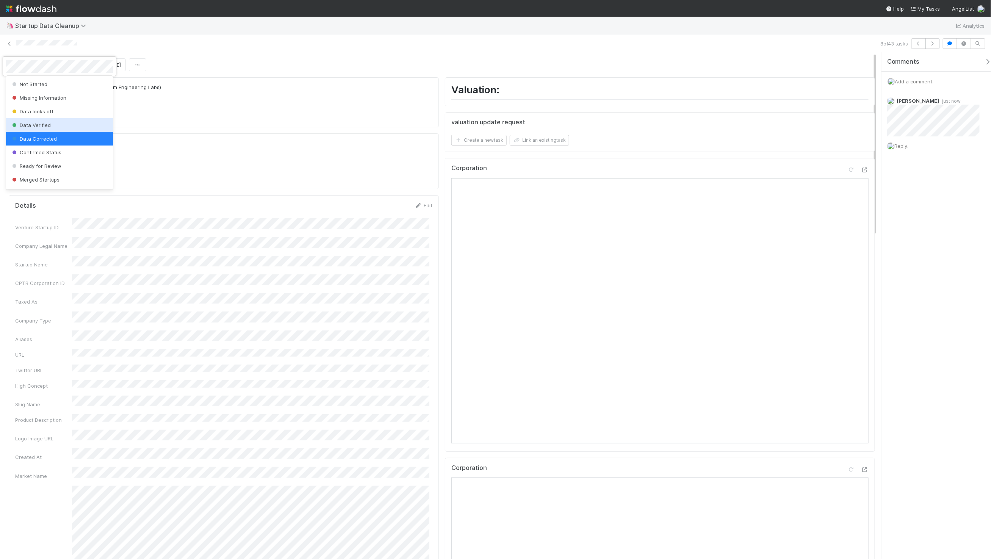
click at [47, 125] on span "Data Verified" at bounding box center [31, 125] width 40 height 6
click at [396, 42] on div at bounding box center [446, 44] width 861 height 8
click at [533, 51] on div "8 of 43 tasks" at bounding box center [495, 43] width 991 height 17
click at [934, 42] on icon "button" at bounding box center [933, 43] width 8 height 5
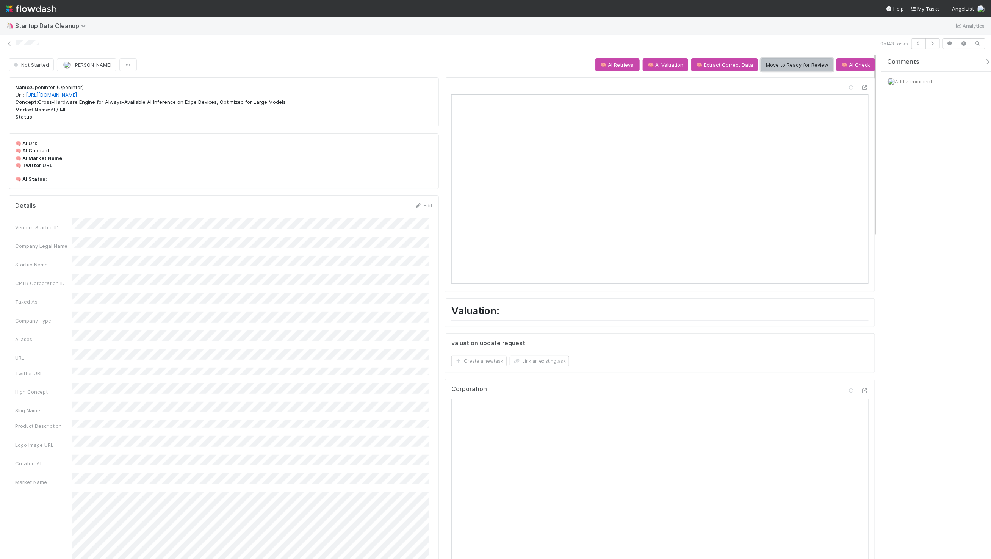
click at [792, 65] on button "Move to Ready for Review" at bounding box center [797, 64] width 72 height 13
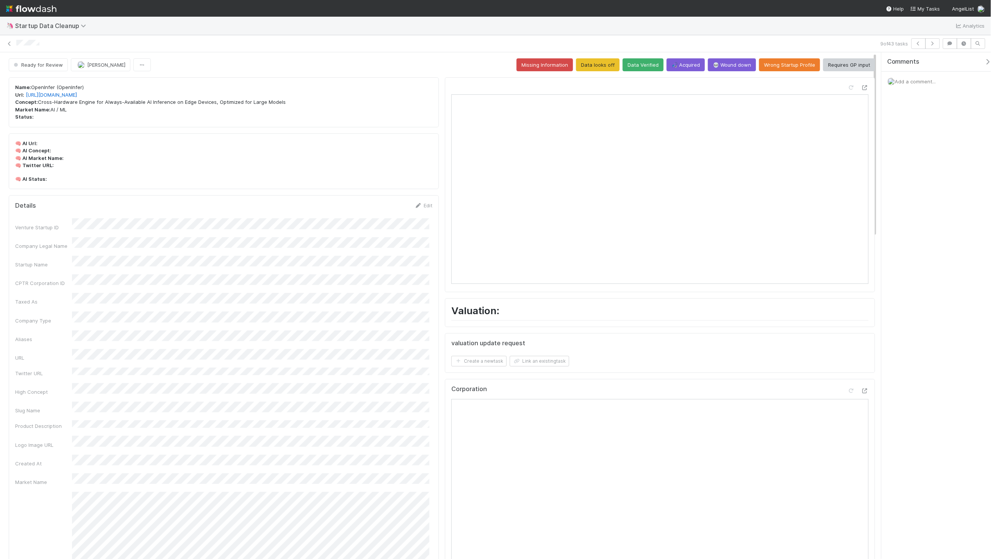
click at [640, 67] on button "Data Verified" at bounding box center [643, 64] width 41 height 13
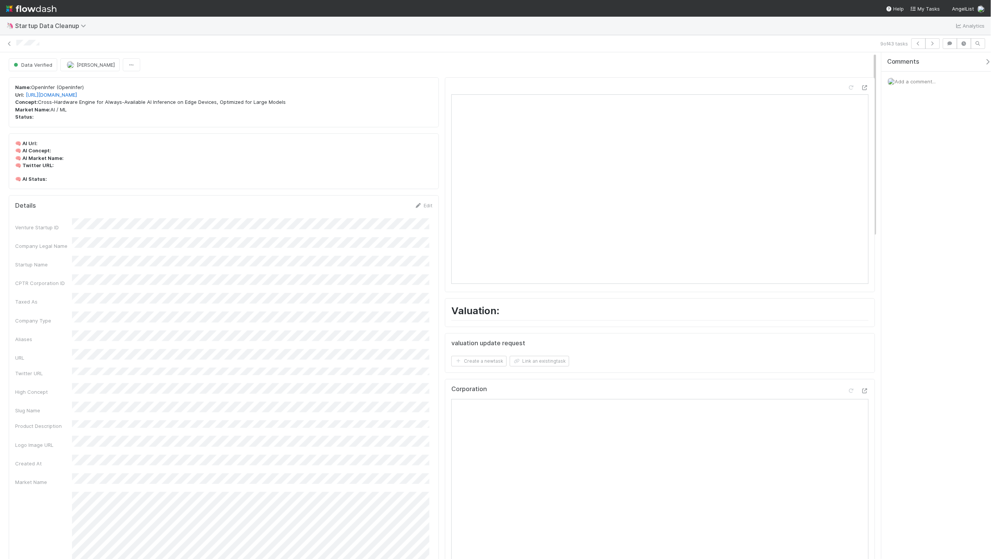
click at [506, 51] on div "9 of 43 tasks" at bounding box center [495, 43] width 991 height 17
click at [929, 42] on icon "button" at bounding box center [933, 43] width 8 height 5
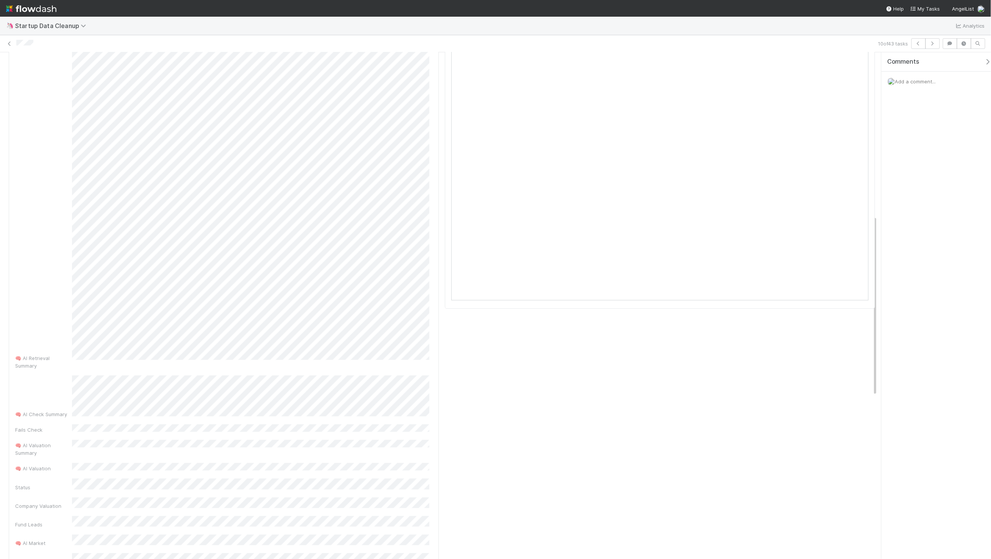
scroll to position [373, 0]
click at [372, 70] on div "Venture Startup ID Company Legal Name Startup Name CPTR Corporation ID Taxed As…" at bounding box center [223, 387] width 417 height 941
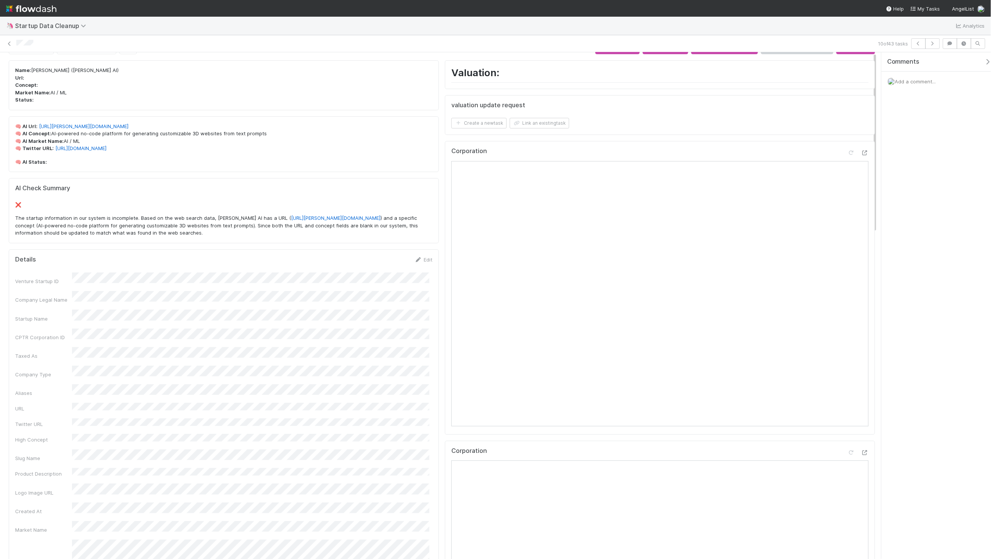
scroll to position [0, 0]
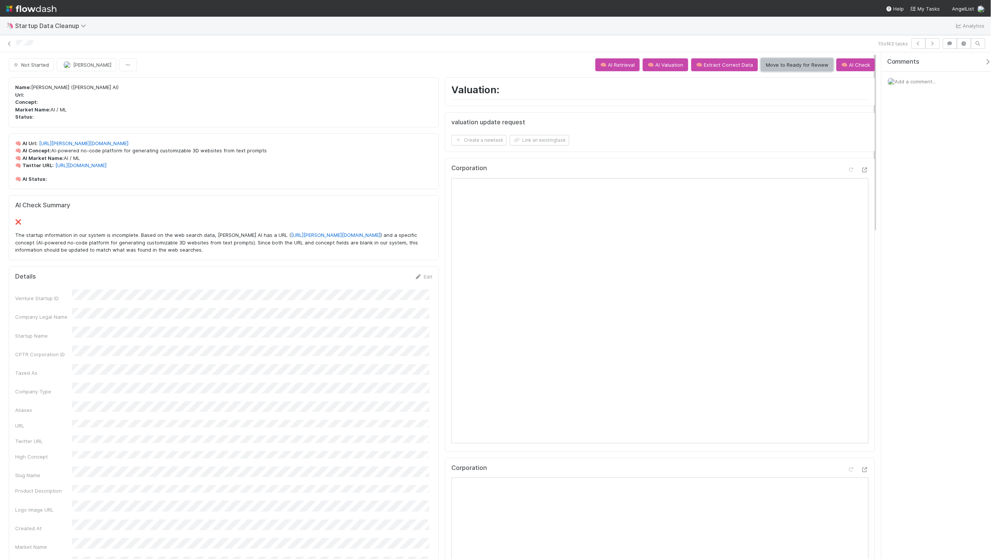
click at [787, 62] on button "Move to Ready for Review" at bounding box center [797, 64] width 72 height 13
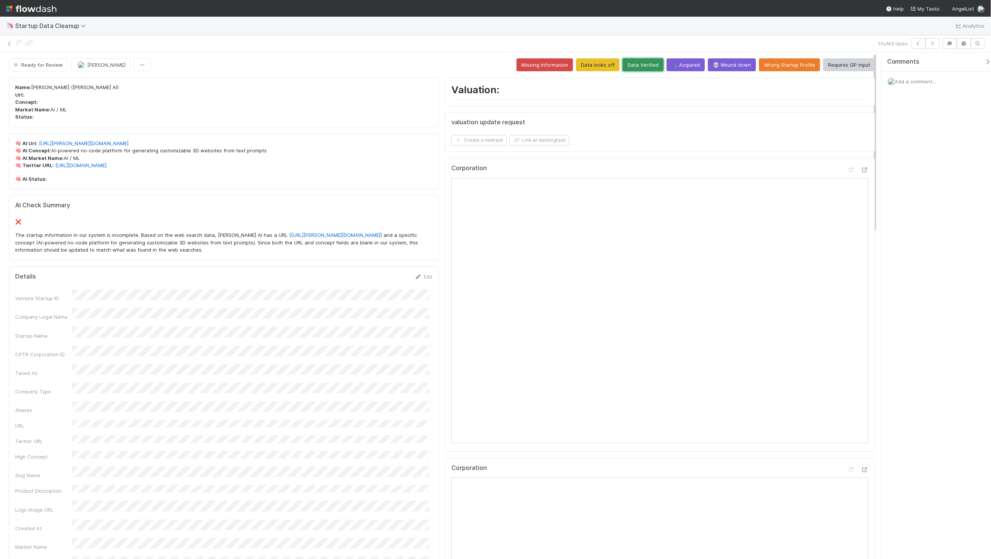
drag, startPoint x: 643, startPoint y: 61, endPoint x: 580, endPoint y: 64, distance: 63.4
click at [643, 60] on button "Data Verified" at bounding box center [643, 64] width 41 height 13
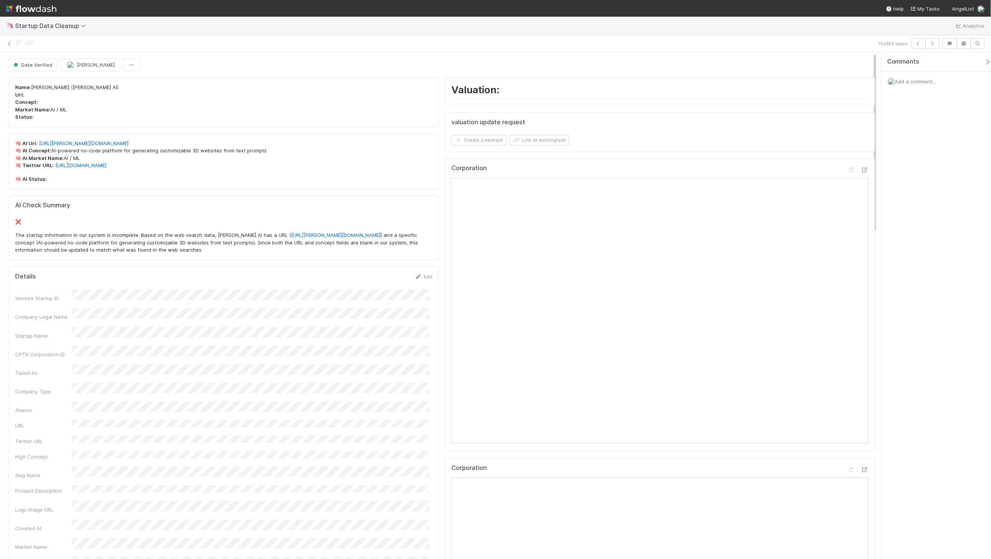
click at [386, 64] on div "Data Verified Maxim Kalinkin" at bounding box center [442, 64] width 866 height 13
click at [936, 40] on button "button" at bounding box center [932, 43] width 14 height 11
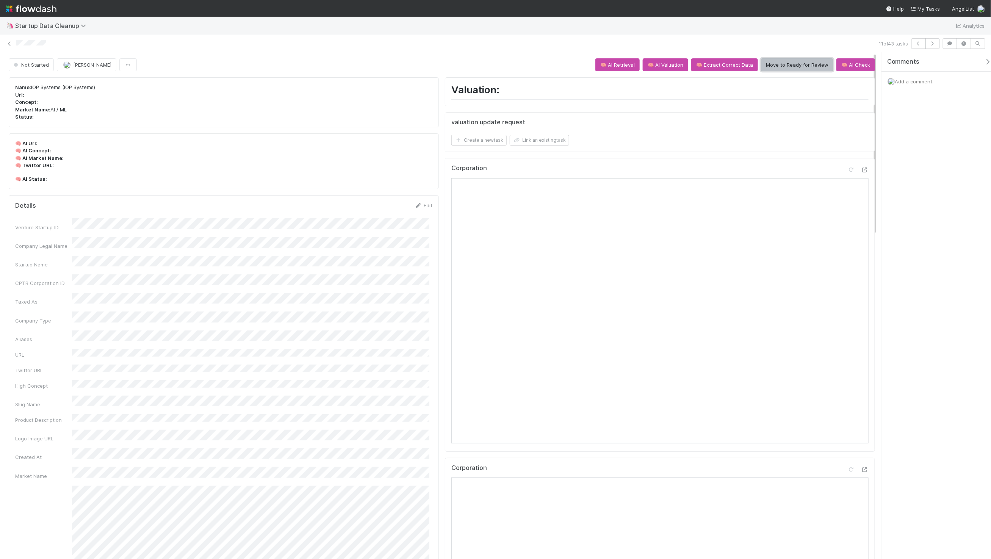
click at [791, 61] on button "Move to Ready for Review" at bounding box center [797, 64] width 72 height 13
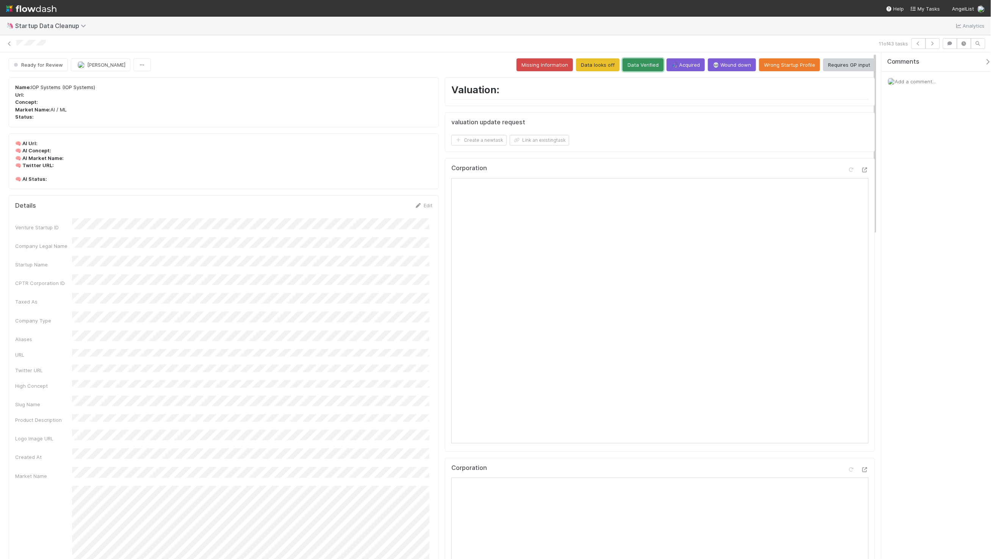
click at [637, 63] on button "Data Verified" at bounding box center [643, 64] width 41 height 13
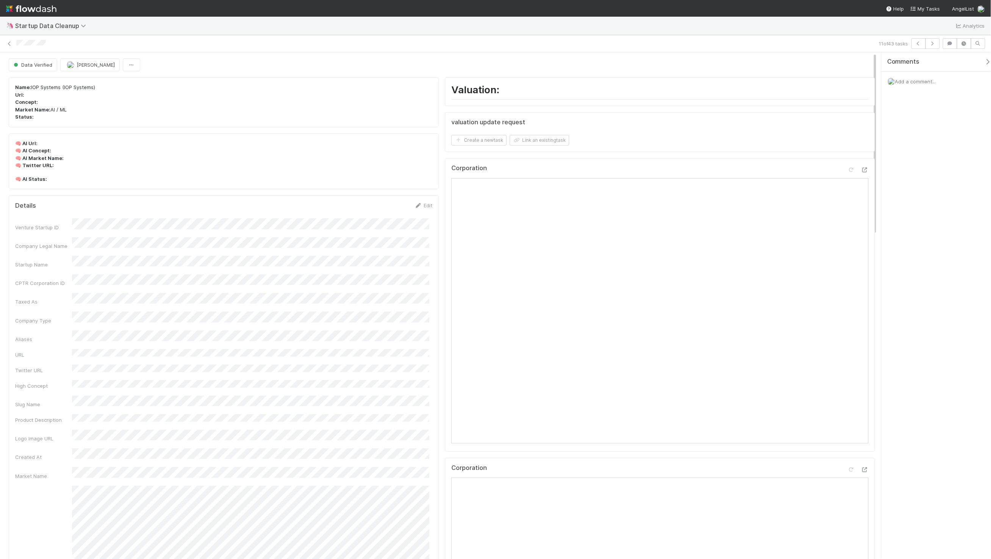
drag, startPoint x: 377, startPoint y: 36, endPoint x: 475, endPoint y: 75, distance: 105.0
click at [377, 36] on div "11 of 43 tasks" at bounding box center [495, 43] width 991 height 17
click at [420, 86] on p "Name: IOP Systems (IOP Systems) Url: Concept: Market Name: AI / ML Status:" at bounding box center [223, 102] width 417 height 37
click at [261, 112] on p "Name: IOP Systems (IOP Systems) Url: Concept: Market Name: AI / ML Status:" at bounding box center [223, 102] width 417 height 37
click at [858, 39] on div "11 of 43 tasks" at bounding box center [495, 43] width 991 height 11
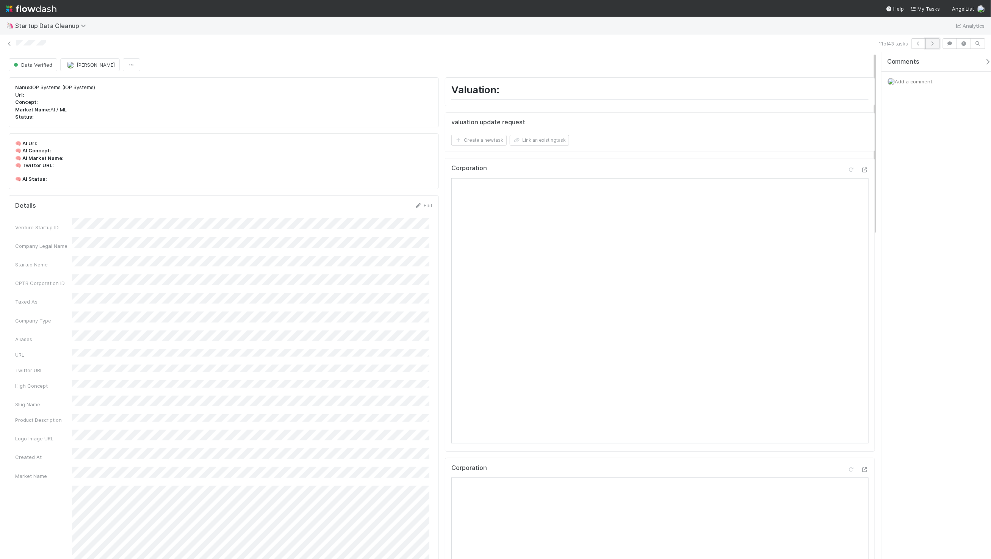
click at [936, 45] on button "button" at bounding box center [932, 43] width 14 height 11
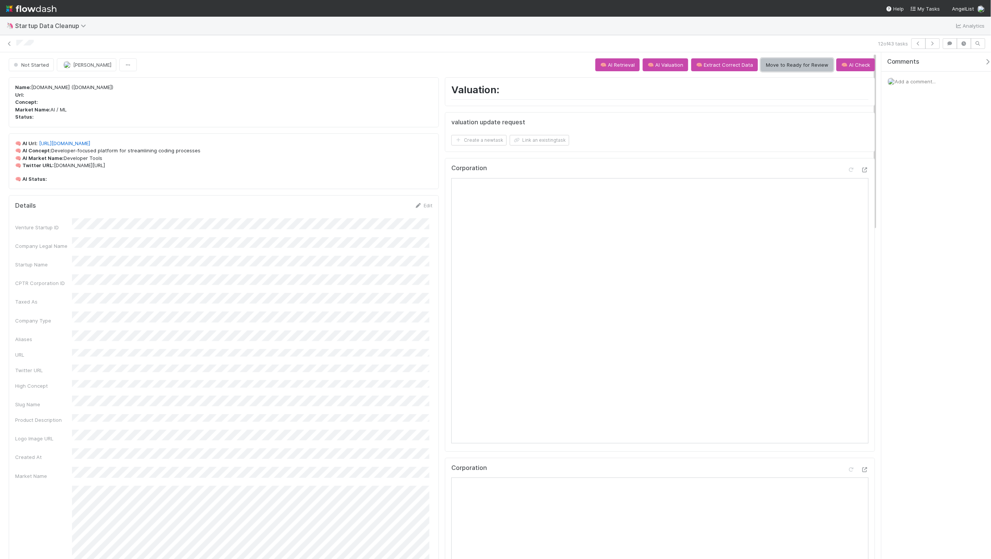
click at [791, 70] on button "Move to Ready for Review" at bounding box center [797, 64] width 72 height 13
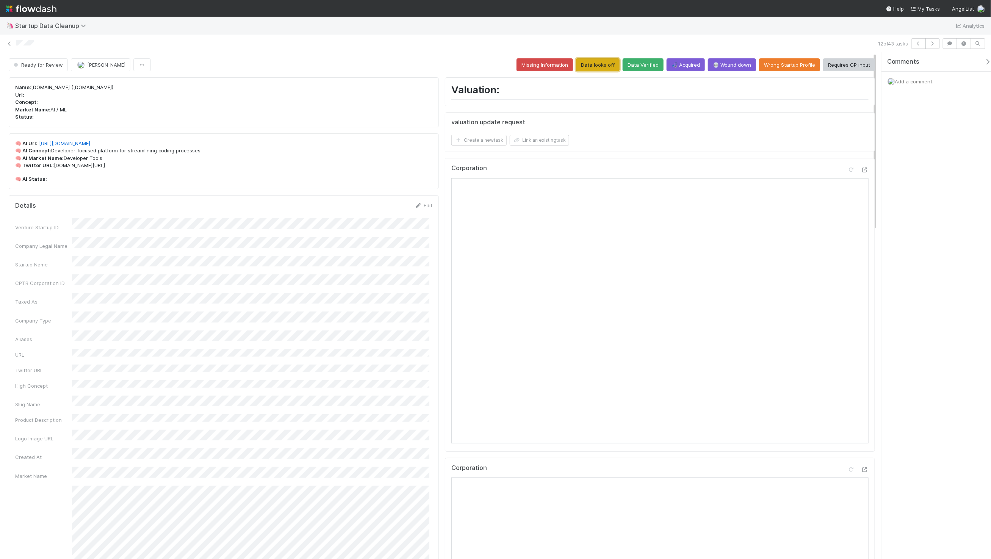
click at [596, 68] on button "Data looks off" at bounding box center [598, 64] width 44 height 13
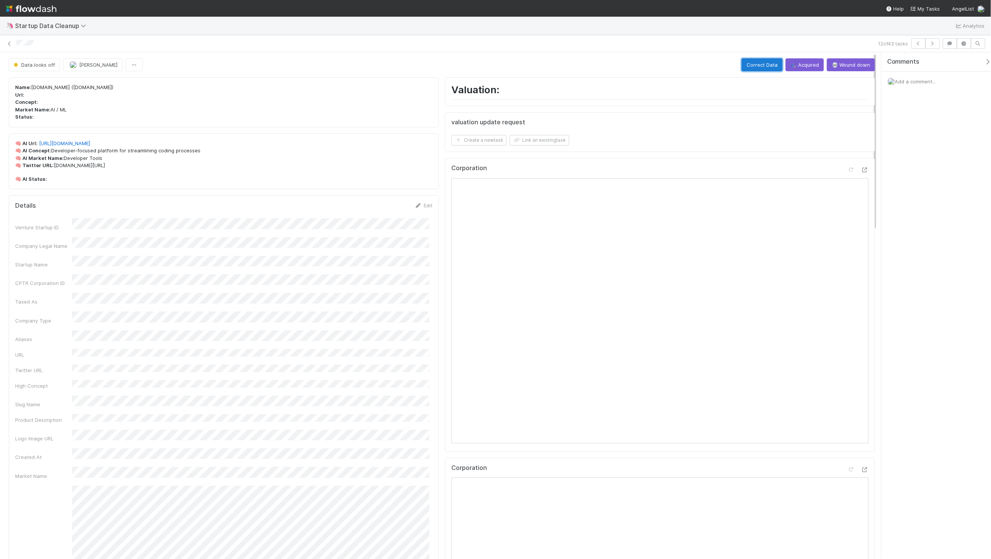
drag, startPoint x: 769, startPoint y: 64, endPoint x: 751, endPoint y: 65, distance: 18.6
click at [769, 64] on button "Correct Data" at bounding box center [762, 64] width 41 height 13
drag, startPoint x: 279, startPoint y: 42, endPoint x: 271, endPoint y: 33, distance: 11.9
click at [279, 42] on div at bounding box center [445, 44] width 859 height 8
click at [932, 44] on icon "button" at bounding box center [933, 43] width 8 height 5
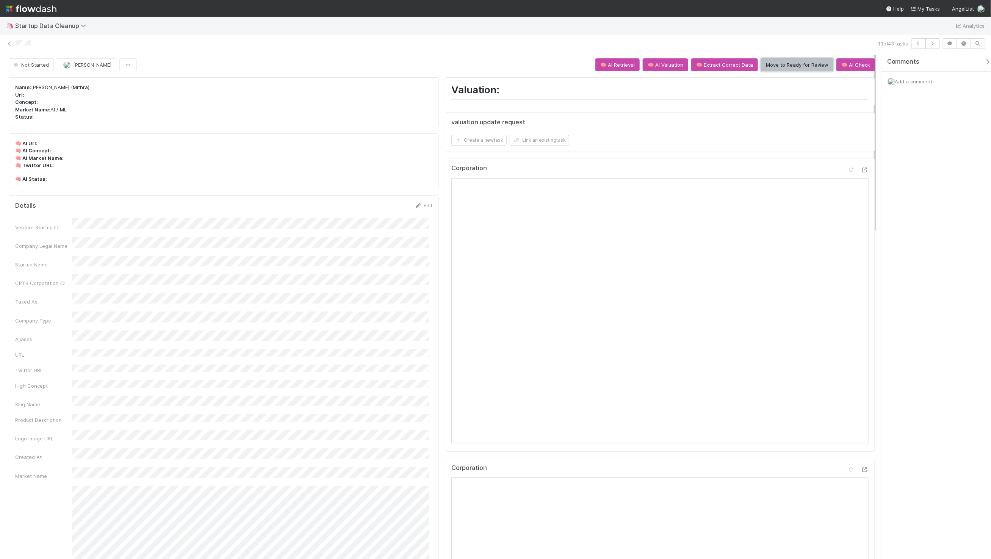
click at [822, 59] on button "Move to Ready for Review" at bounding box center [797, 64] width 72 height 13
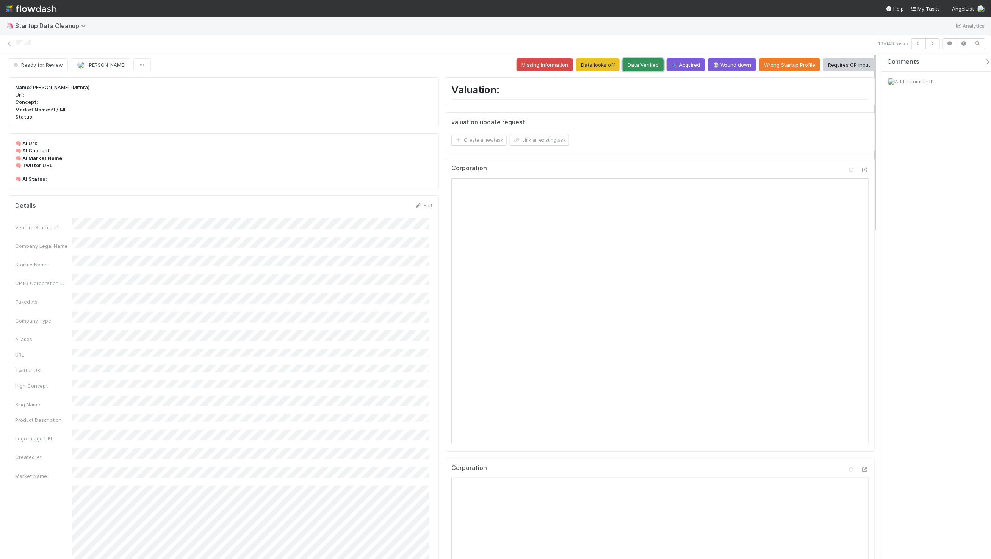
click at [633, 67] on button "Data Verified" at bounding box center [643, 64] width 41 height 13
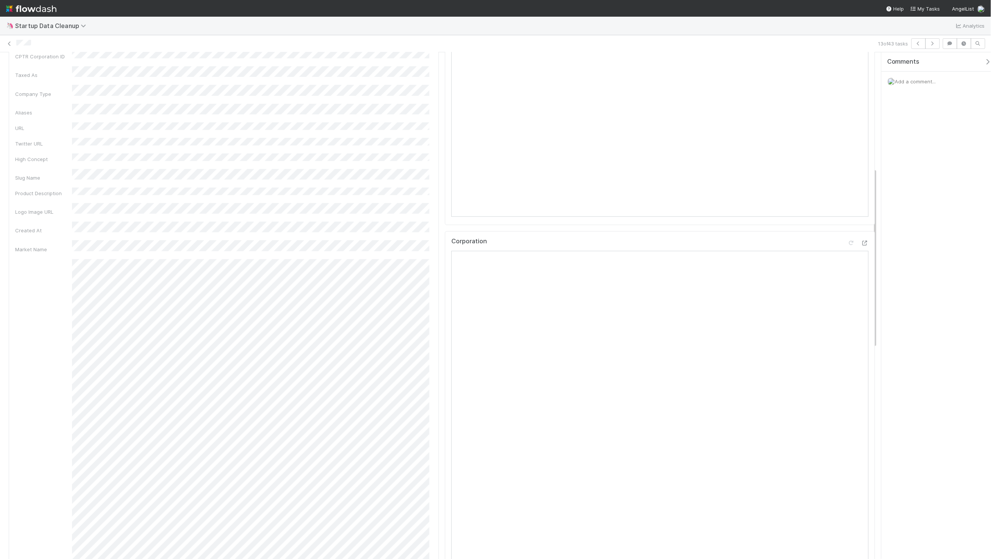
scroll to position [497, 0]
click at [70, 242] on div "🧠 AI Retrieval Summary" at bounding box center [223, 230] width 417 height 482
click at [211, 290] on div "🧠 AI Retrieval Summary" at bounding box center [223, 230] width 417 height 482
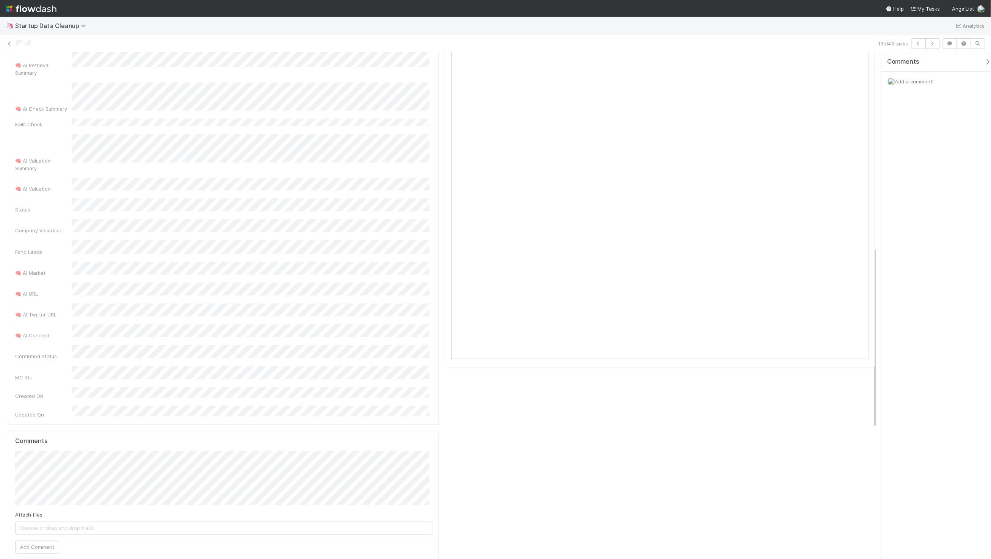
scroll to position [548, 0]
click at [198, 277] on div "Venture Startup ID Company Legal Name Startup Name CPTR Corporation ID Taxed As…" at bounding box center [223, 22] width 417 height 692
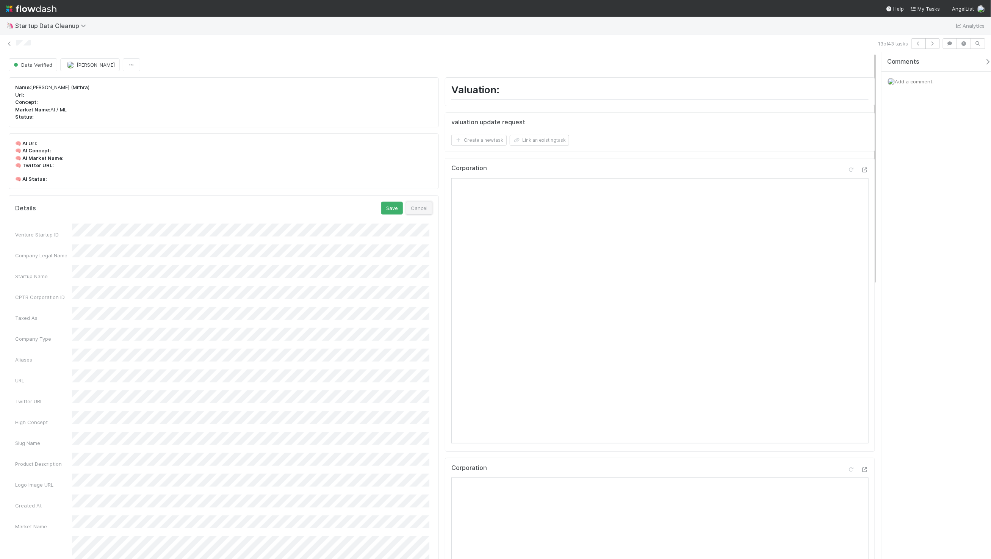
click at [422, 207] on button "Cancel" at bounding box center [419, 208] width 27 height 13
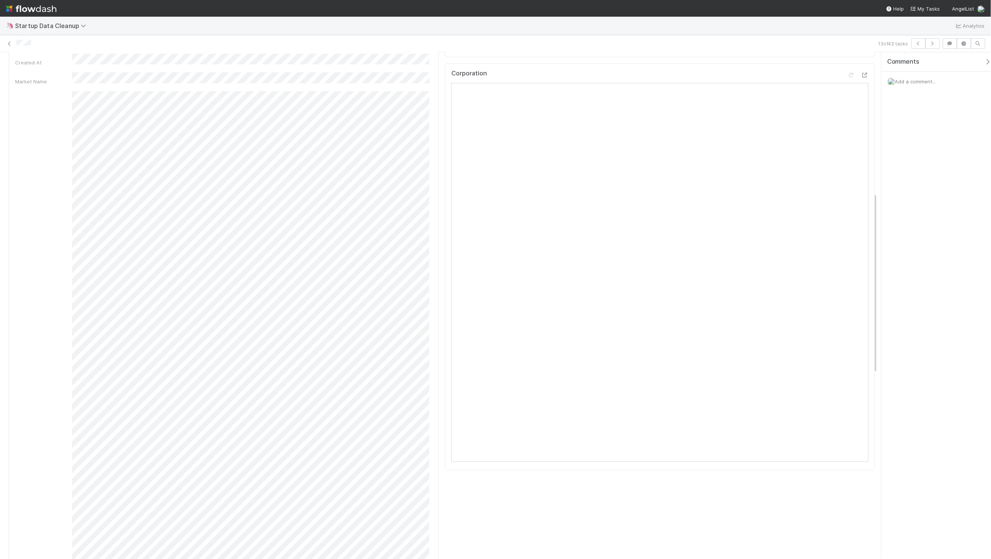
scroll to position [405, 0]
drag, startPoint x: 433, startPoint y: 288, endPoint x: 67, endPoint y: 103, distance: 409.5
click at [67, 103] on div "Details Edit Venture Startup ID Company Legal Name Startup Name CPTR Corporatio…" at bounding box center [224, 309] width 430 height 1038
click at [67, 103] on div "🧠 AI Retrieval Summary" at bounding box center [223, 321] width 417 height 482
click at [424, 294] on div "🧠 AI Retrieval Summary" at bounding box center [223, 321] width 417 height 482
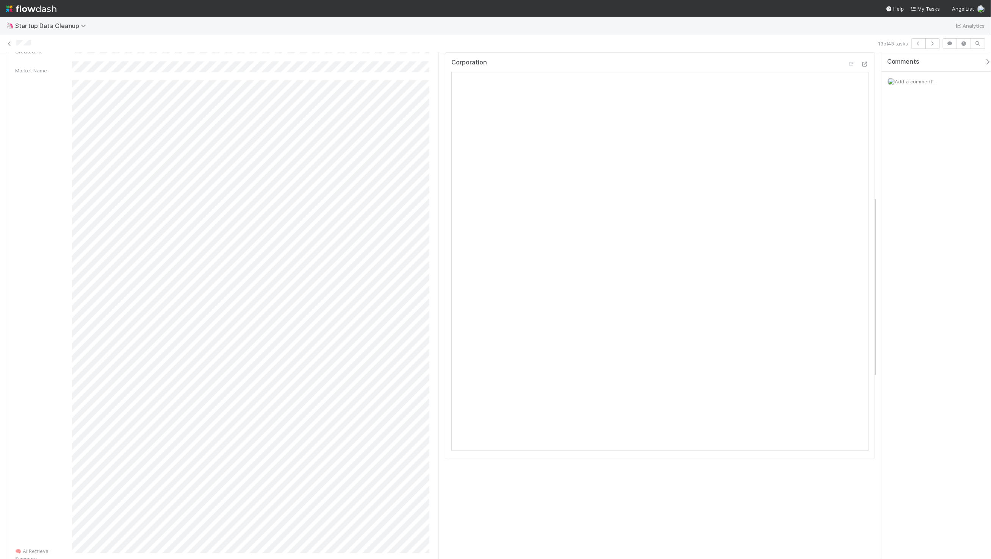
drag, startPoint x: 71, startPoint y: 111, endPoint x: 65, endPoint y: 102, distance: 11.1
click at [65, 101] on div "🧠 AI Retrieval Summary" at bounding box center [223, 321] width 417 height 482
drag, startPoint x: 66, startPoint y: 103, endPoint x: 430, endPoint y: 294, distance: 411.9
click at [430, 294] on div "Details Edit Venture Startup ID Company Legal Name Startup Name CPTR Corporatio…" at bounding box center [224, 309] width 430 height 1038
drag, startPoint x: 430, startPoint y: 294, endPoint x: 63, endPoint y: 109, distance: 411.7
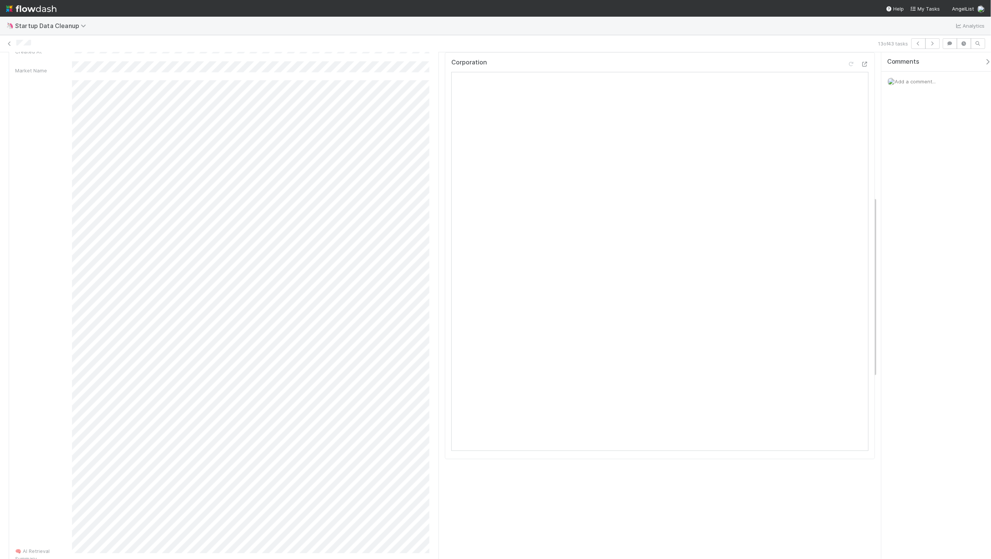
click at [63, 109] on div "Details Edit Venture Startup ID Company Legal Name Startup Name CPTR Corporatio…" at bounding box center [224, 309] width 430 height 1038
click at [65, 108] on div "🧠 AI Retrieval Summary" at bounding box center [223, 321] width 417 height 482
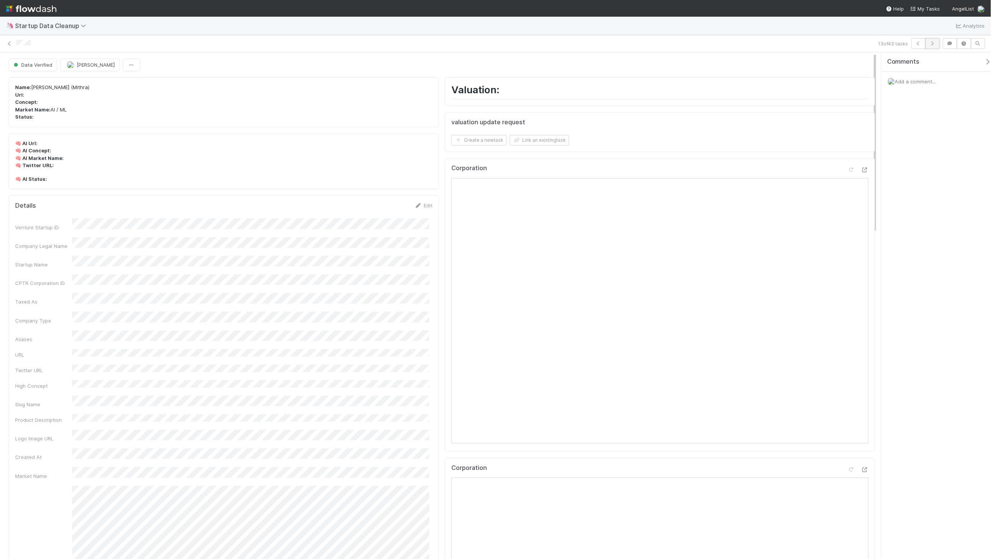
click at [937, 42] on button "button" at bounding box center [932, 43] width 14 height 11
click at [786, 65] on button "Move to Ready for Review" at bounding box center [797, 64] width 72 height 13
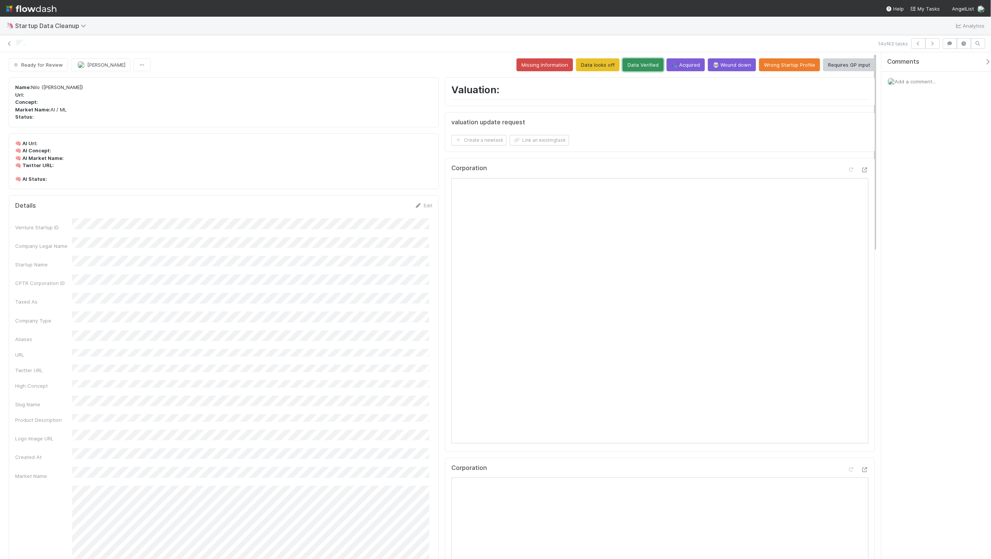
click at [647, 66] on button "Data Verified" at bounding box center [643, 64] width 41 height 13
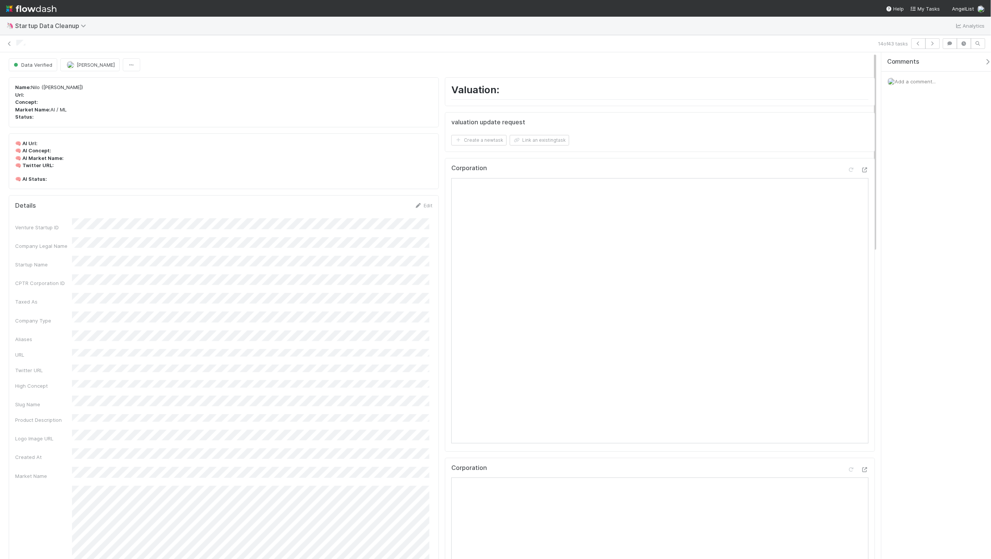
click at [468, 84] on h1 "Valuation:" at bounding box center [659, 92] width 417 height 16
click at [690, 97] on h1 "Valuation:" at bounding box center [659, 92] width 417 height 16
click at [931, 43] on icon "button" at bounding box center [933, 43] width 8 height 5
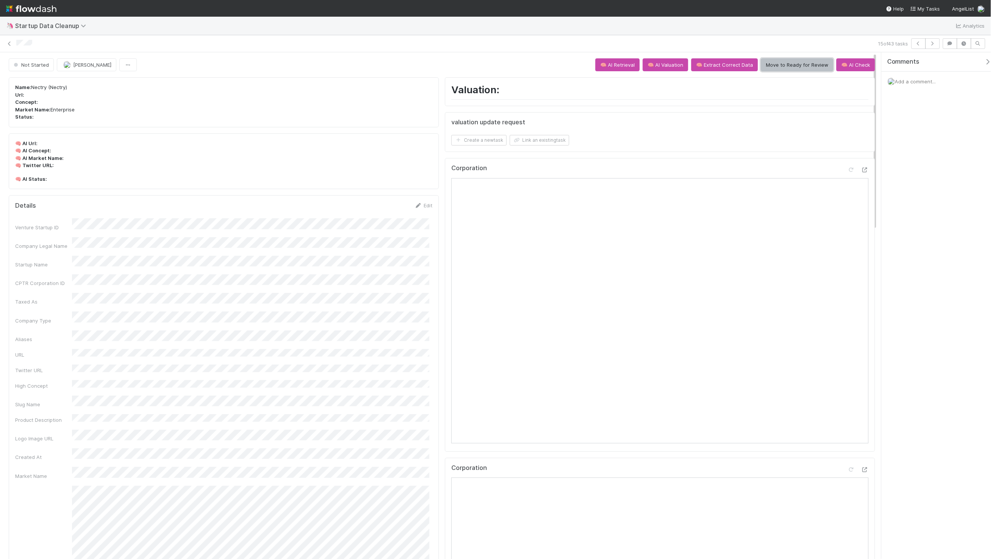
click at [787, 70] on button "Move to Ready for Review" at bounding box center [797, 64] width 72 height 13
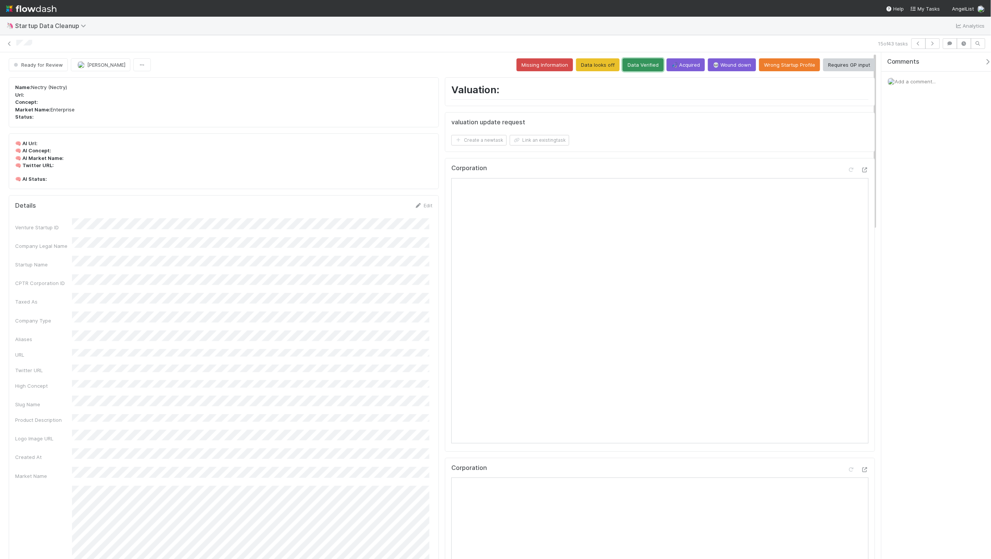
click at [643, 66] on button "Data Verified" at bounding box center [643, 64] width 41 height 13
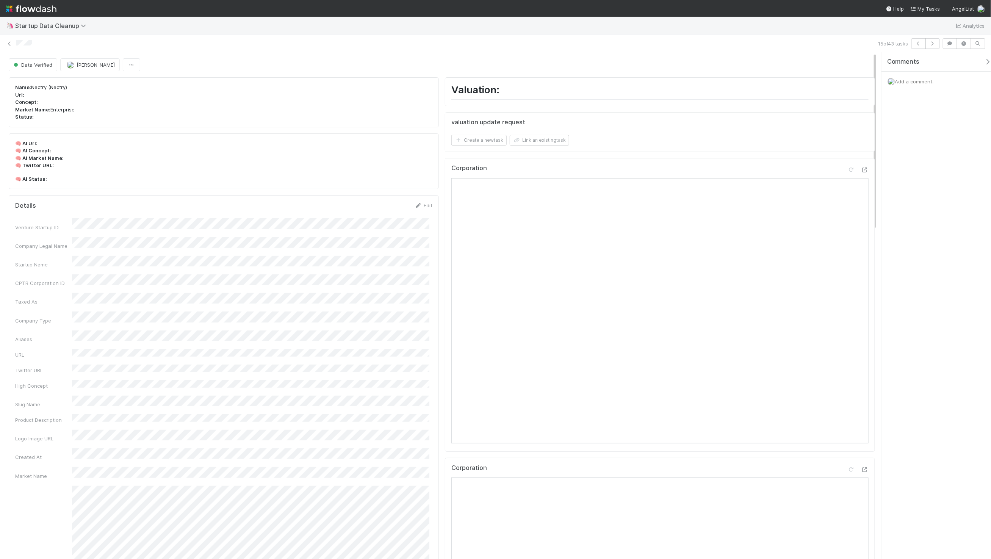
click at [352, 40] on div at bounding box center [445, 44] width 859 height 8
click at [935, 42] on icon "button" at bounding box center [933, 43] width 8 height 5
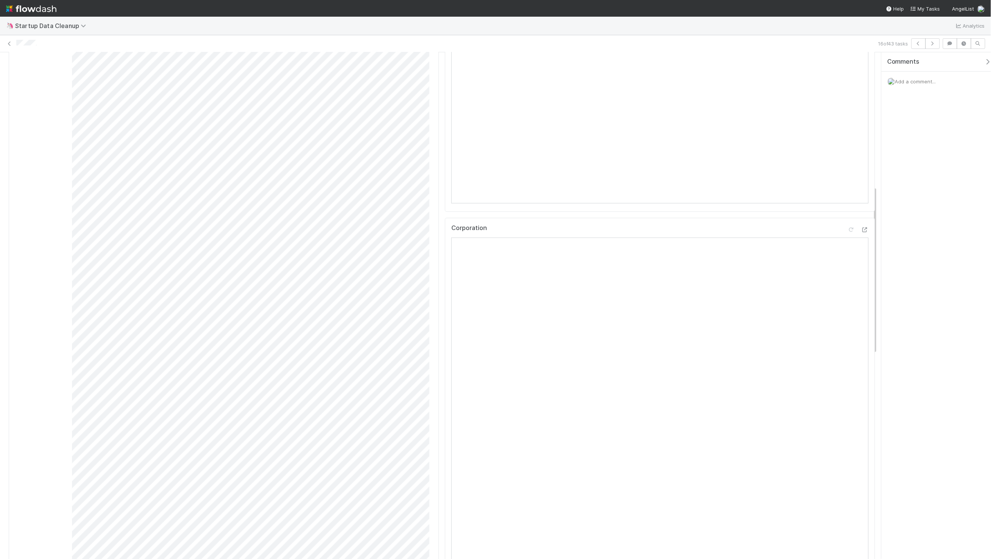
scroll to position [230, 0]
click at [910, 83] on span "Add a comment..." at bounding box center [915, 81] width 41 height 6
click at [913, 208] on button "Add Comment" at bounding box center [916, 208] width 44 height 13
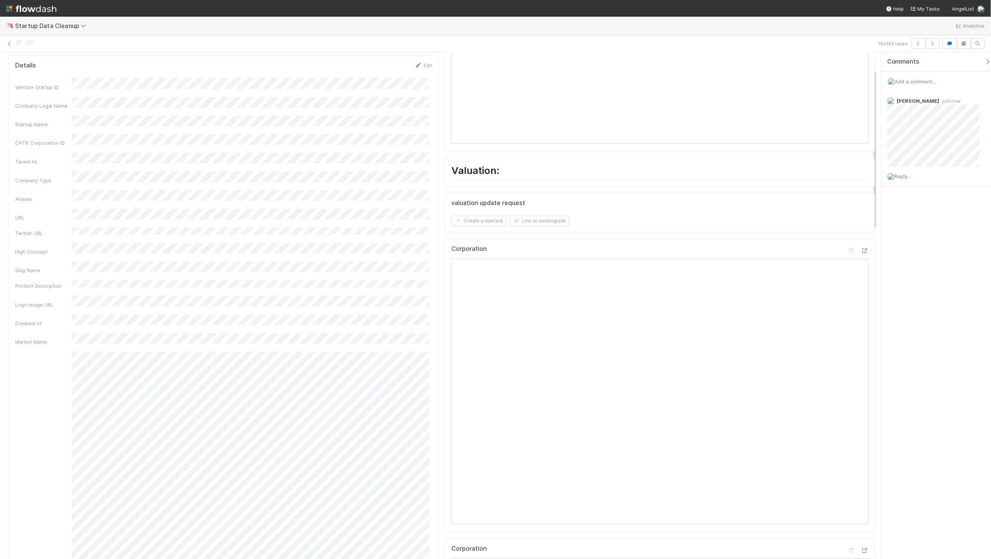
scroll to position [0, 0]
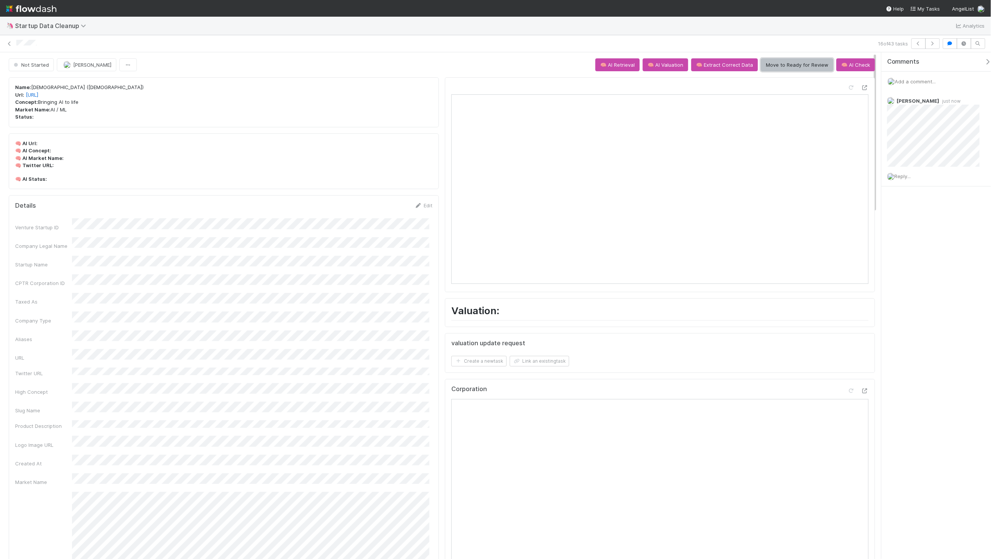
click at [786, 64] on button "Move to Ready for Review" at bounding box center [797, 64] width 72 height 13
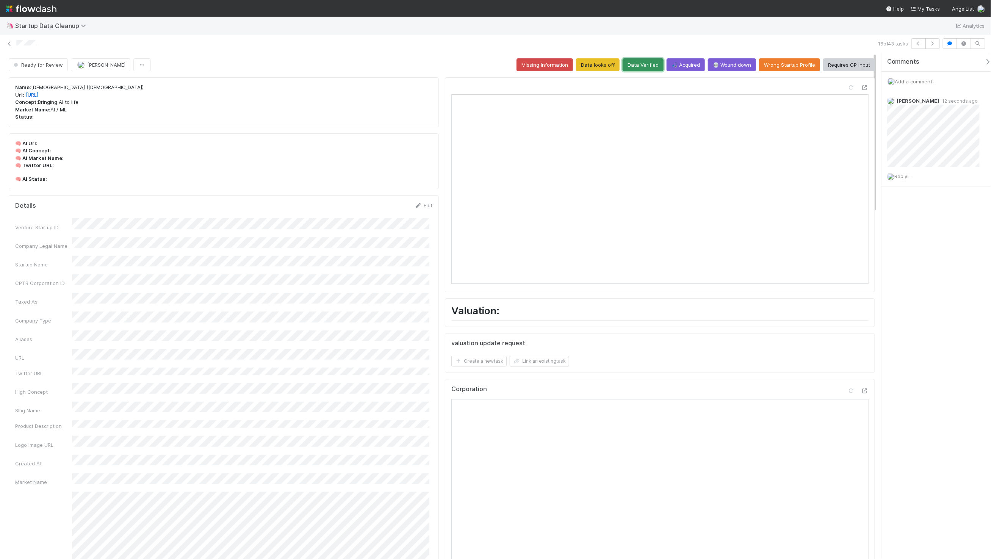
click at [643, 65] on button "Data Verified" at bounding box center [643, 64] width 41 height 13
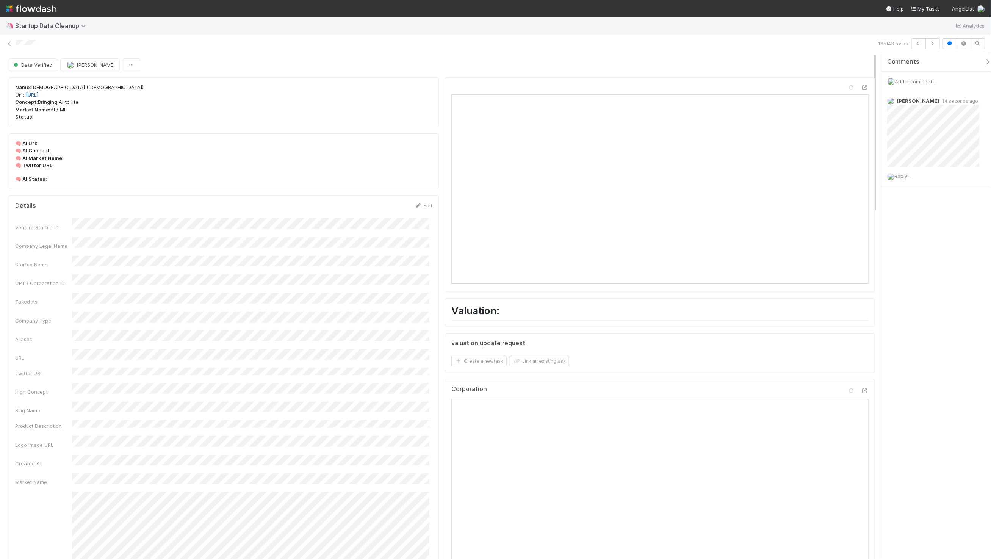
click at [523, 31] on div "🦄 Startup Data Cleanup Analytics" at bounding box center [495, 26] width 991 height 18
click at [932, 41] on icon "button" at bounding box center [933, 43] width 8 height 5
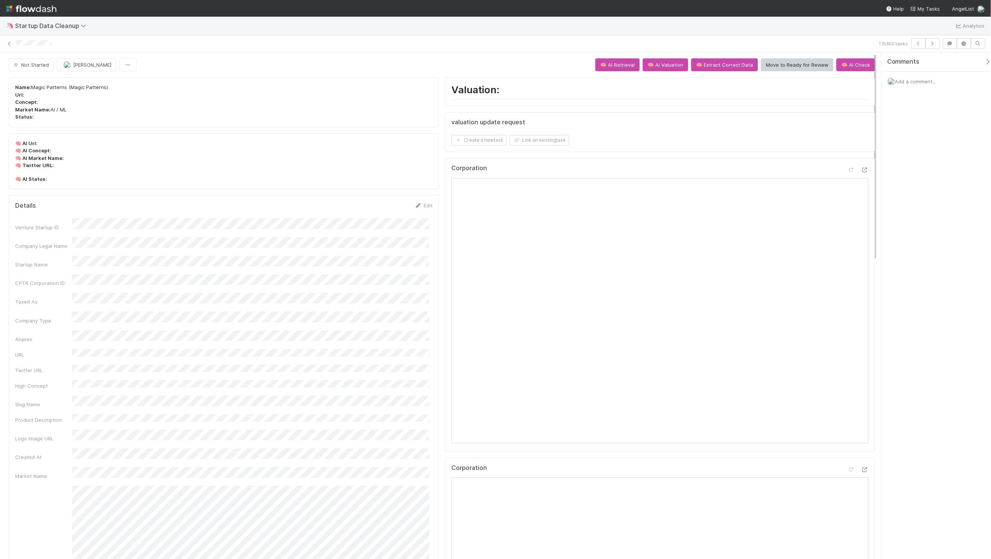
drag, startPoint x: 422, startPoint y: 55, endPoint x: 414, endPoint y: 56, distance: 8.0
click at [505, 17] on div "🦄 Startup Data Cleanup Analytics" at bounding box center [495, 26] width 991 height 18
click at [316, 82] on div "Name: Magic Patterns (Magic Patterns) Url: Concept: Market Name: AI / ML Status:" at bounding box center [224, 102] width 430 height 50
click at [861, 163] on div "Corporation Open in New Tab" at bounding box center [660, 305] width 430 height 294
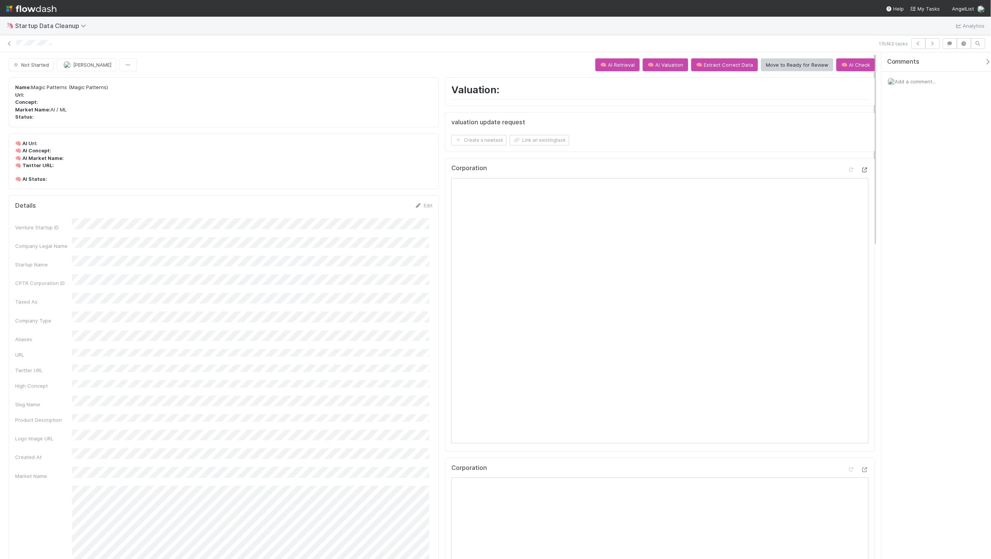
click at [861, 168] on icon at bounding box center [865, 170] width 8 height 5
click at [920, 78] on span "Add a comment..." at bounding box center [915, 81] width 41 height 6
click at [917, 81] on span "Add a comment..." at bounding box center [915, 81] width 41 height 6
click at [917, 78] on span "Add a comment..." at bounding box center [915, 81] width 41 height 6
click at [920, 199] on div "Attach files: Choose or drag and drop file(s) Add Comment" at bounding box center [940, 153] width 92 height 124
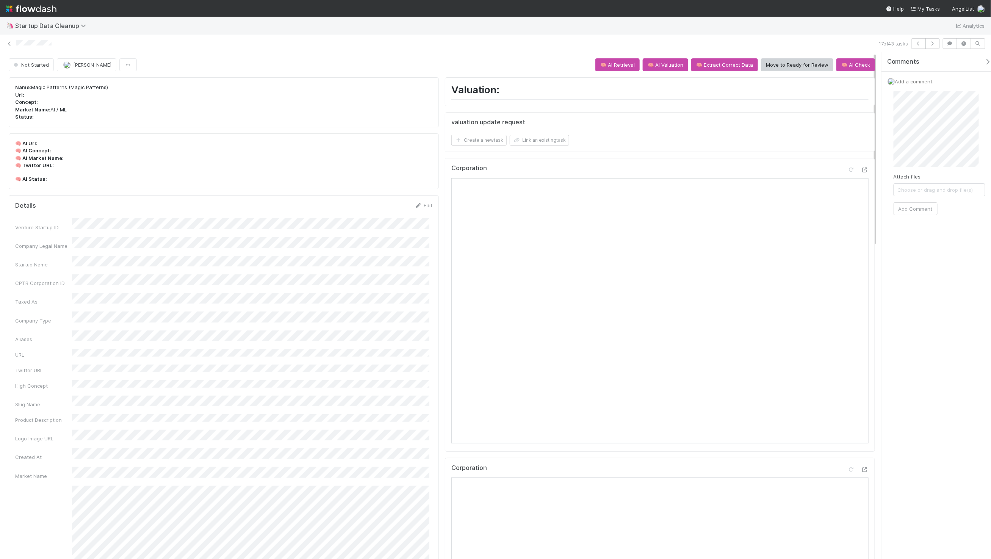
click at [920, 200] on div "Attach files: Choose or drag and drop file(s) Add Comment" at bounding box center [940, 153] width 92 height 124
click at [914, 206] on button "Add Comment" at bounding box center [916, 208] width 44 height 13
click at [972, 230] on div "Comments Add a comment... Maxim Kalinkin just now Reply..." at bounding box center [936, 305] width 110 height 507
click at [935, 44] on icon "button" at bounding box center [933, 43] width 8 height 5
click at [345, 51] on div "18 of 43 tasks" at bounding box center [495, 43] width 991 height 17
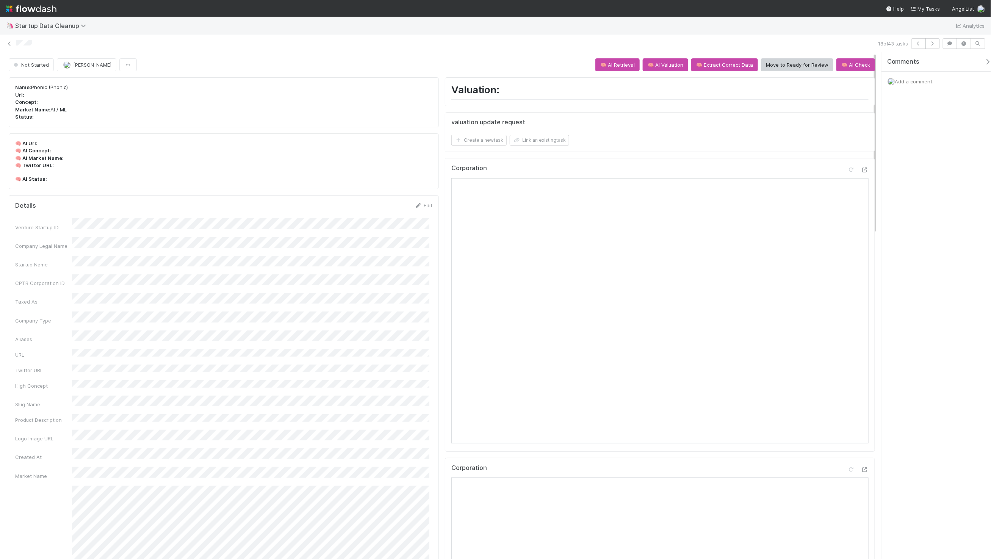
click at [304, 66] on div "Not Started Maxim Kalinkin 🧠 AI Retrieval 🧠 AI Valuation 🧠 Extract Correct Data…" at bounding box center [442, 64] width 866 height 13
drag, startPoint x: 727, startPoint y: 45, endPoint x: 716, endPoint y: 58, distance: 16.9
click at [727, 45] on div at bounding box center [445, 44] width 859 height 8
click at [802, 63] on button "Move to Ready for Review" at bounding box center [797, 64] width 72 height 13
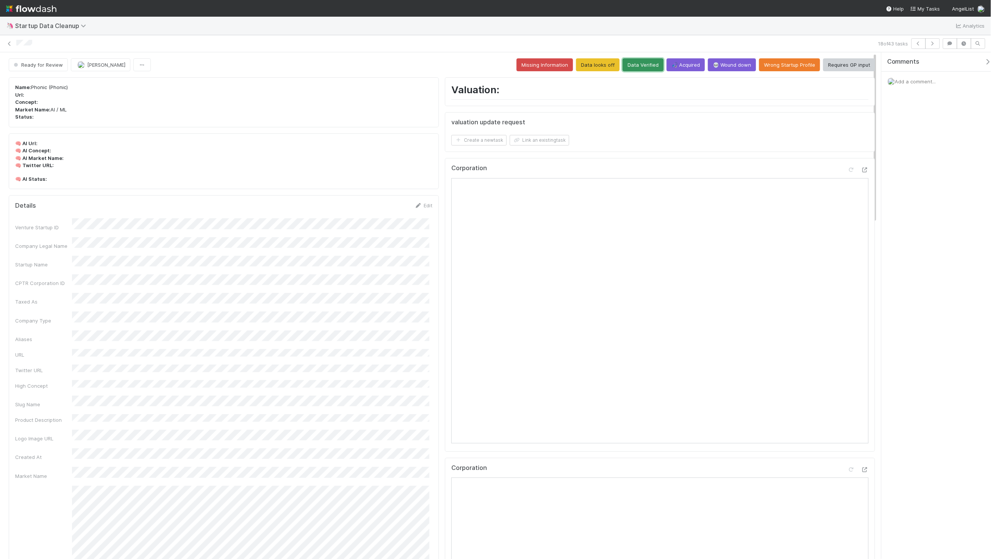
click at [623, 63] on button "Data Verified" at bounding box center [643, 64] width 41 height 13
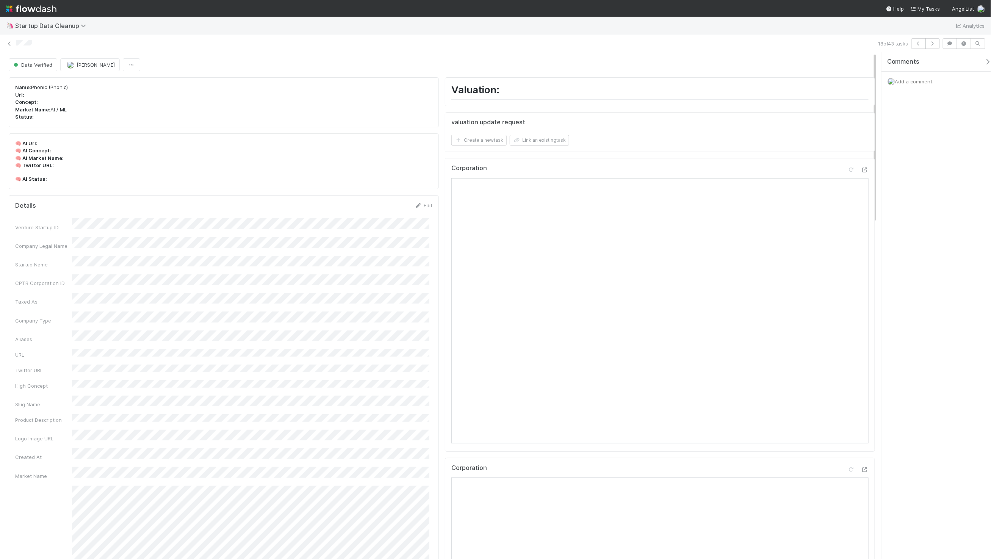
click at [567, 38] on div "18 of 43 tasks" at bounding box center [495, 43] width 991 height 11
click at [936, 43] on button "button" at bounding box center [932, 43] width 14 height 11
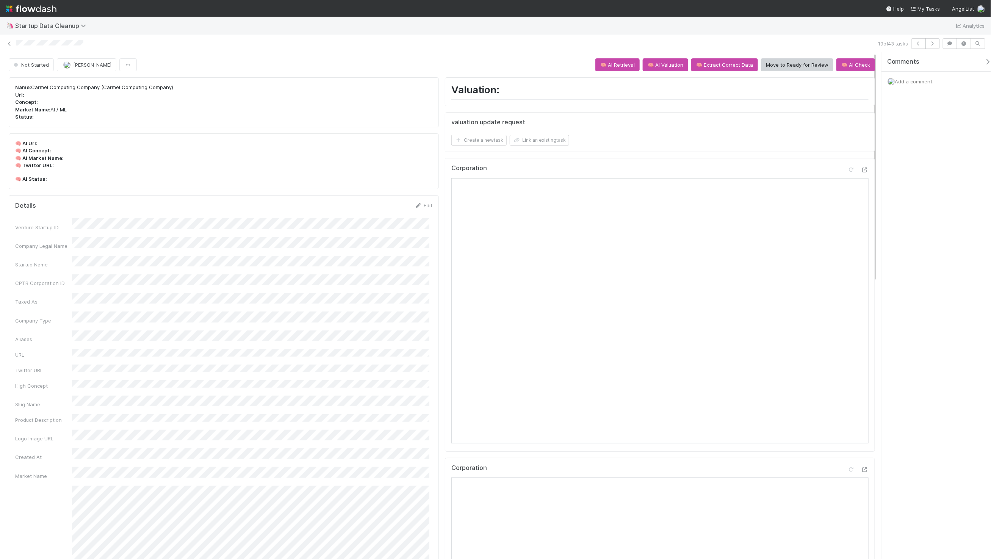
click at [307, 48] on div "19 of 43 tasks" at bounding box center [495, 43] width 991 height 11
click at [940, 186] on div "Comments Add a comment..." at bounding box center [936, 305] width 110 height 507
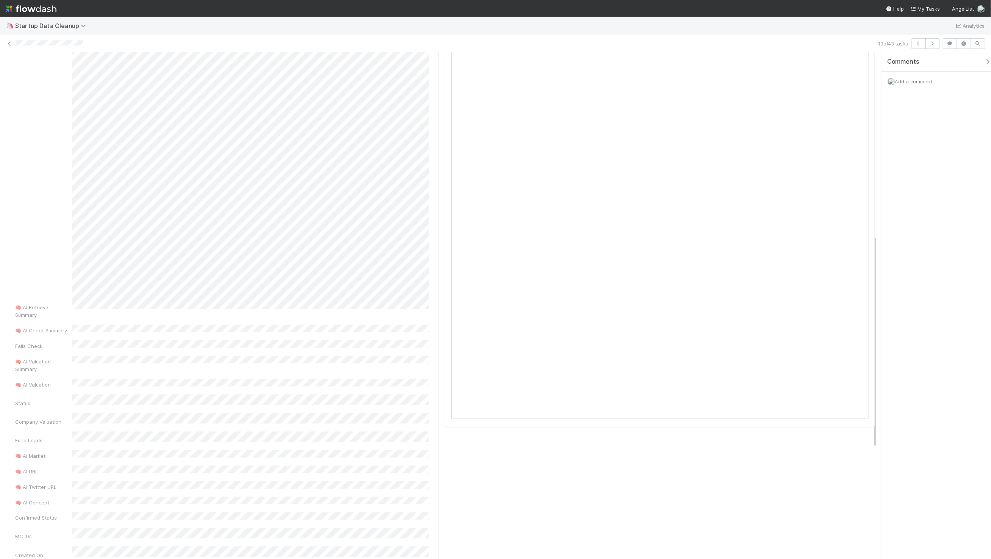
scroll to position [419, 0]
click at [393, 300] on div "Venture Startup ID Company Legal Name Startup Name CPTR Corporation ID Taxed As…" at bounding box center [223, 198] width 417 height 797
click at [934, 89] on div "Add a comment..." at bounding box center [939, 82] width 116 height 20
click at [921, 82] on span "Add a comment..." at bounding box center [915, 81] width 41 height 6
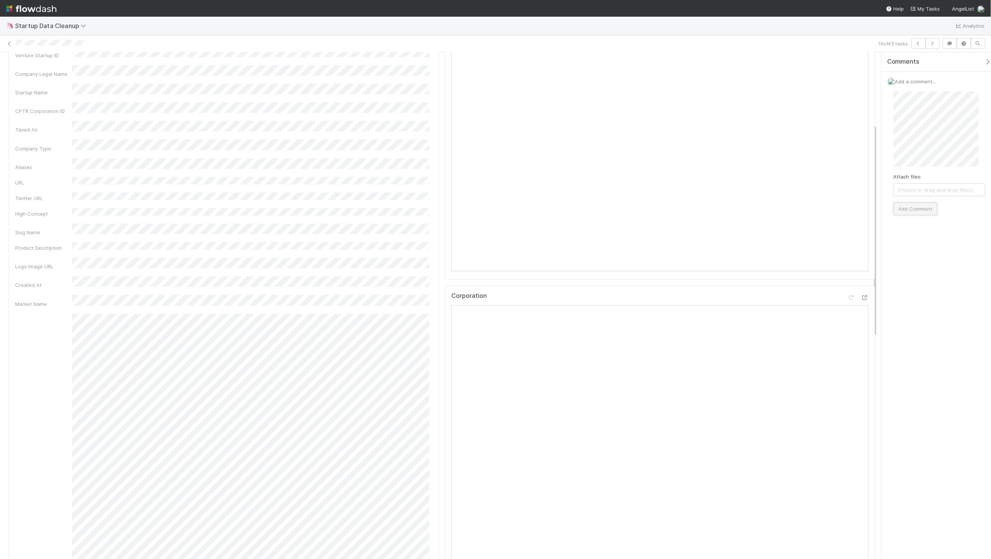
click at [927, 210] on button "Add Comment" at bounding box center [916, 208] width 44 height 13
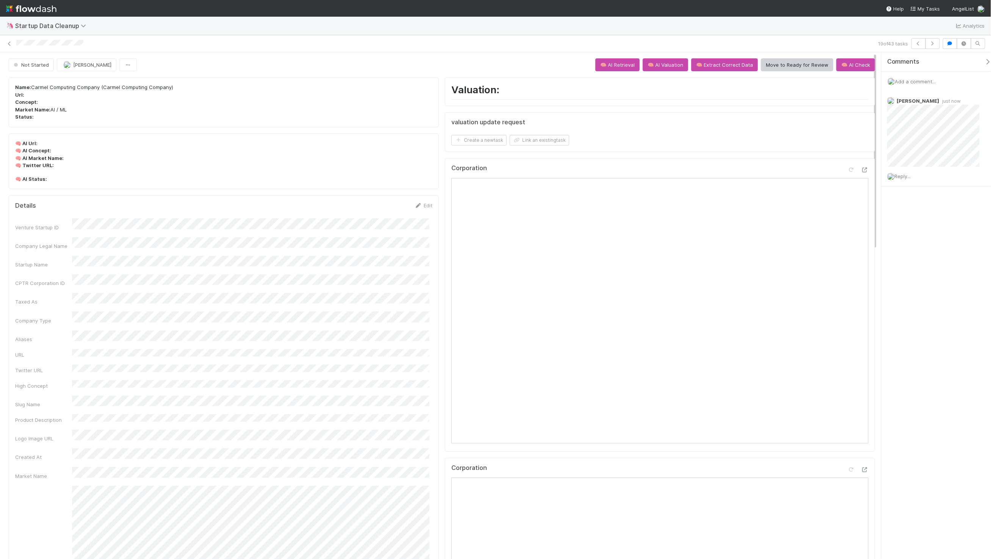
click at [800, 66] on button "Move to Ready for Review" at bounding box center [797, 64] width 72 height 13
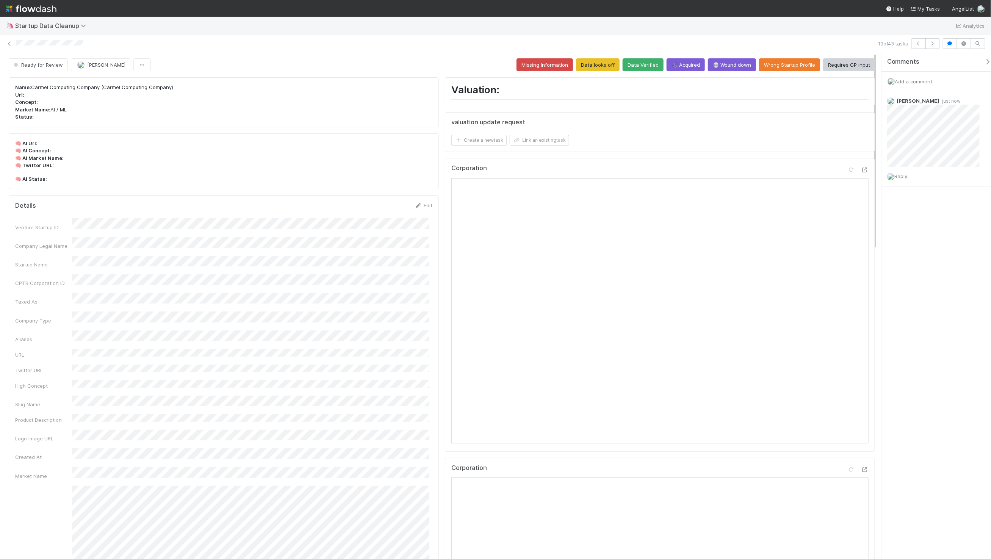
click at [423, 49] on div "19 of 43 tasks" at bounding box center [495, 43] width 991 height 11
click at [421, 47] on div "19 of 43 tasks" at bounding box center [495, 43] width 991 height 11
click at [640, 64] on button "Data Verified" at bounding box center [643, 64] width 41 height 13
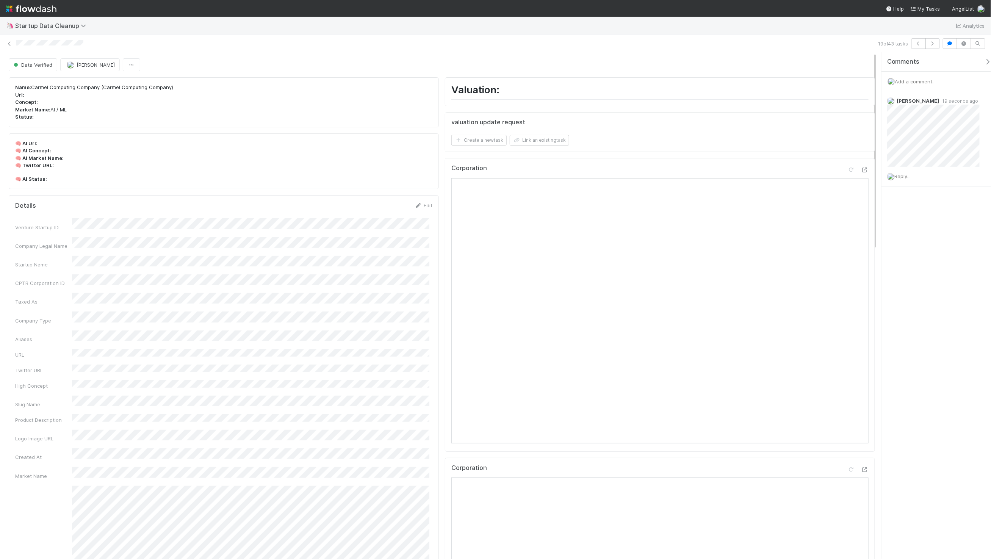
click at [409, 67] on div "Data Verified Maxim Kalinkin" at bounding box center [442, 64] width 866 height 13
click at [631, 115] on div "valuation update request Create a new task Link an existing task" at bounding box center [660, 132] width 430 height 40
click at [929, 46] on button "button" at bounding box center [932, 43] width 14 height 11
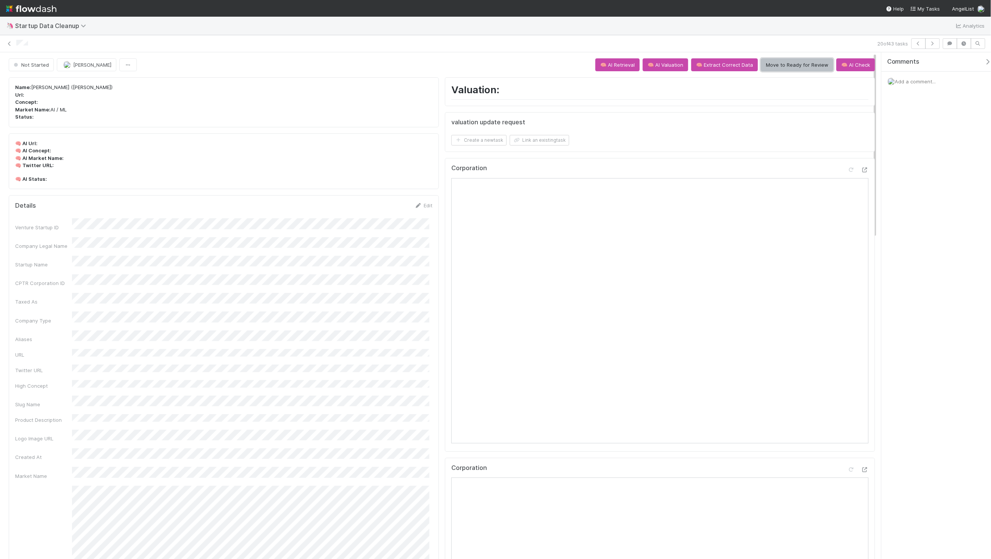
click at [806, 68] on button "Move to Ready for Review" at bounding box center [797, 64] width 72 height 13
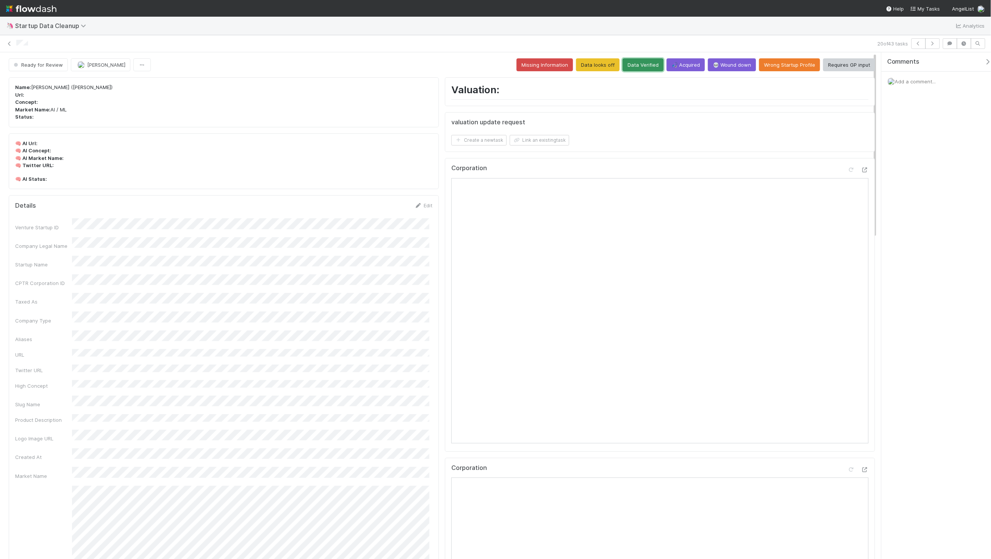
click at [651, 61] on button "Data Verified" at bounding box center [643, 64] width 41 height 13
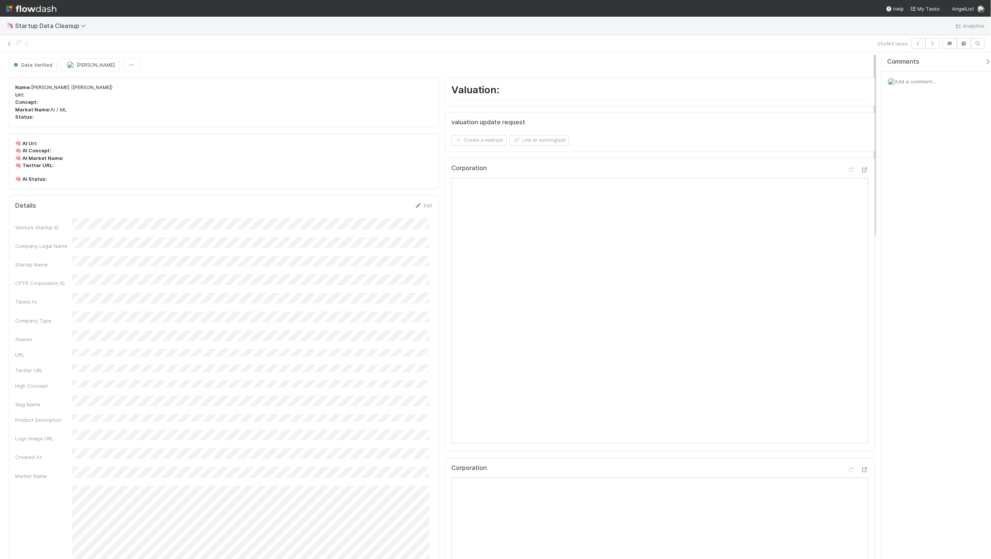
click at [372, 28] on div "🦄 Startup Data Cleanup Analytics" at bounding box center [495, 26] width 991 height 18
click at [930, 42] on icon "button" at bounding box center [933, 43] width 8 height 5
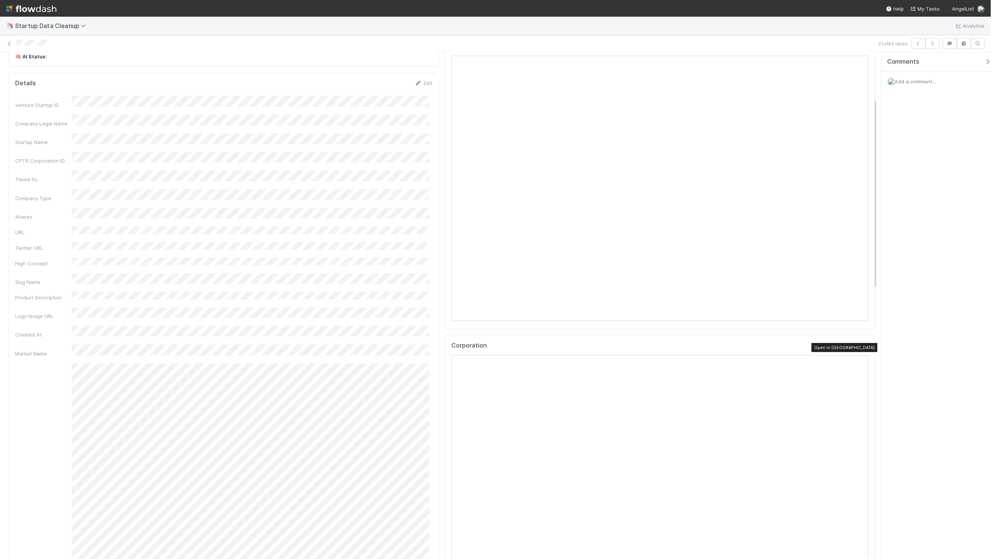
click at [861, 351] on div at bounding box center [865, 347] width 8 height 8
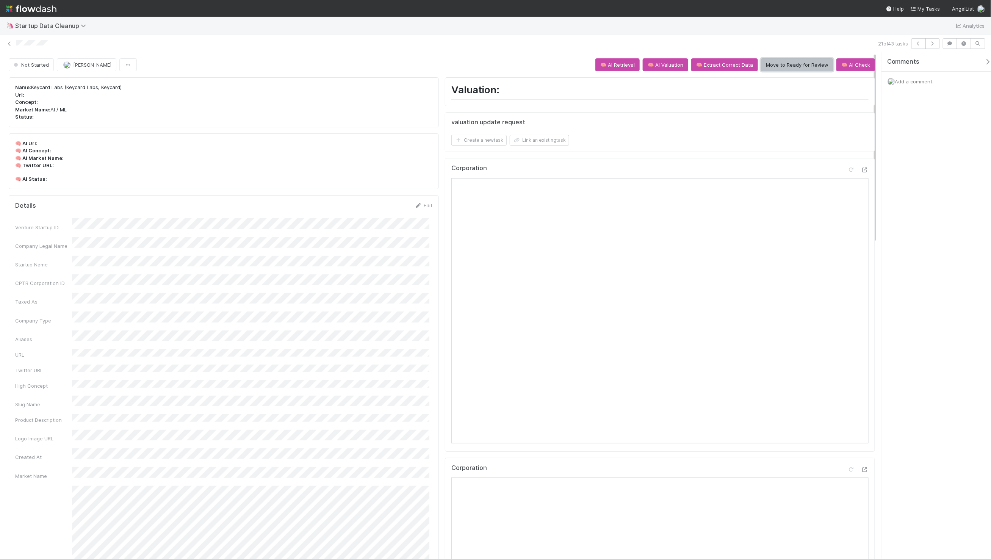
click at [789, 65] on button "Move to Ready for Review" at bounding box center [797, 64] width 72 height 13
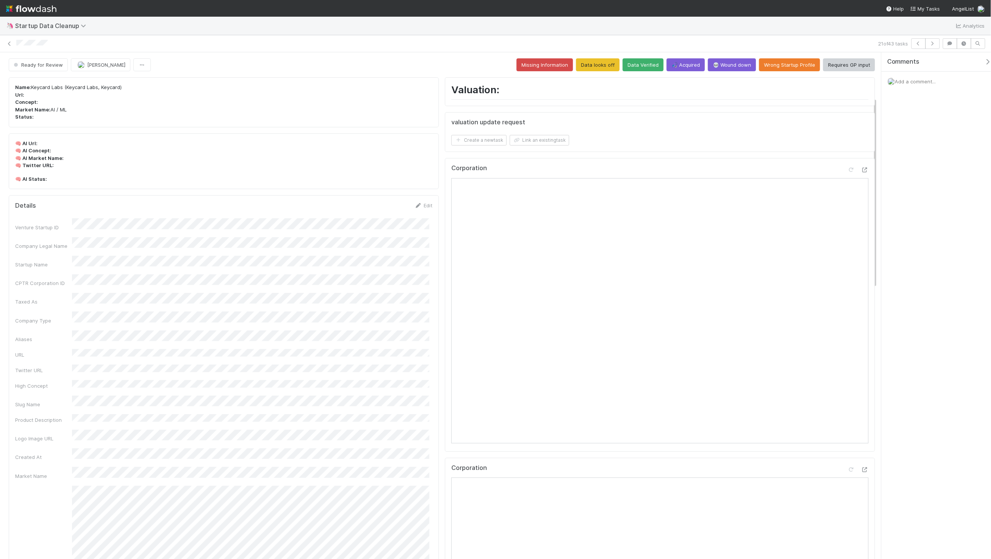
scroll to position [250, 0]
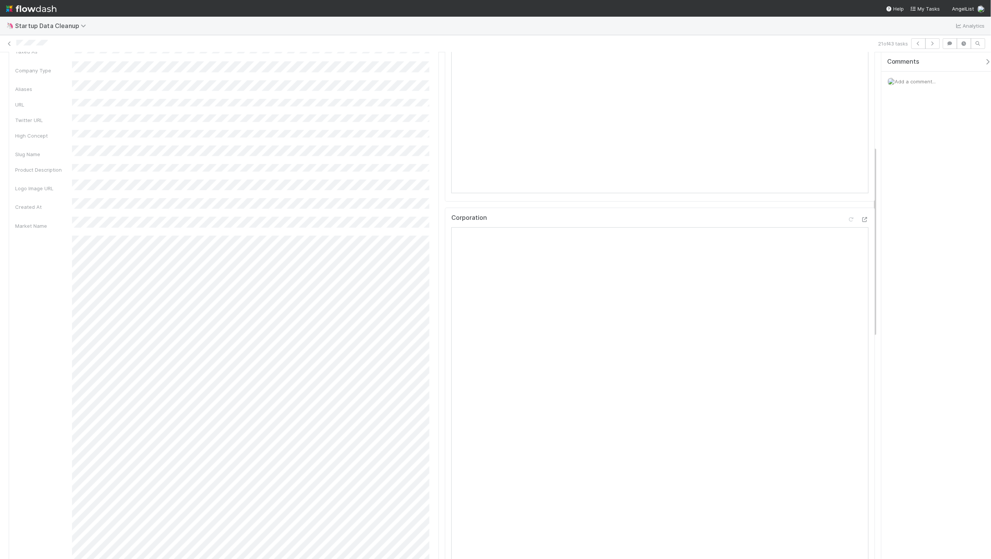
click at [443, 358] on div "Name: Keycard Labs (Keycard Labs, Keycard) Url: Concept: Market Name: AI / ML S…" at bounding box center [442, 525] width 872 height 1403
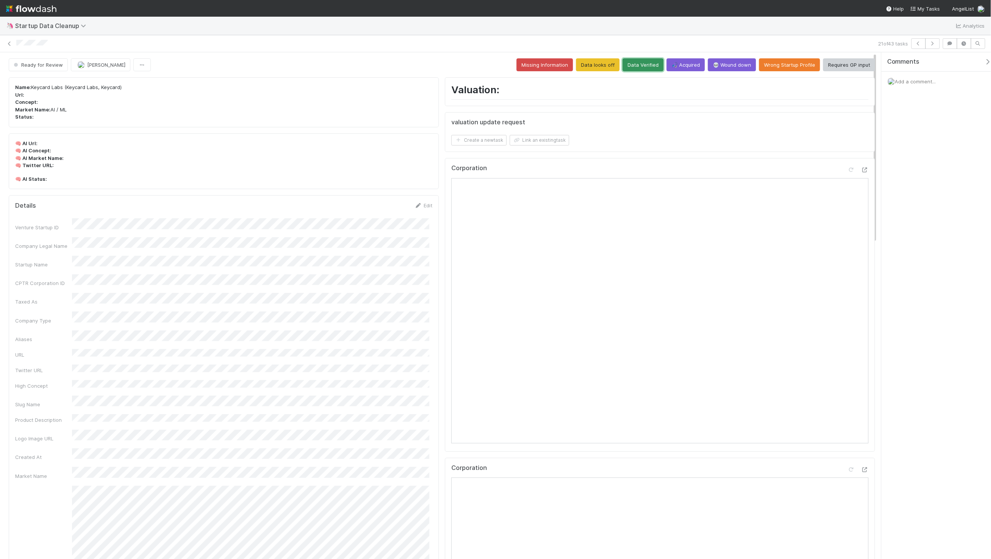
click at [643, 60] on button "Data Verified" at bounding box center [643, 64] width 41 height 13
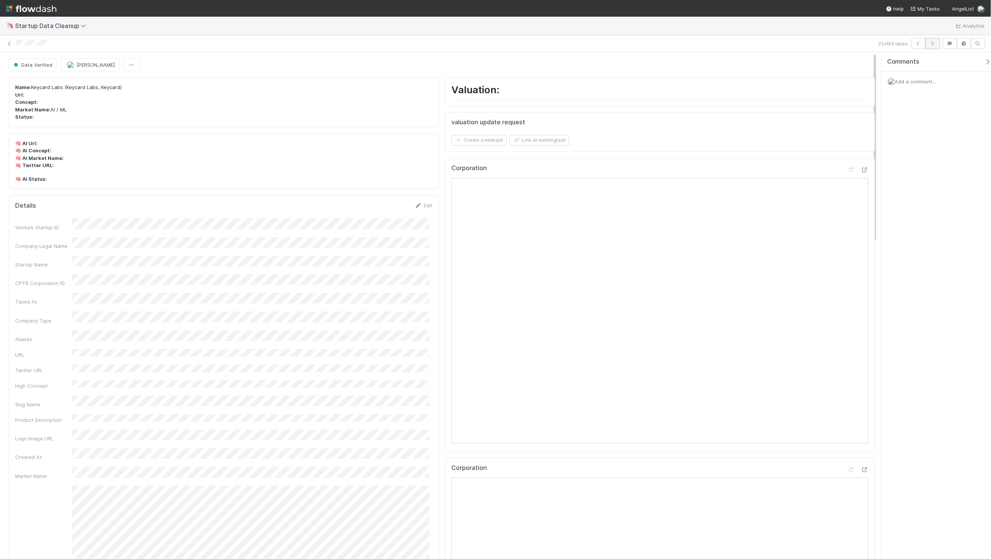
click at [935, 44] on icon "button" at bounding box center [933, 43] width 8 height 5
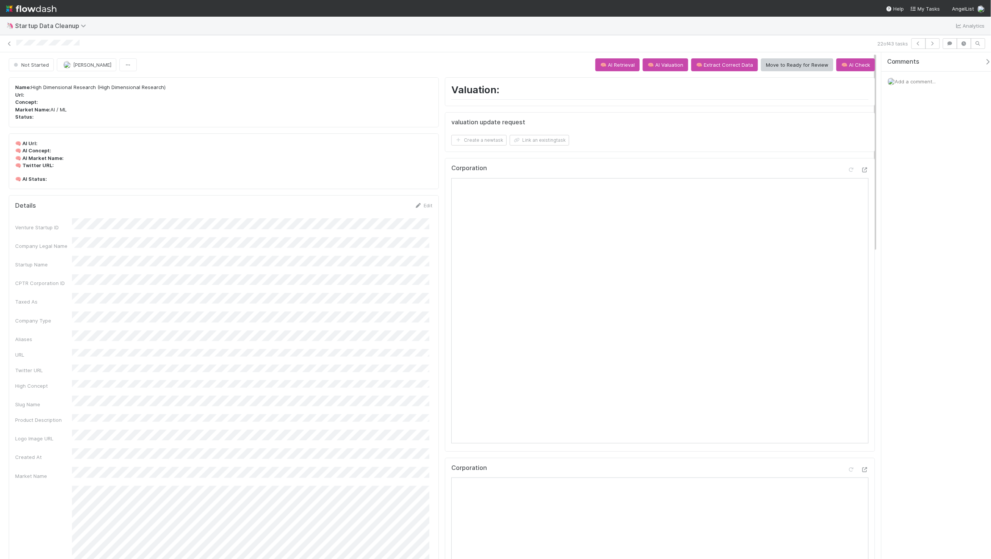
click at [471, 20] on div "🦄 Startup Data Cleanup Analytics" at bounding box center [495, 26] width 991 height 18
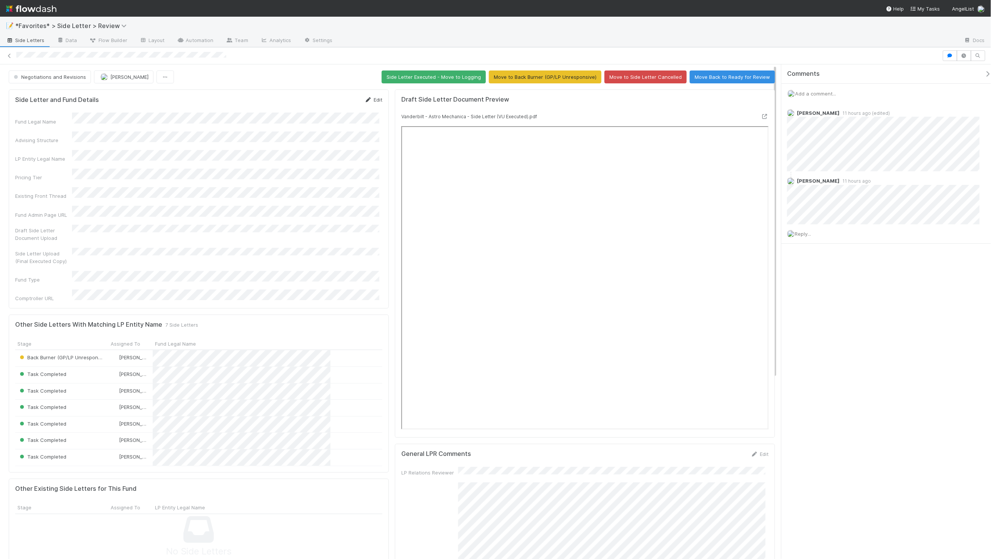
click at [365, 99] on icon at bounding box center [369, 99] width 8 height 5
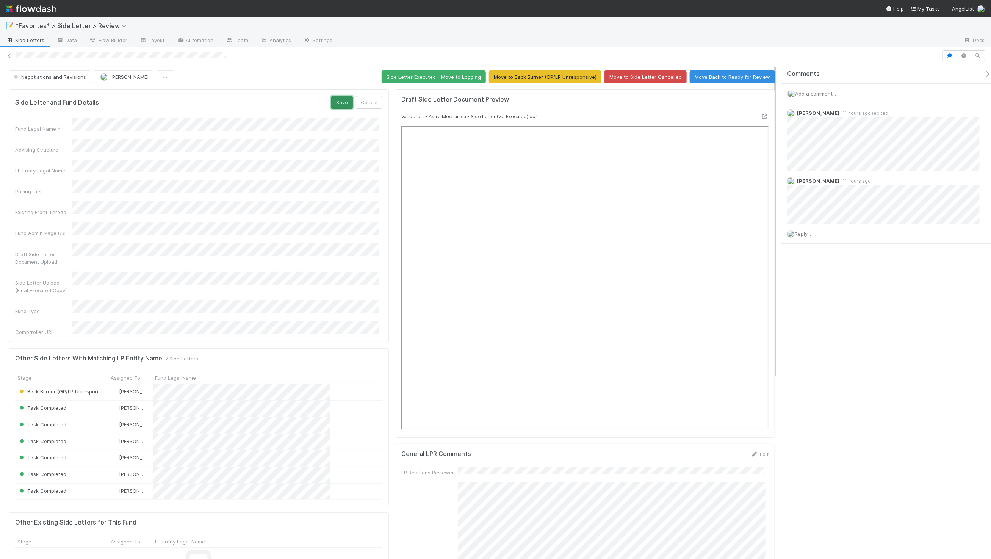
click at [337, 99] on button "Save" at bounding box center [342, 102] width 22 height 13
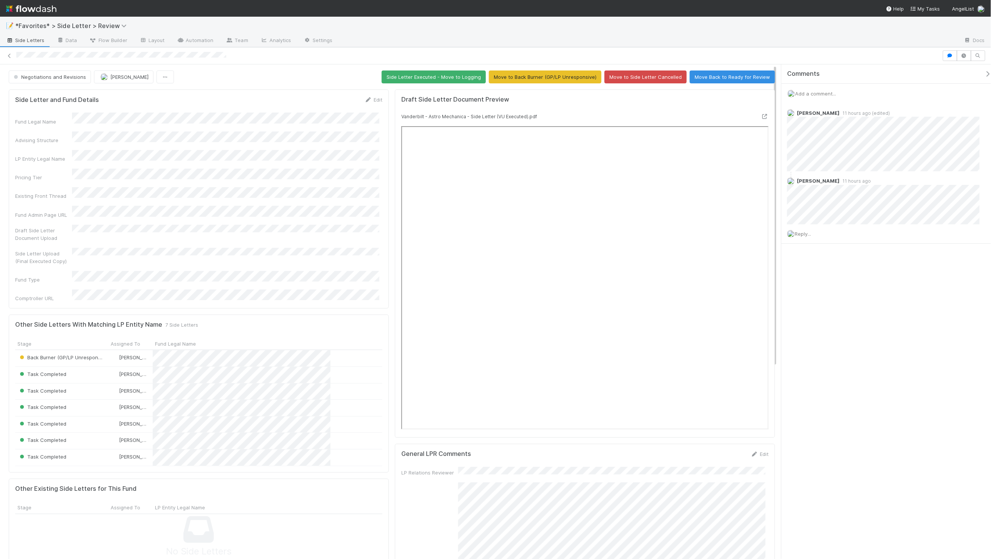
click at [421, 43] on div at bounding box center [648, 41] width 619 height 12
click at [457, 42] on div at bounding box center [648, 41] width 619 height 12
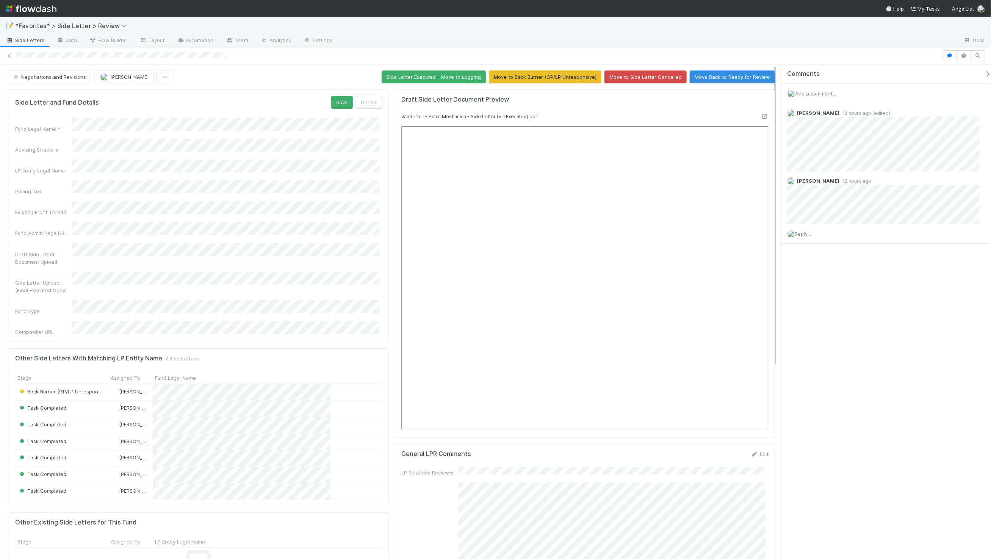
click at [762, 44] on div at bounding box center [648, 41] width 619 height 12
drag, startPoint x: 936, startPoint y: 368, endPoint x: 831, endPoint y: 241, distance: 165.3
click at [935, 367] on div "Comments Add a comment... Maxim Kalinkin 12 hours ago (edited) Maxim Kalinkin 1…" at bounding box center [886, 311] width 210 height 495
click at [374, 99] on button "Cancel" at bounding box center [369, 102] width 27 height 13
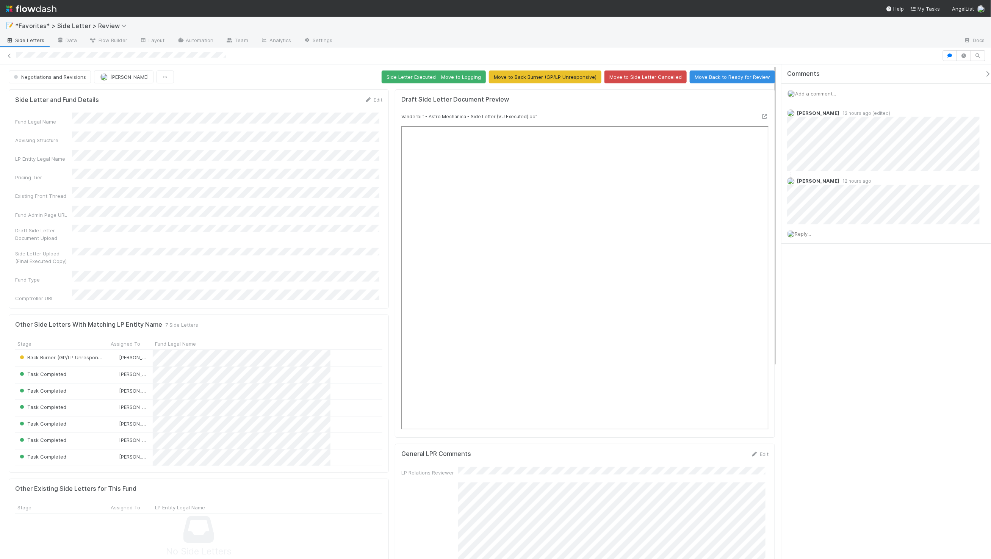
click at [483, 25] on div "📝 *Favorites* > Side Letter > Review" at bounding box center [495, 26] width 991 height 18
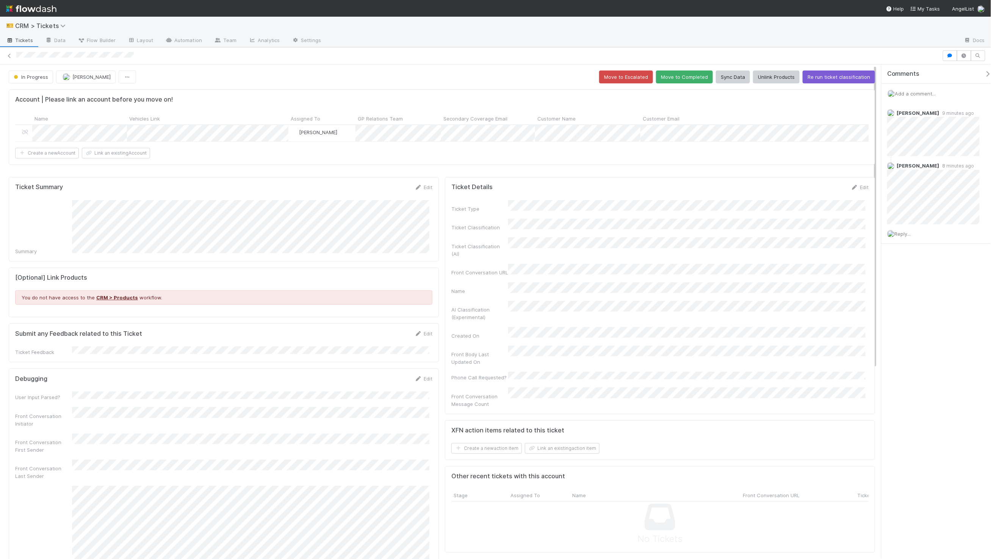
click at [694, 47] on div at bounding box center [495, 55] width 991 height 17
